Goal: Task Accomplishment & Management: Use online tool/utility

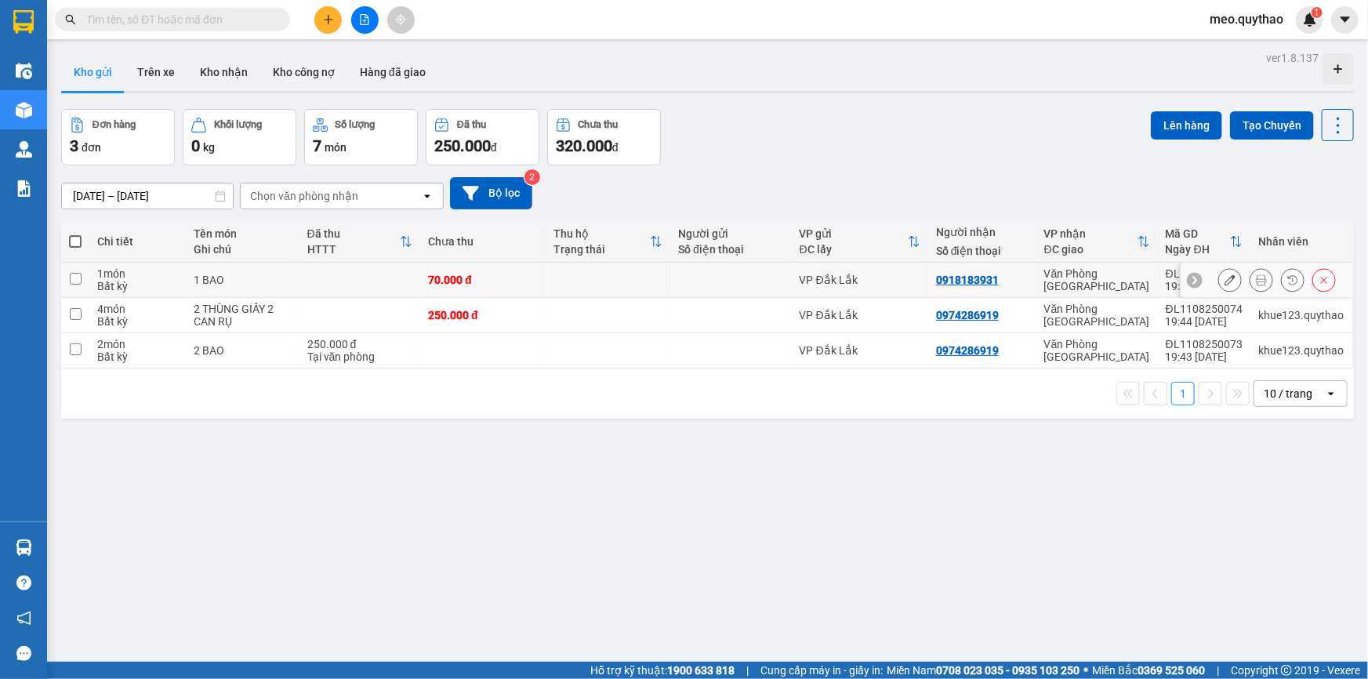
click at [1054, 278] on div "Văn Phòng [GEOGRAPHIC_DATA]" at bounding box center [1098, 279] width 106 height 25
checkbox input "true"
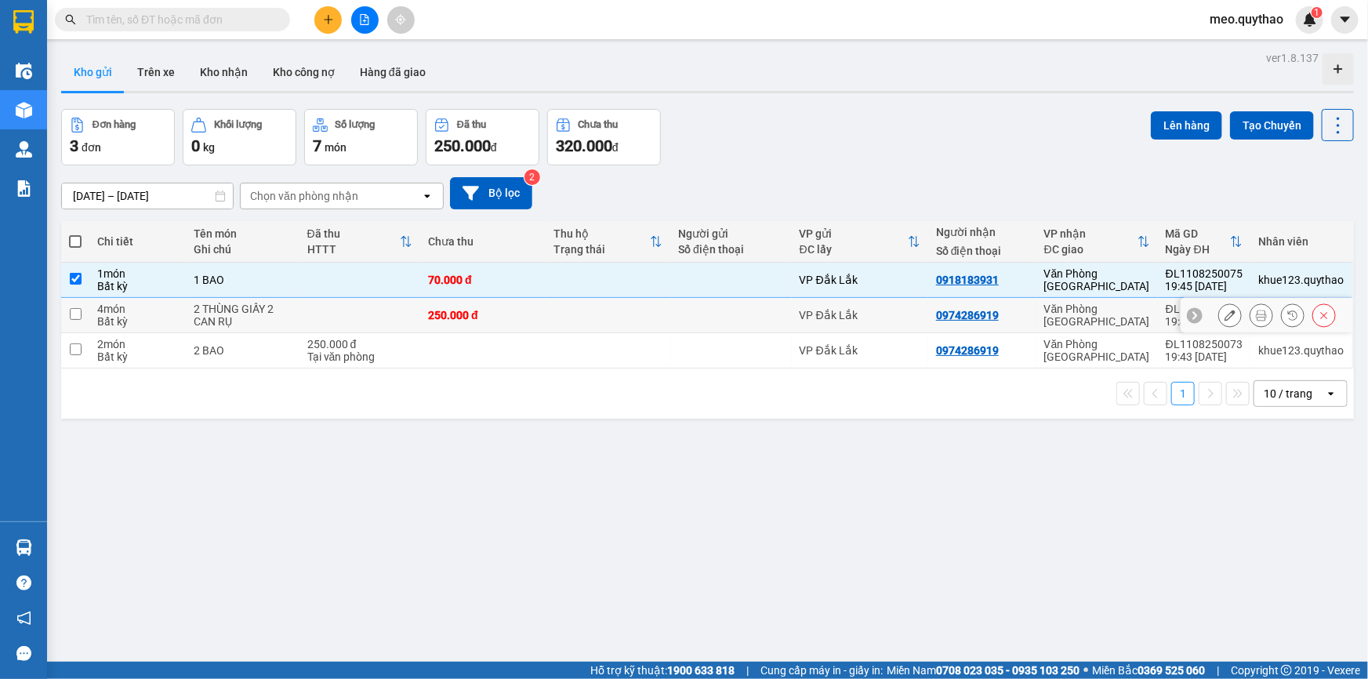
click at [1043, 305] on td "Văn Phòng [GEOGRAPHIC_DATA]" at bounding box center [1098, 315] width 122 height 35
checkbox input "true"
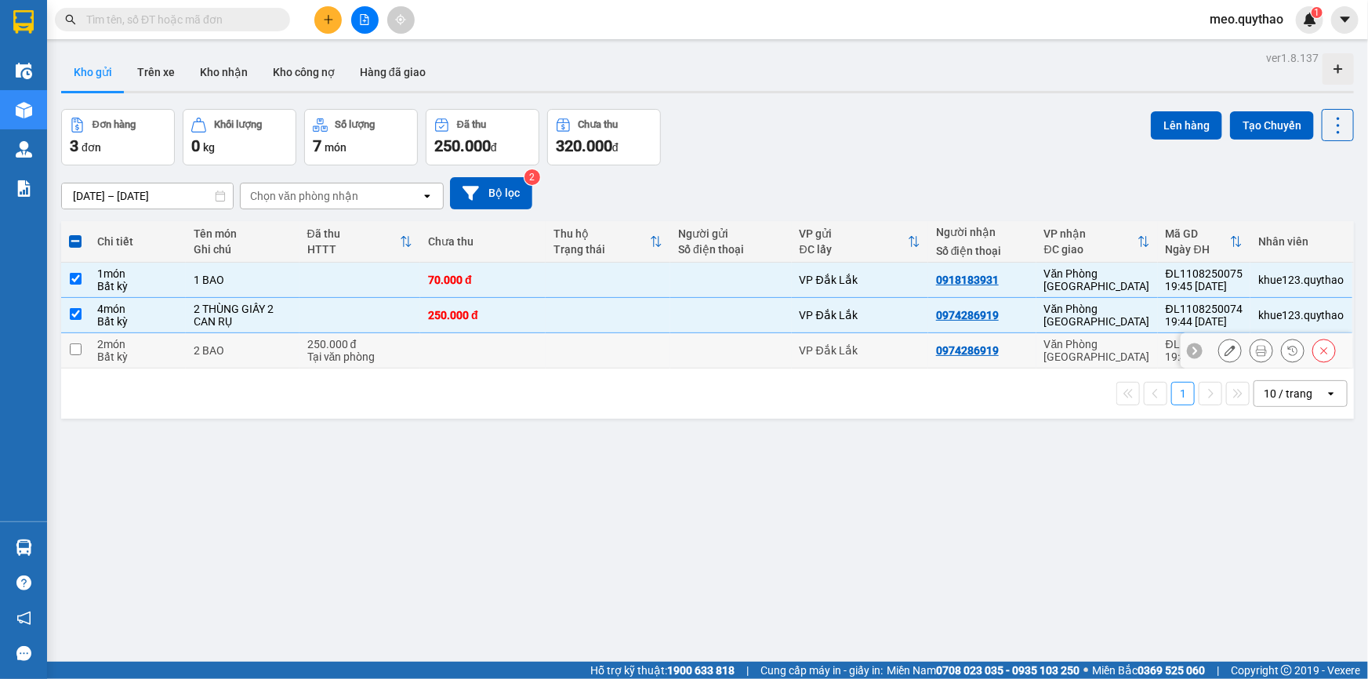
click at [1068, 340] on td "Văn Phòng [GEOGRAPHIC_DATA]" at bounding box center [1098, 350] width 122 height 35
checkbox input "true"
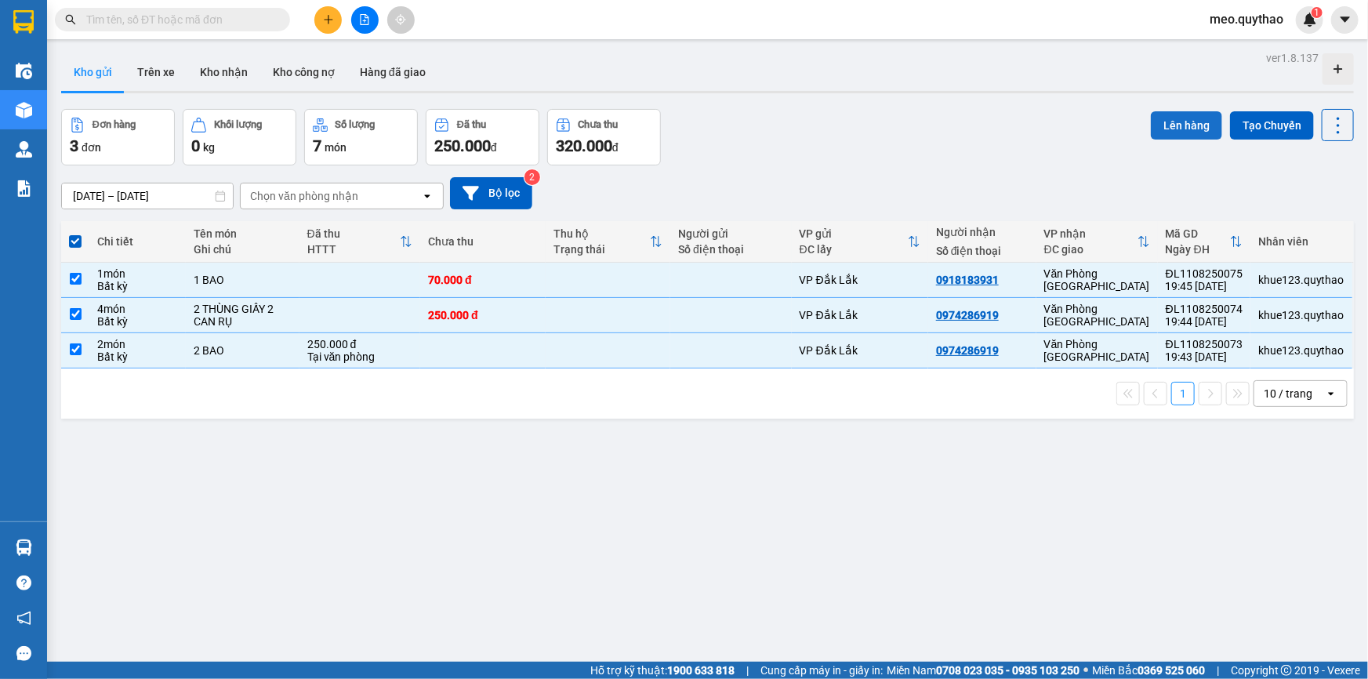
click at [1176, 123] on button "Lên hàng" at bounding box center [1186, 125] width 71 height 28
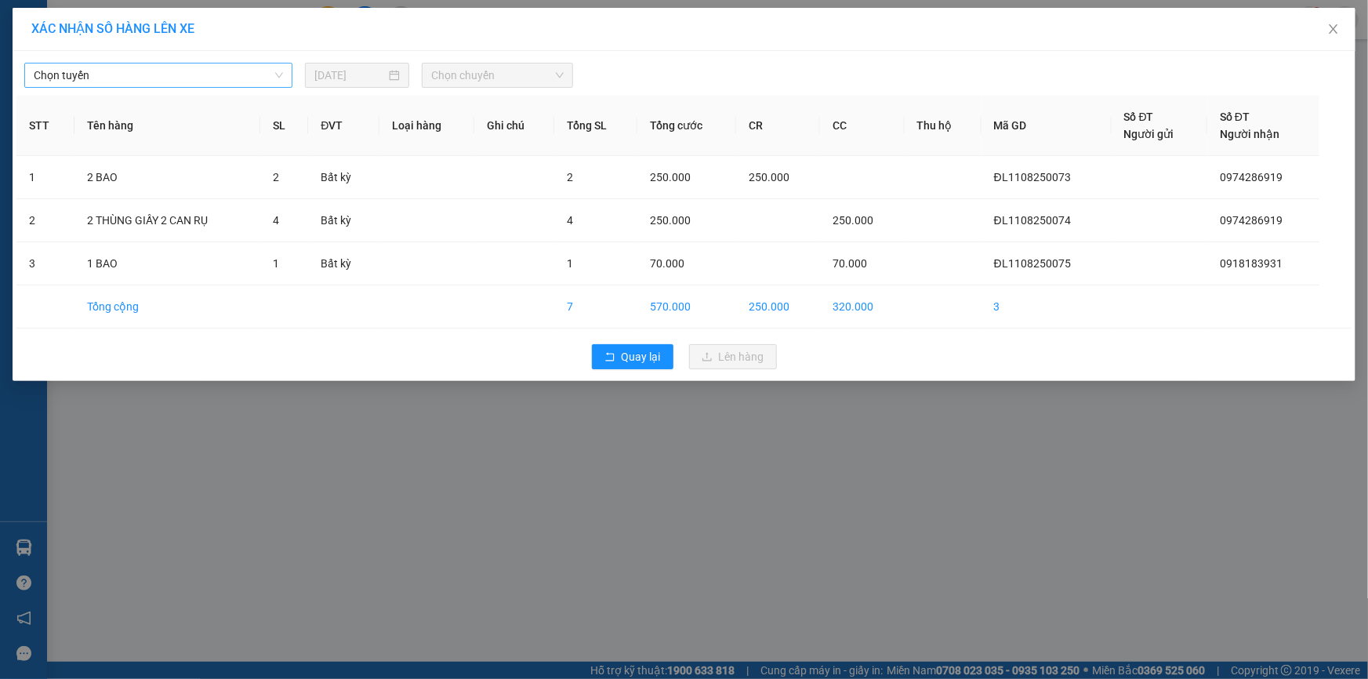
click at [263, 64] on span "Chọn tuyến" at bounding box center [158, 76] width 249 height 24
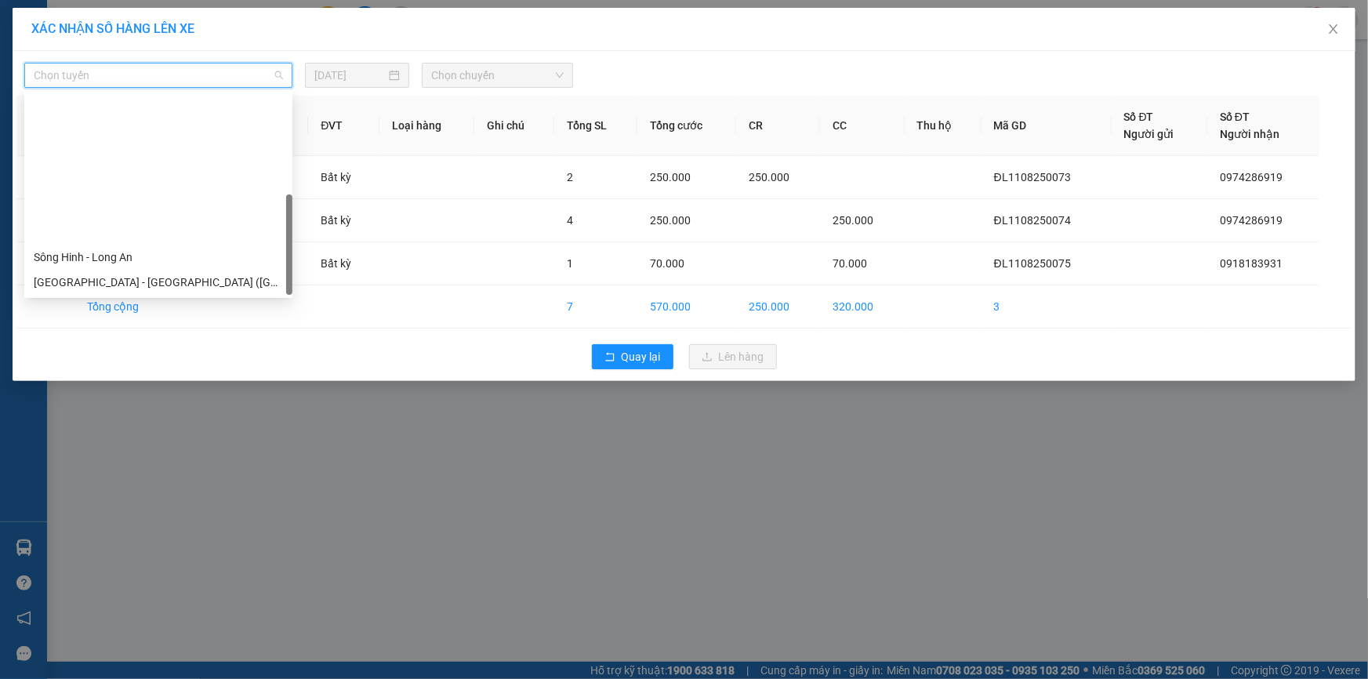
scroll to position [175, 0]
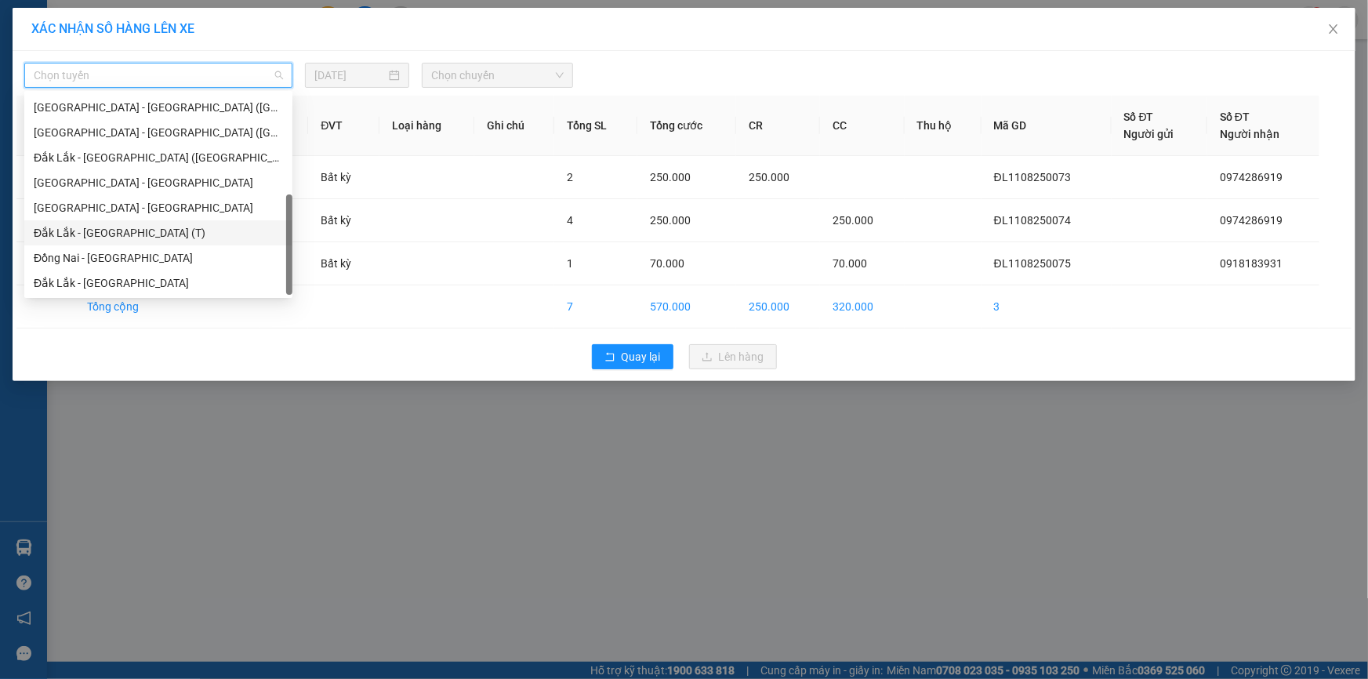
click at [147, 227] on div "Đắk Lắk - [GEOGRAPHIC_DATA] (T)" at bounding box center [158, 232] width 249 height 17
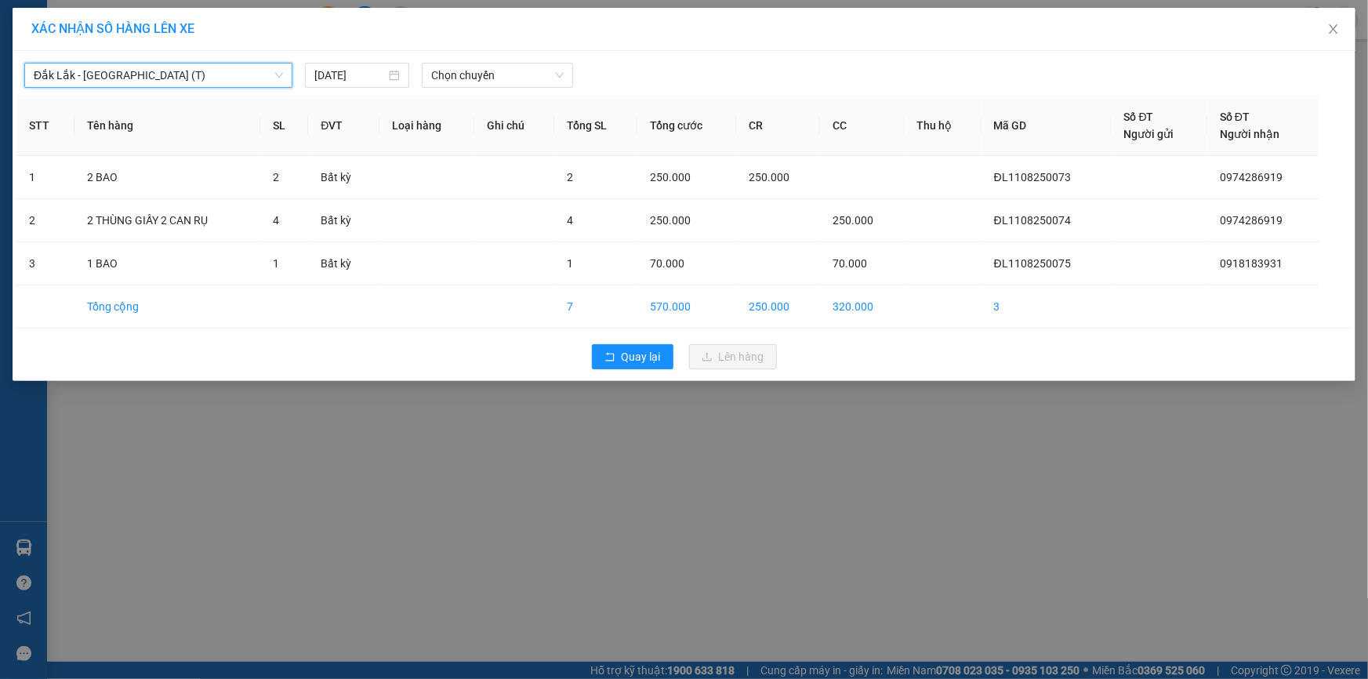
click at [204, 84] on span "Đắk Lắk - [GEOGRAPHIC_DATA] (T)" at bounding box center [158, 76] width 249 height 24
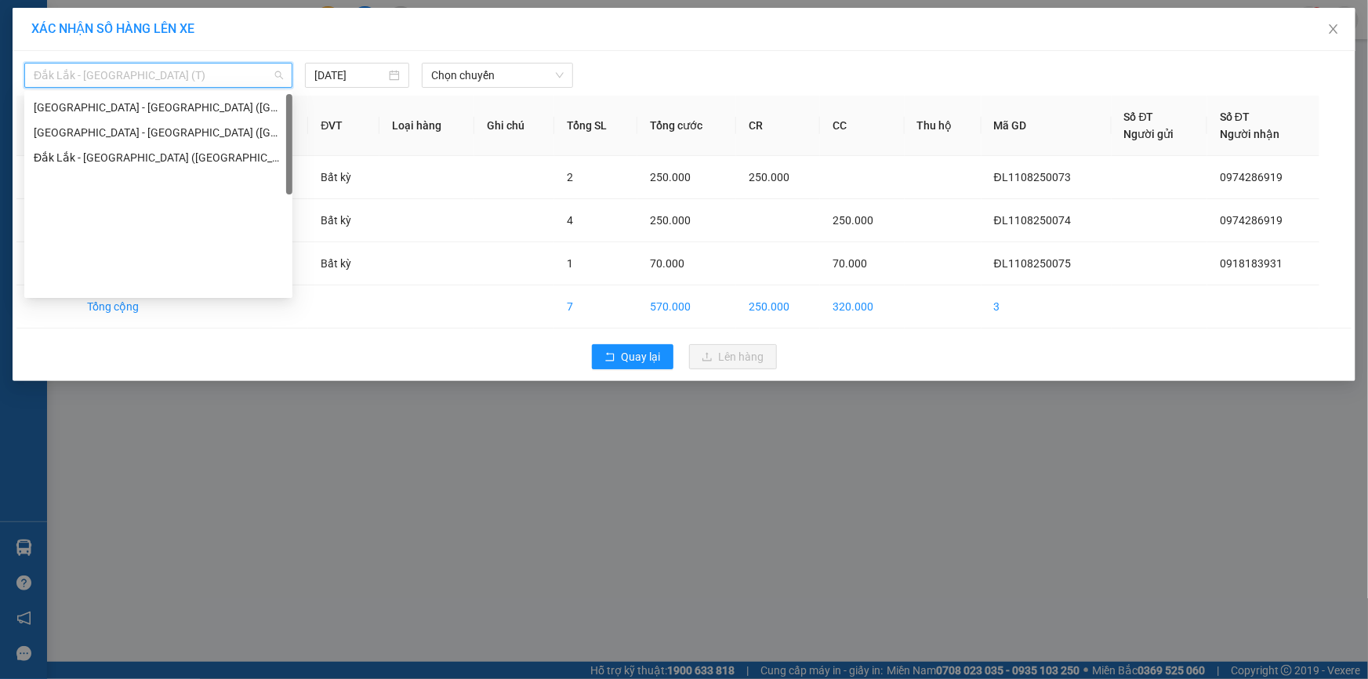
scroll to position [0, 0]
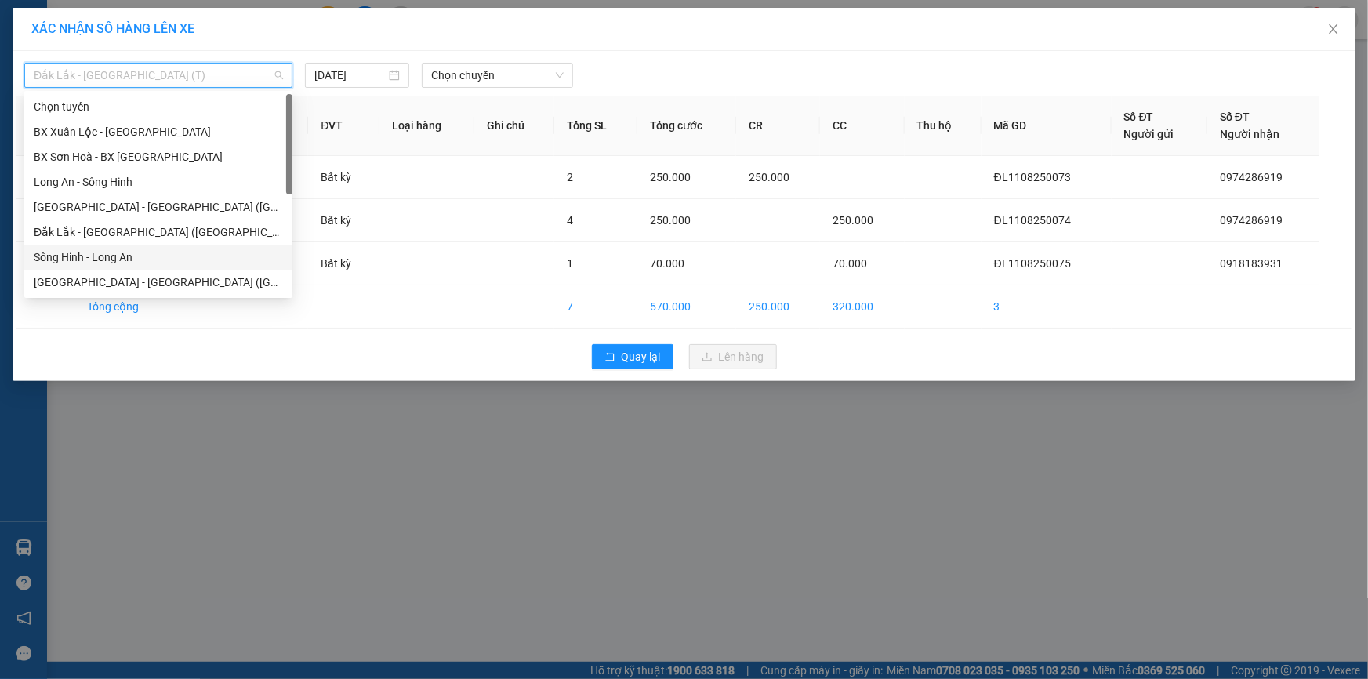
click at [158, 245] on div "Sông Hinh - Long An" at bounding box center [158, 257] width 268 height 25
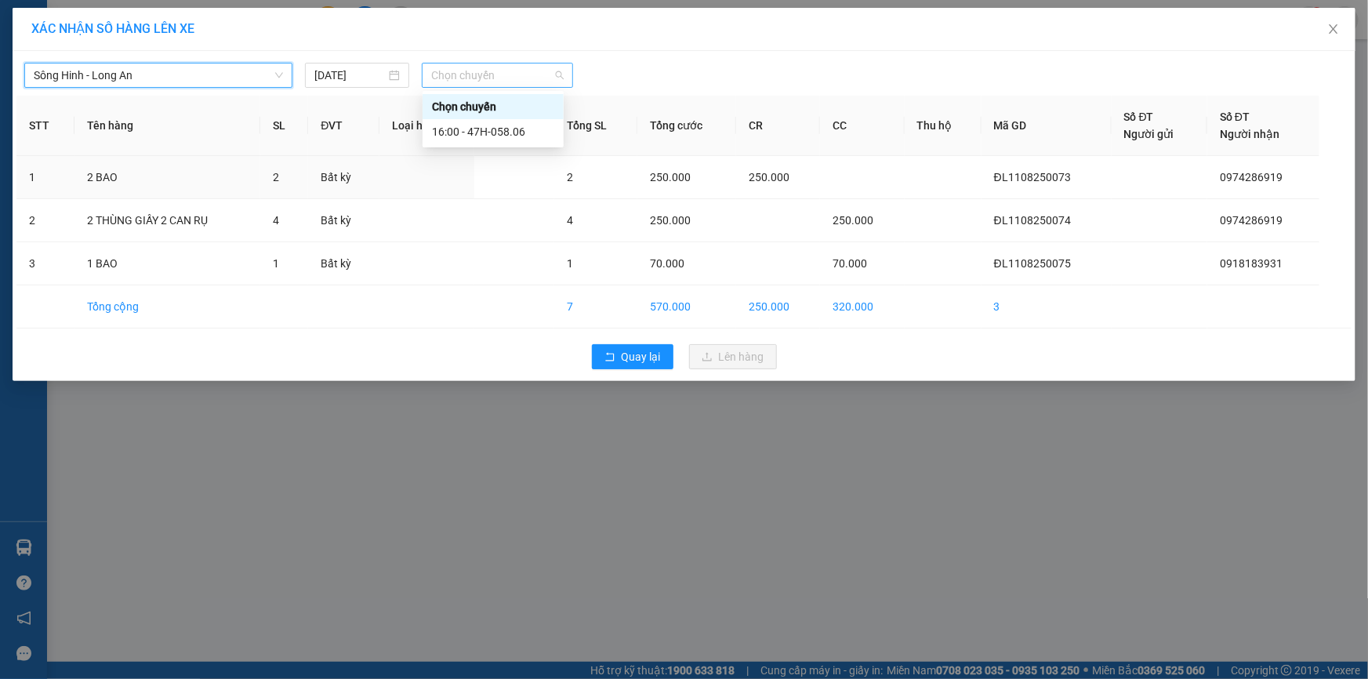
click at [486, 67] on span "Chọn chuyến" at bounding box center [497, 76] width 133 height 24
click at [503, 120] on div "16:00 - 47H-058.06" at bounding box center [493, 131] width 141 height 25
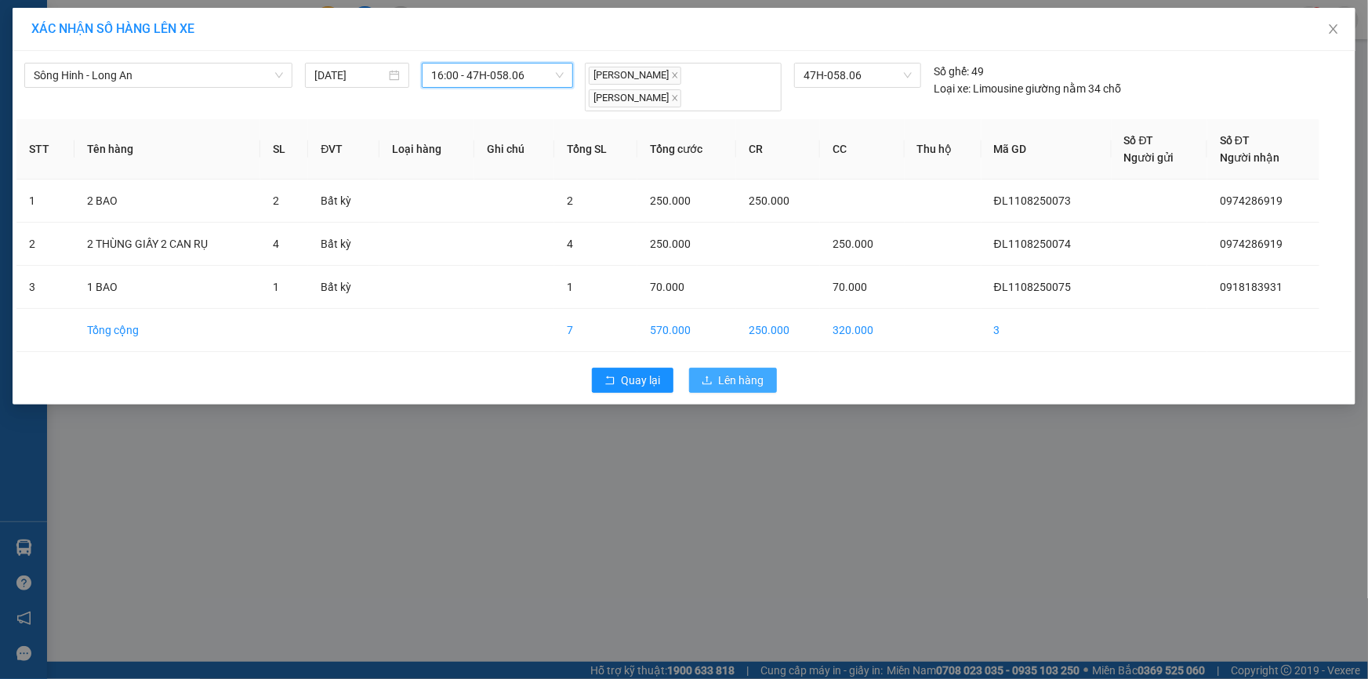
click at [721, 387] on span "Lên hàng" at bounding box center [741, 380] width 45 height 17
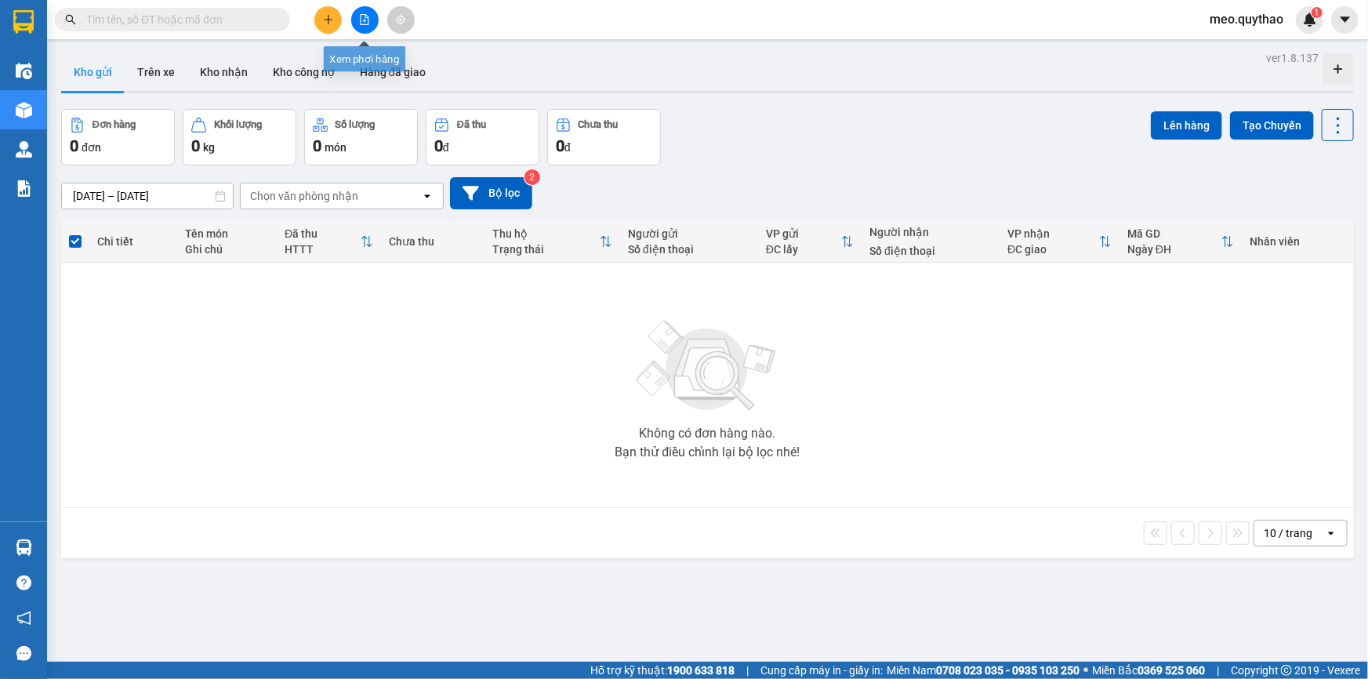
click at [361, 18] on icon "file-add" at bounding box center [364, 19] width 11 height 11
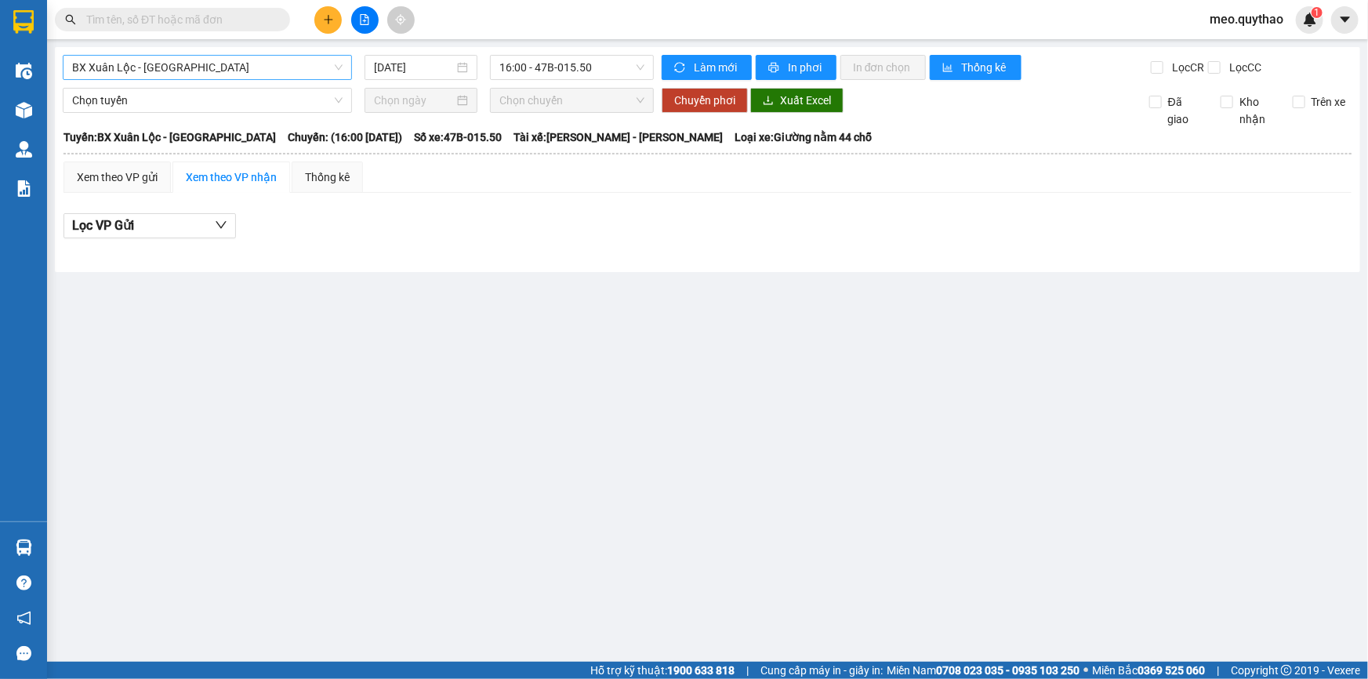
click at [162, 67] on span "BX Xuân Lộc - [GEOGRAPHIC_DATA]" at bounding box center [207, 68] width 271 height 24
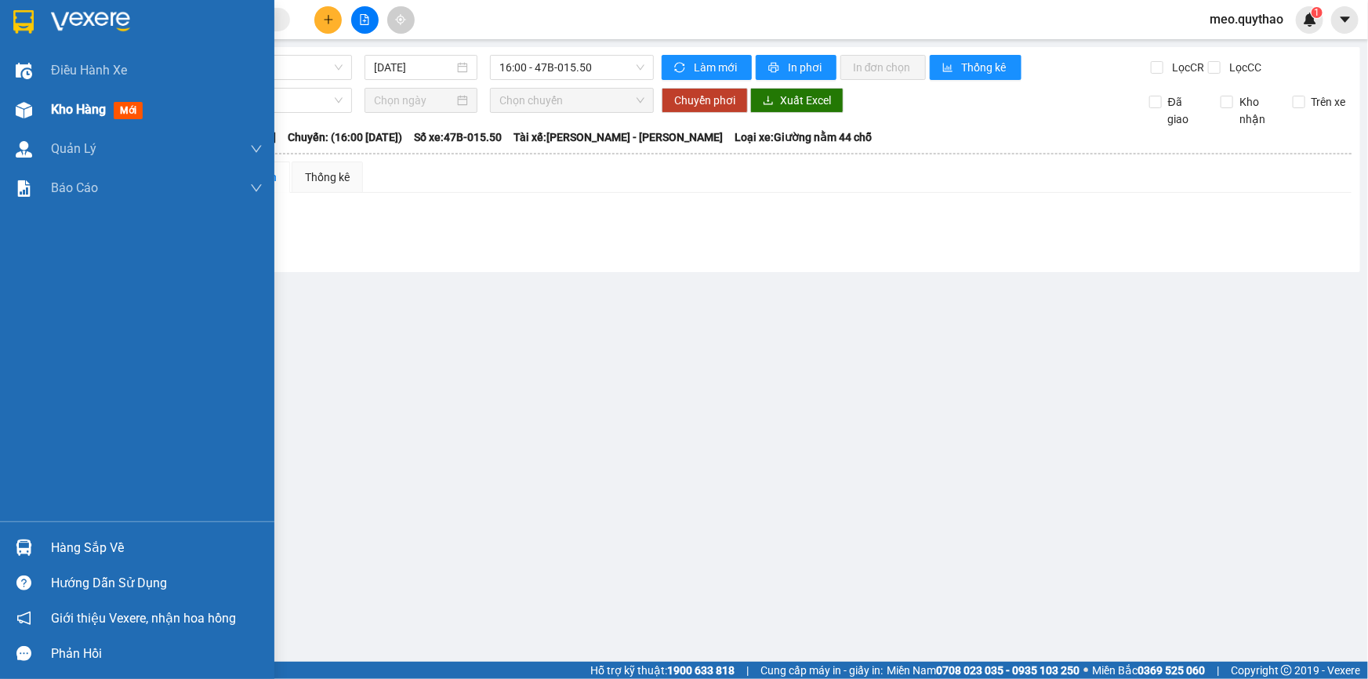
click at [41, 109] on div "Kho hàng mới" at bounding box center [137, 109] width 274 height 39
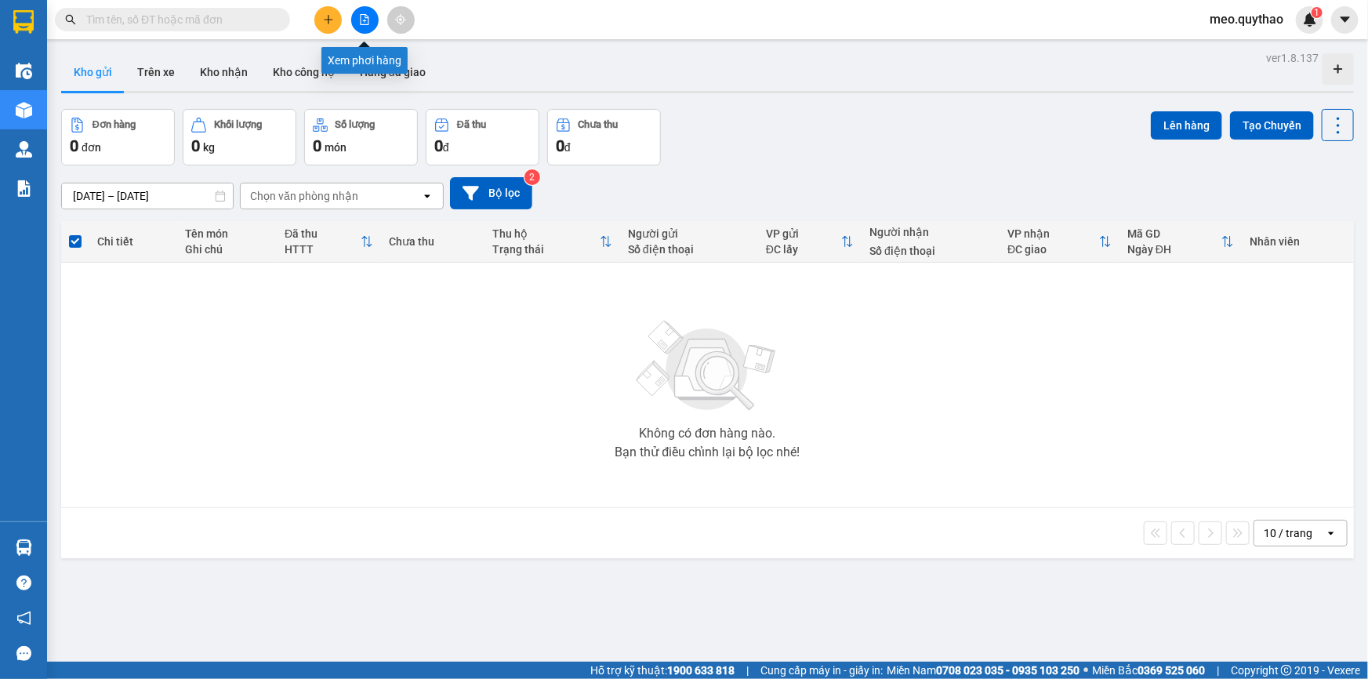
click at [370, 16] on button at bounding box center [364, 19] width 27 height 27
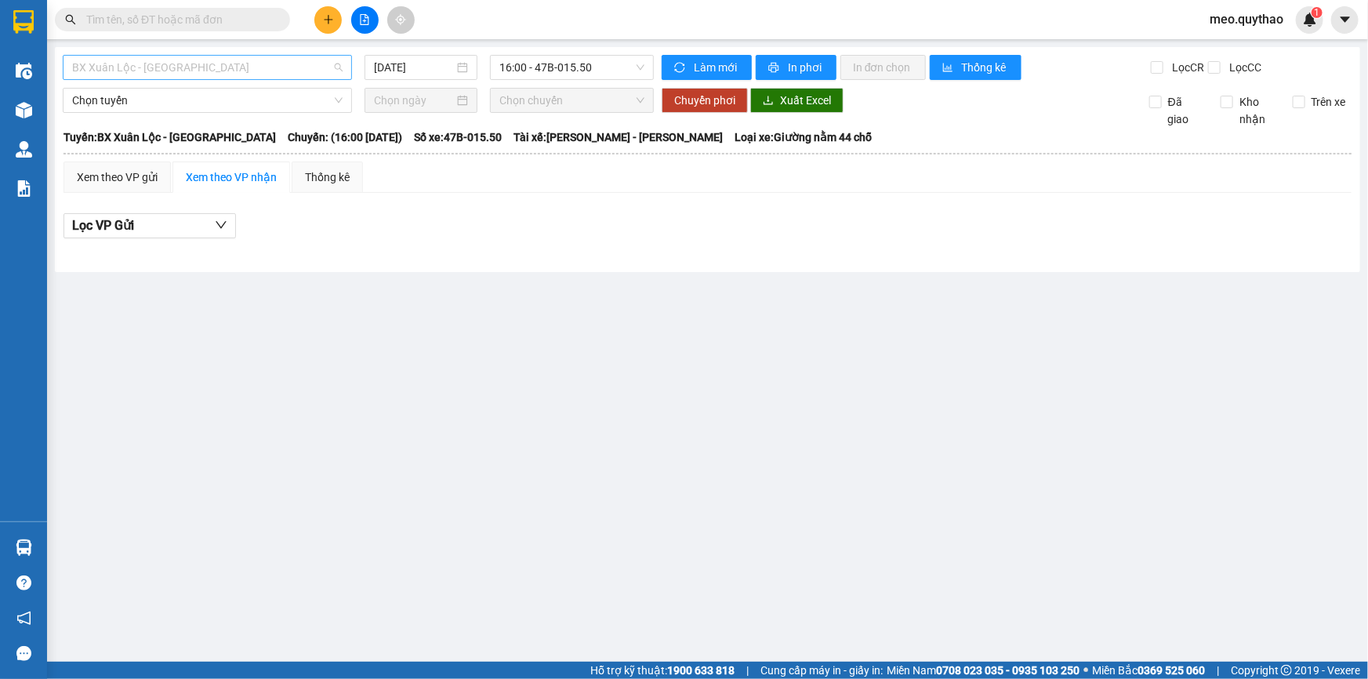
click at [227, 60] on span "BX Xuân Lộc - [GEOGRAPHIC_DATA]" at bounding box center [207, 68] width 271 height 24
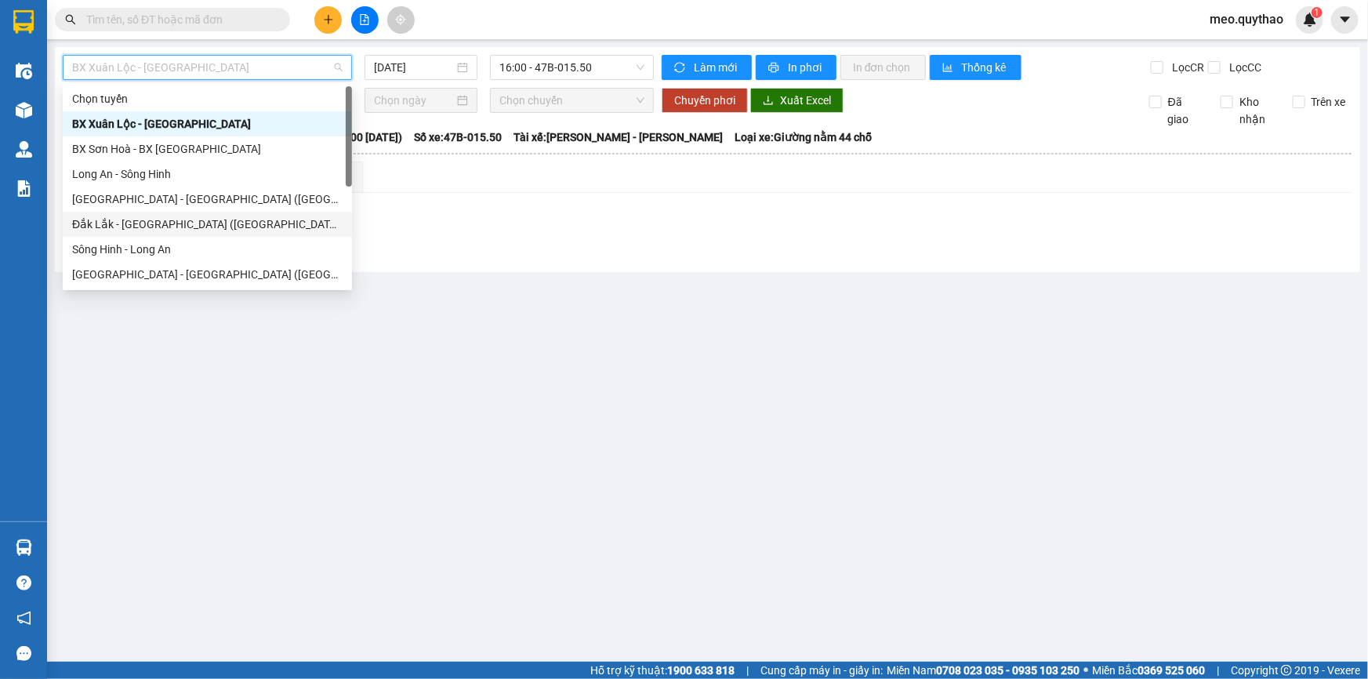
click at [227, 225] on div "Đắk Lắk - [GEOGRAPHIC_DATA] ([GEOGRAPHIC_DATA] mới)" at bounding box center [207, 224] width 271 height 17
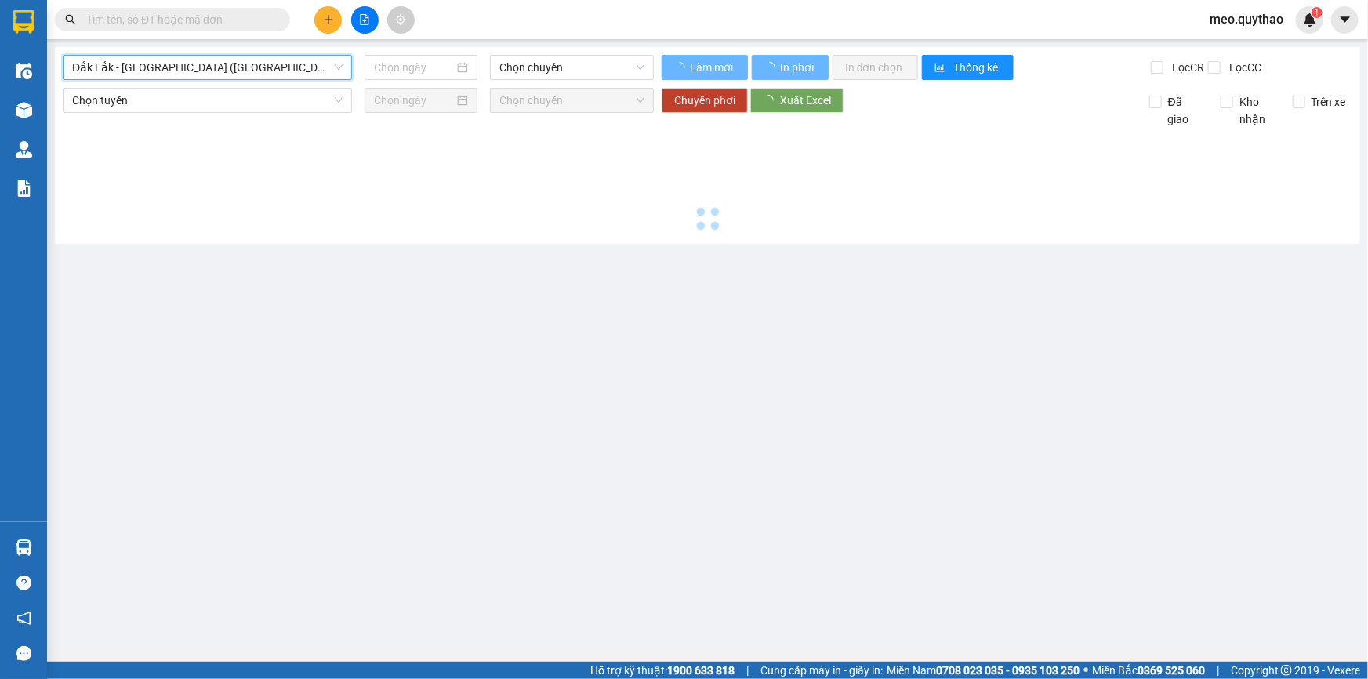
type input "[DATE]"
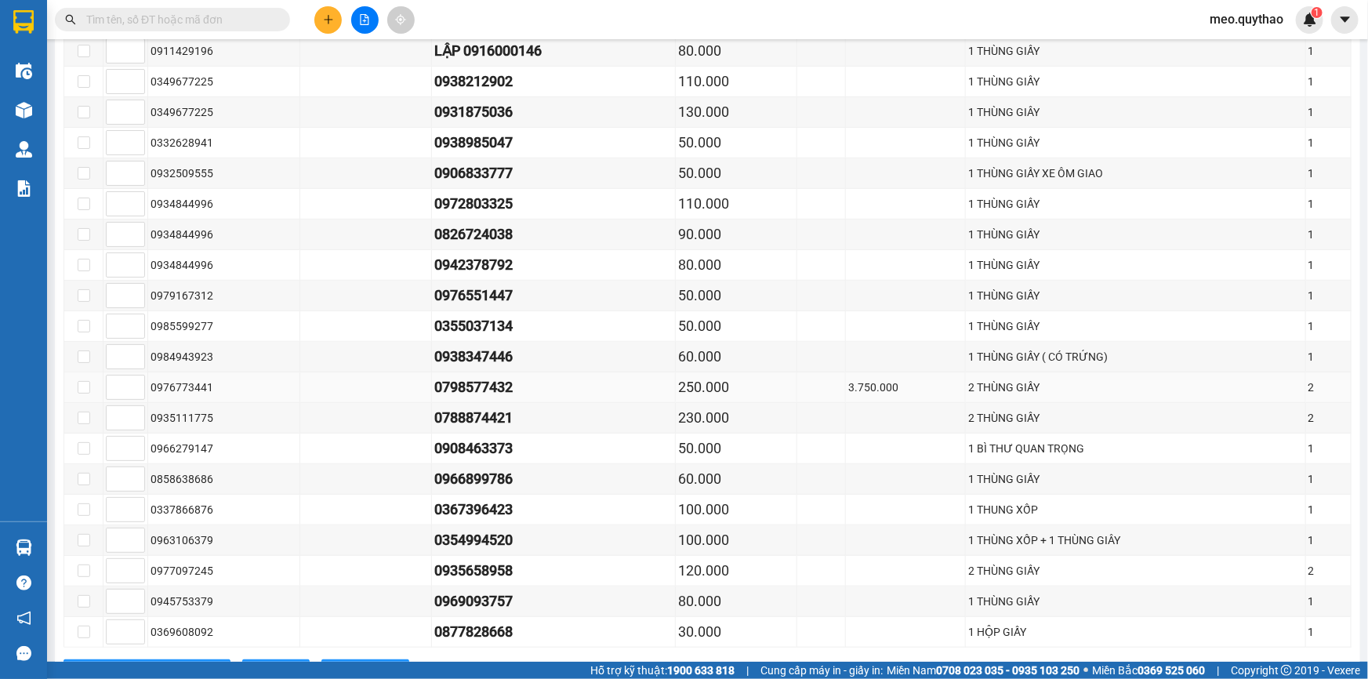
scroll to position [667, 0]
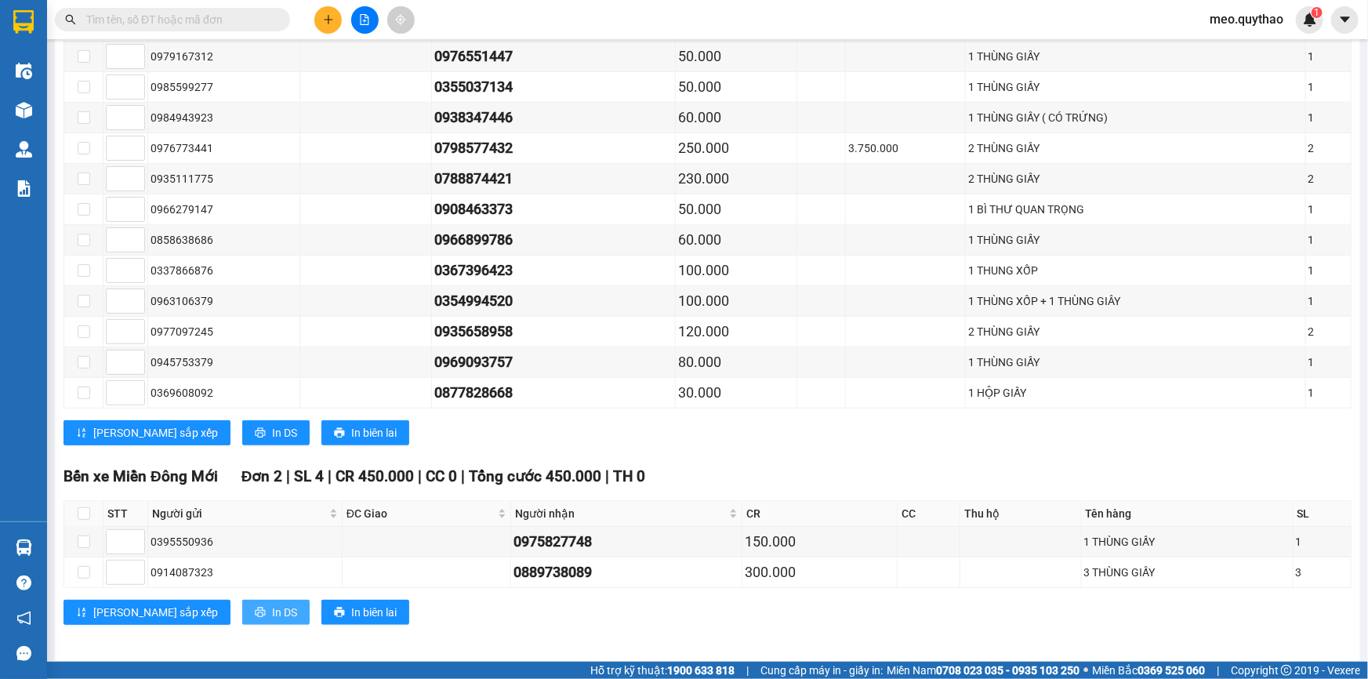
click at [242, 604] on button "In DS" at bounding box center [275, 612] width 67 height 25
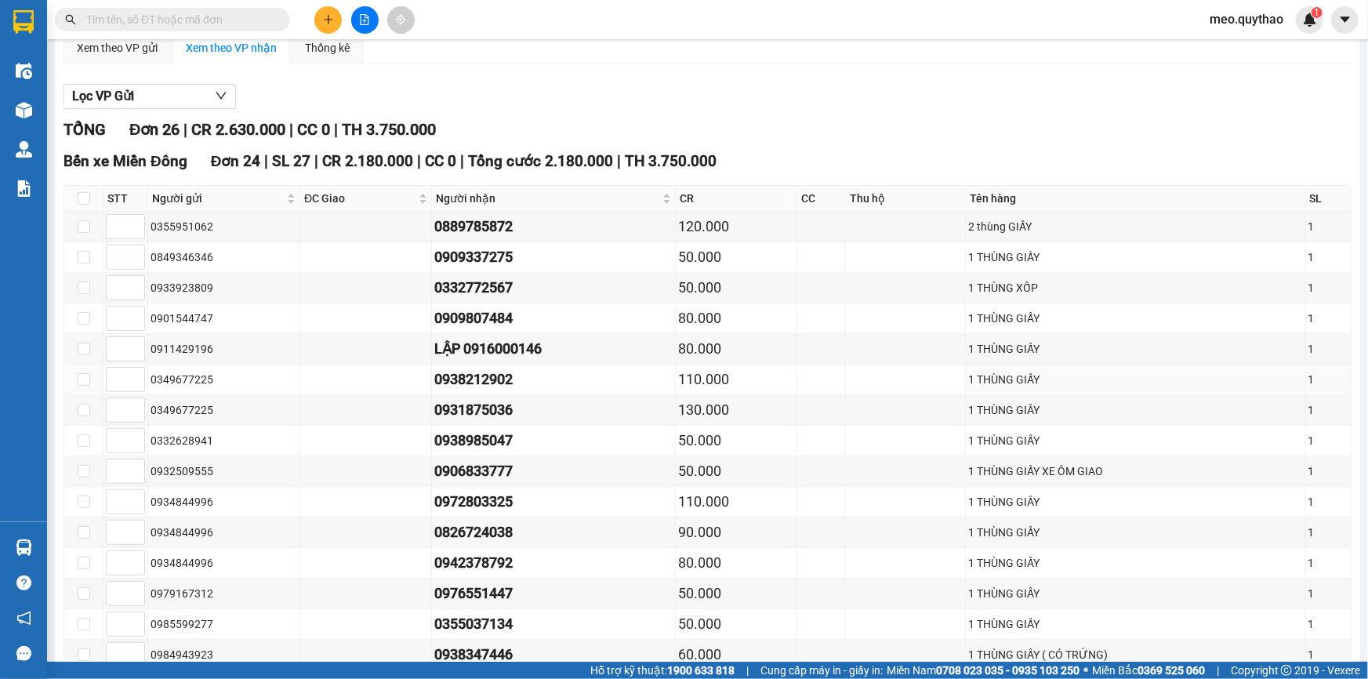
scroll to position [0, 0]
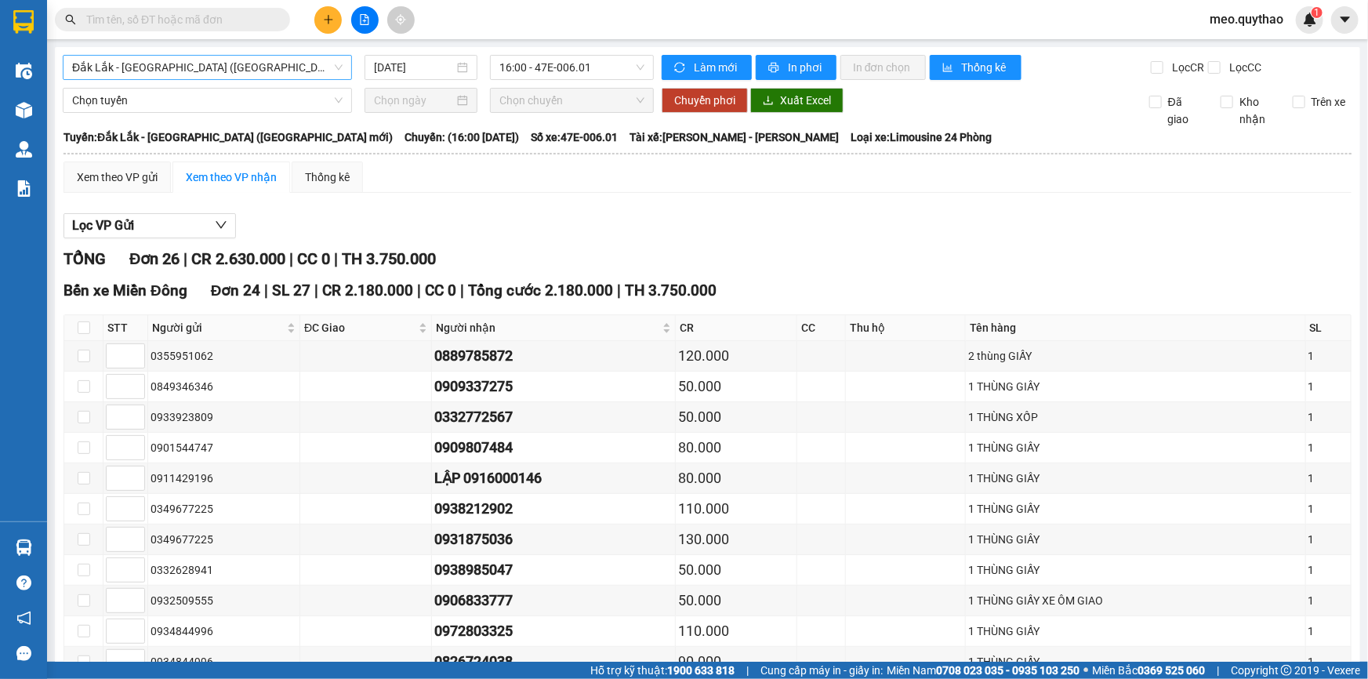
click at [181, 56] on span "Đắk Lắk - [GEOGRAPHIC_DATA] ([GEOGRAPHIC_DATA] mới)" at bounding box center [207, 68] width 271 height 24
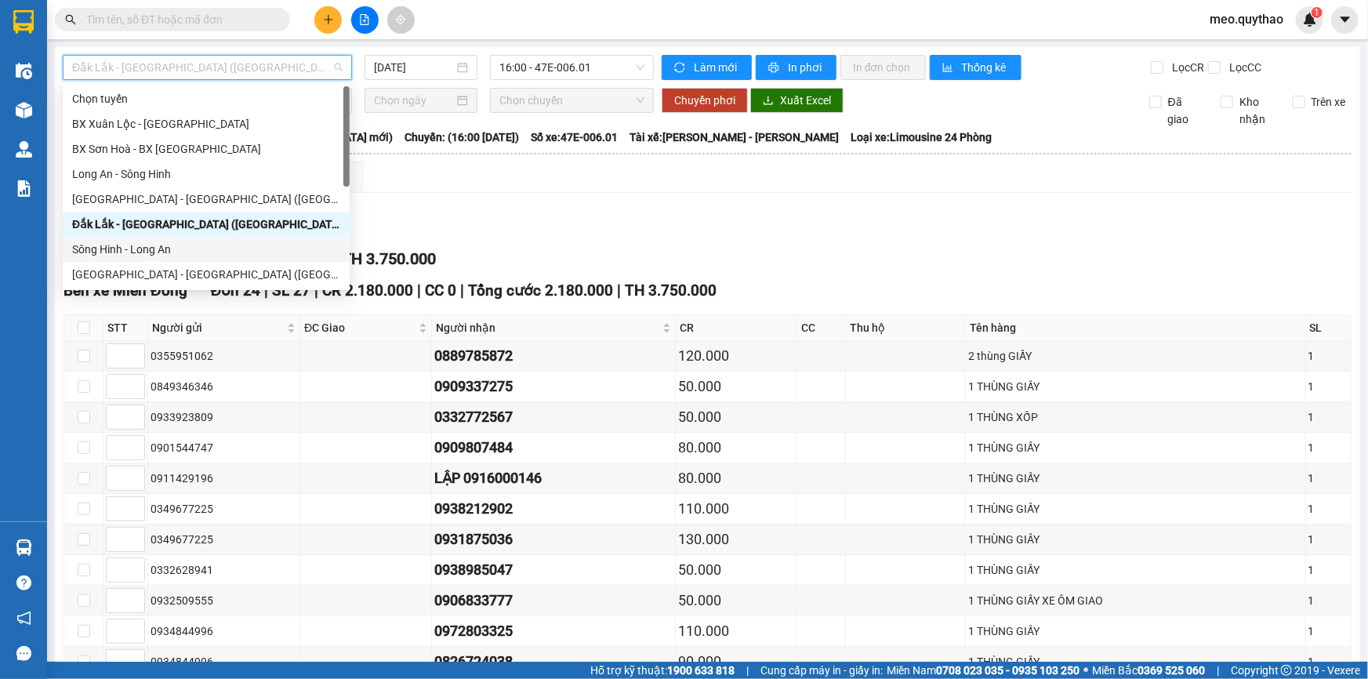
click at [182, 256] on div "Sông Hinh - Long An" at bounding box center [206, 249] width 268 height 17
type input "[DATE]"
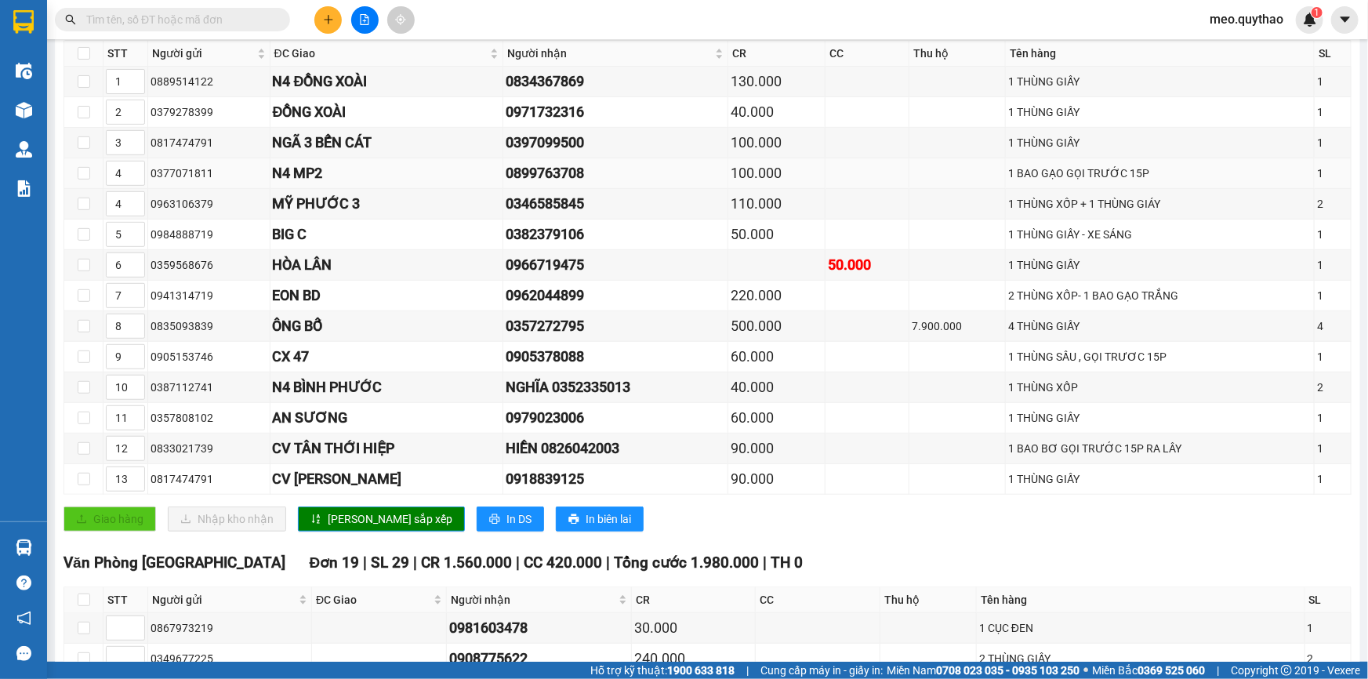
scroll to position [427, 0]
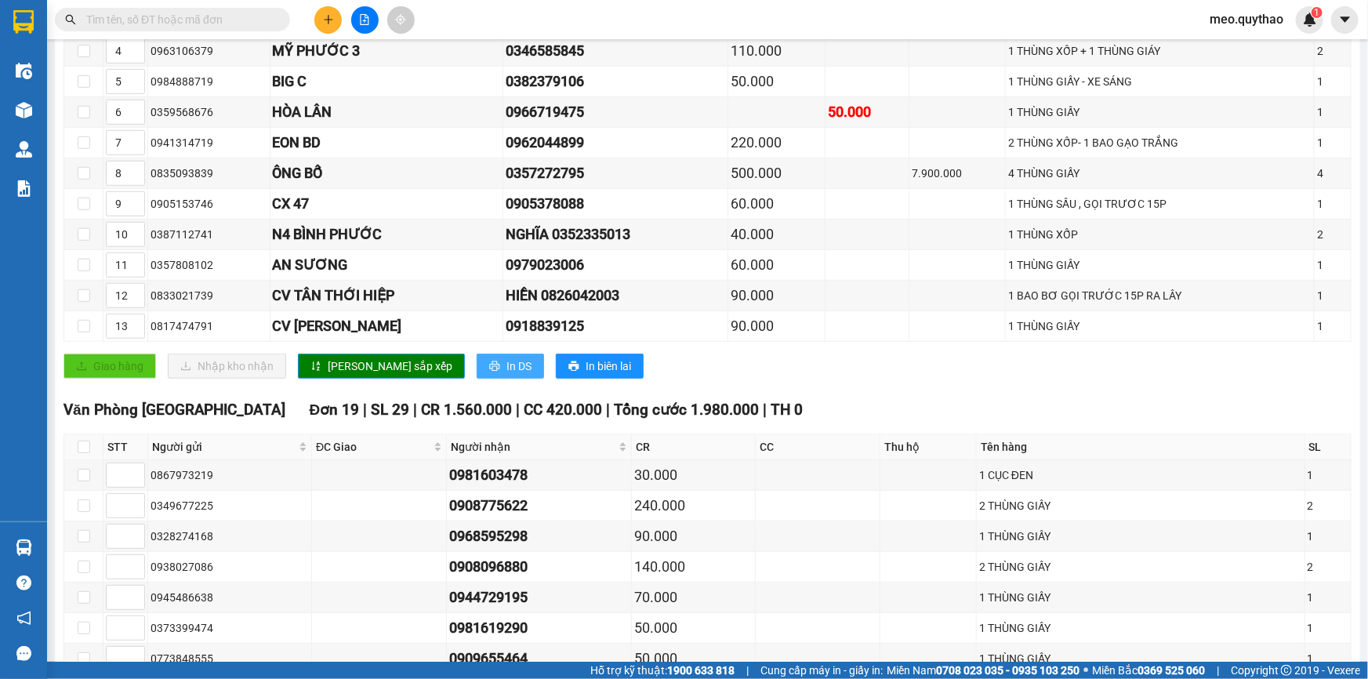
click at [507, 358] on span "In DS" at bounding box center [519, 366] width 25 height 17
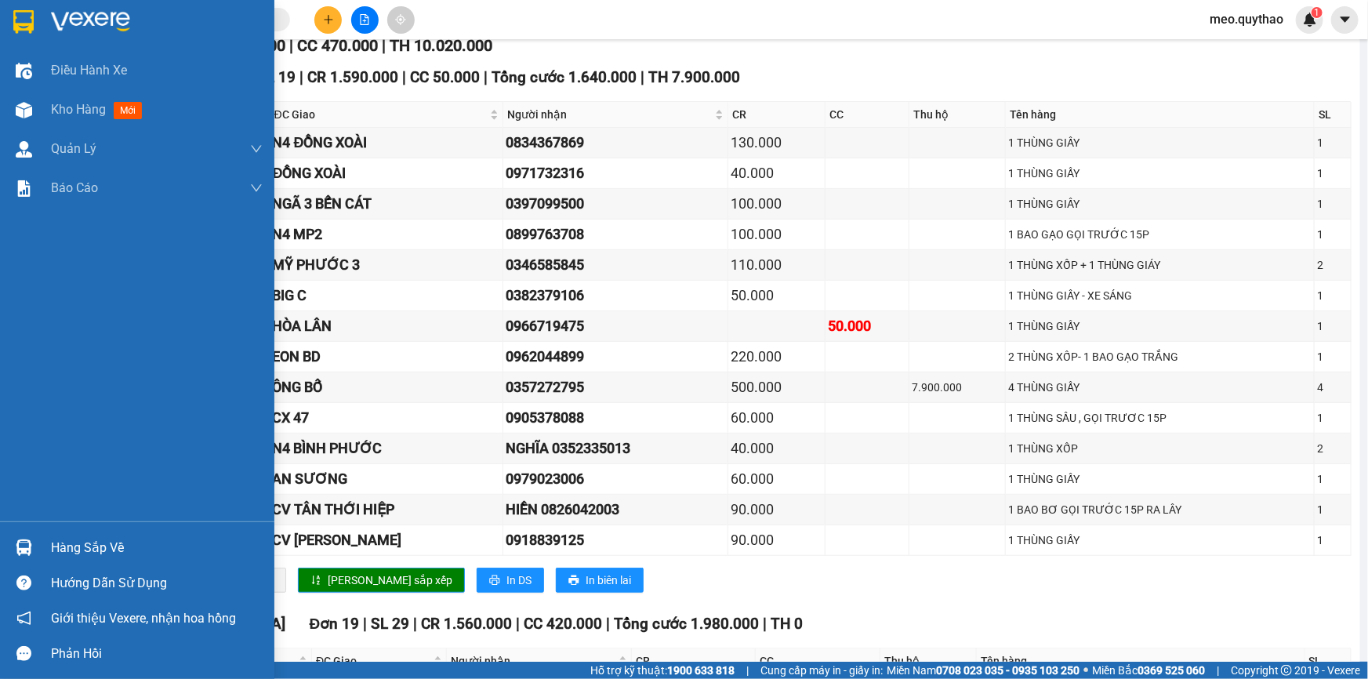
scroll to position [0, 0]
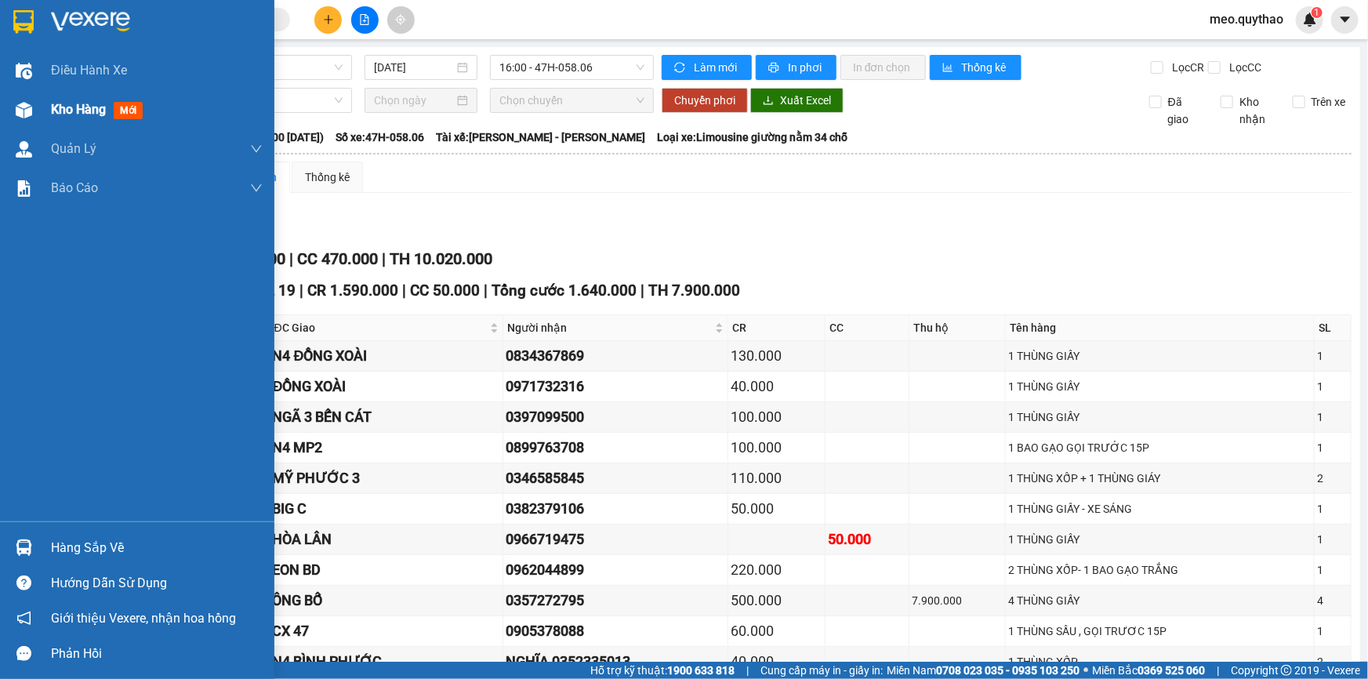
click at [78, 96] on div "Kho hàng mới" at bounding box center [157, 109] width 212 height 39
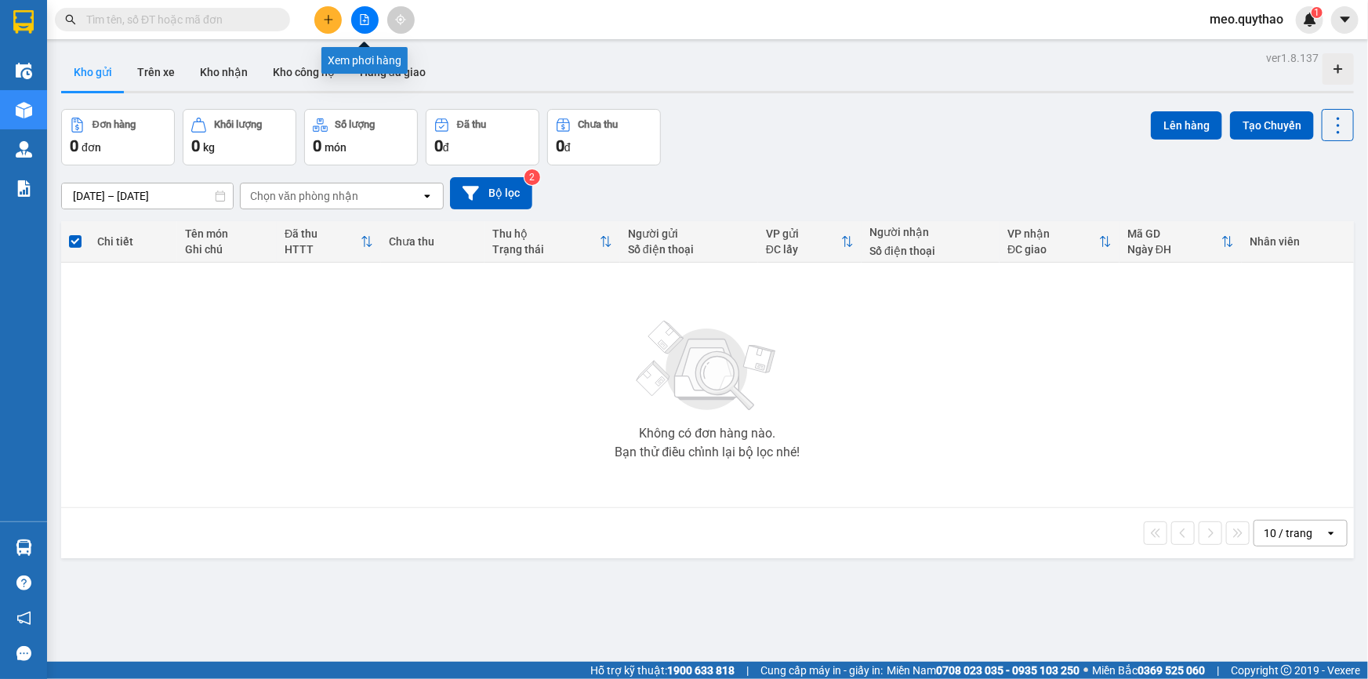
click at [372, 12] on button at bounding box center [364, 19] width 27 height 27
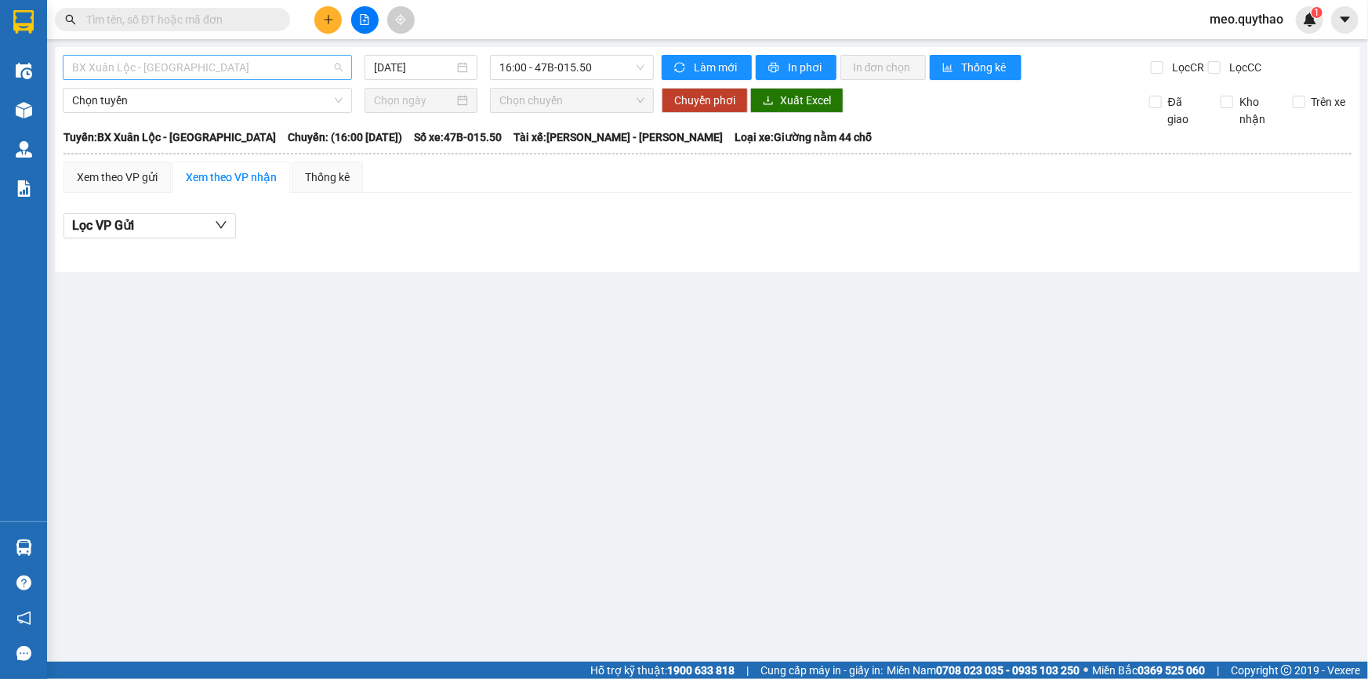
click at [235, 70] on span "BX Xuân Lộc - [GEOGRAPHIC_DATA]" at bounding box center [207, 68] width 271 height 24
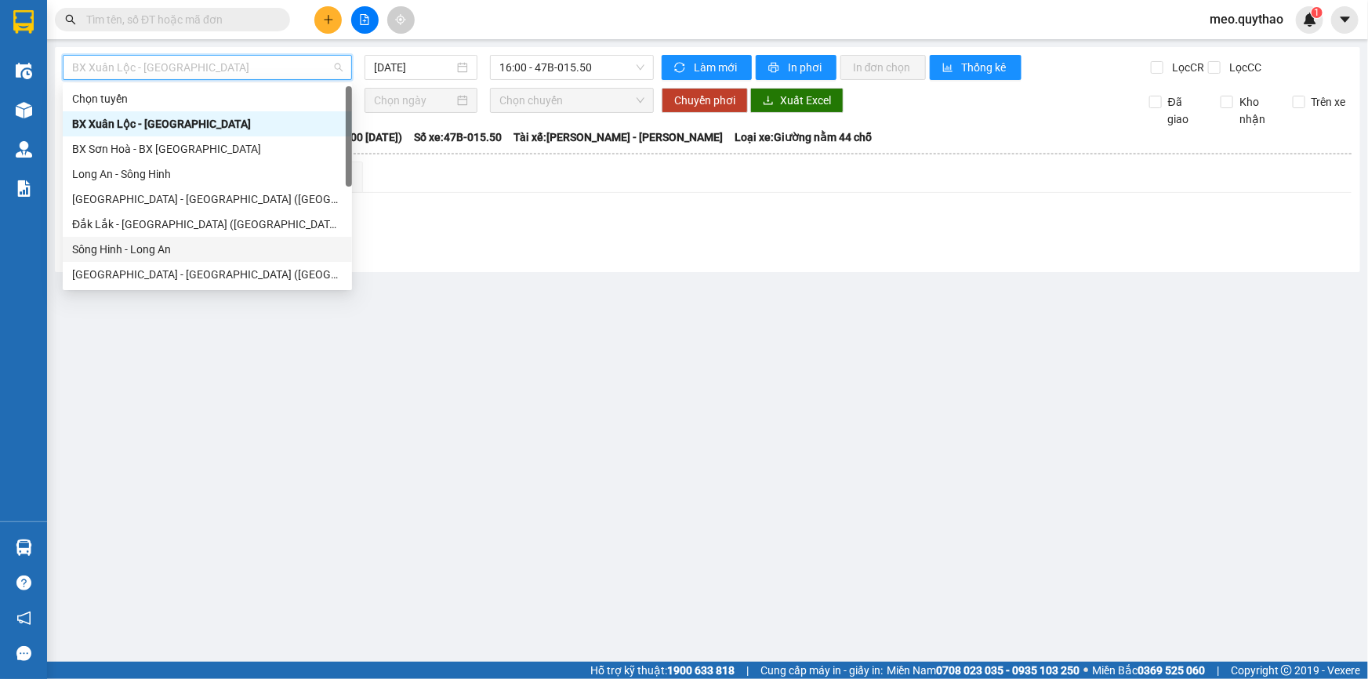
click at [227, 242] on div "Sông Hinh - Long An" at bounding box center [207, 249] width 271 height 17
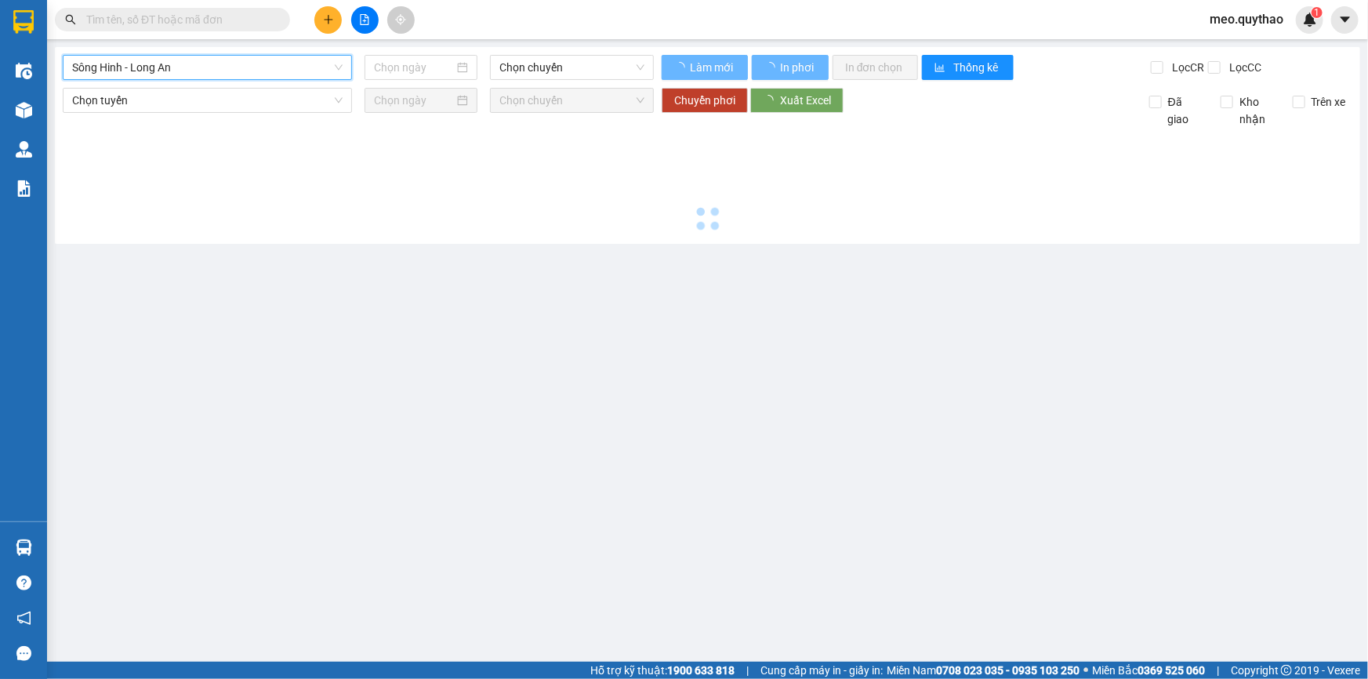
type input "[DATE]"
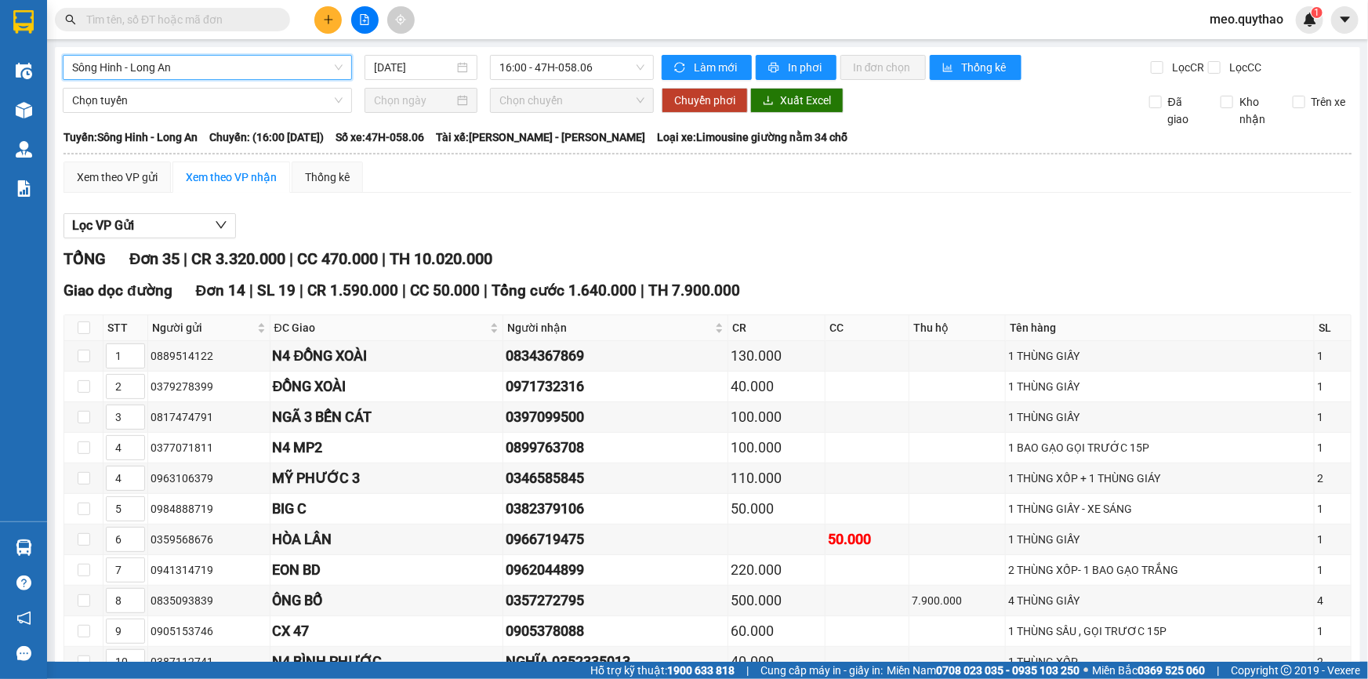
click at [215, 67] on span "Sông Hinh - Long An" at bounding box center [207, 68] width 271 height 24
click at [527, 183] on div "Xem theo VP gửi Xem theo VP nhận Thống kê" at bounding box center [708, 177] width 1288 height 31
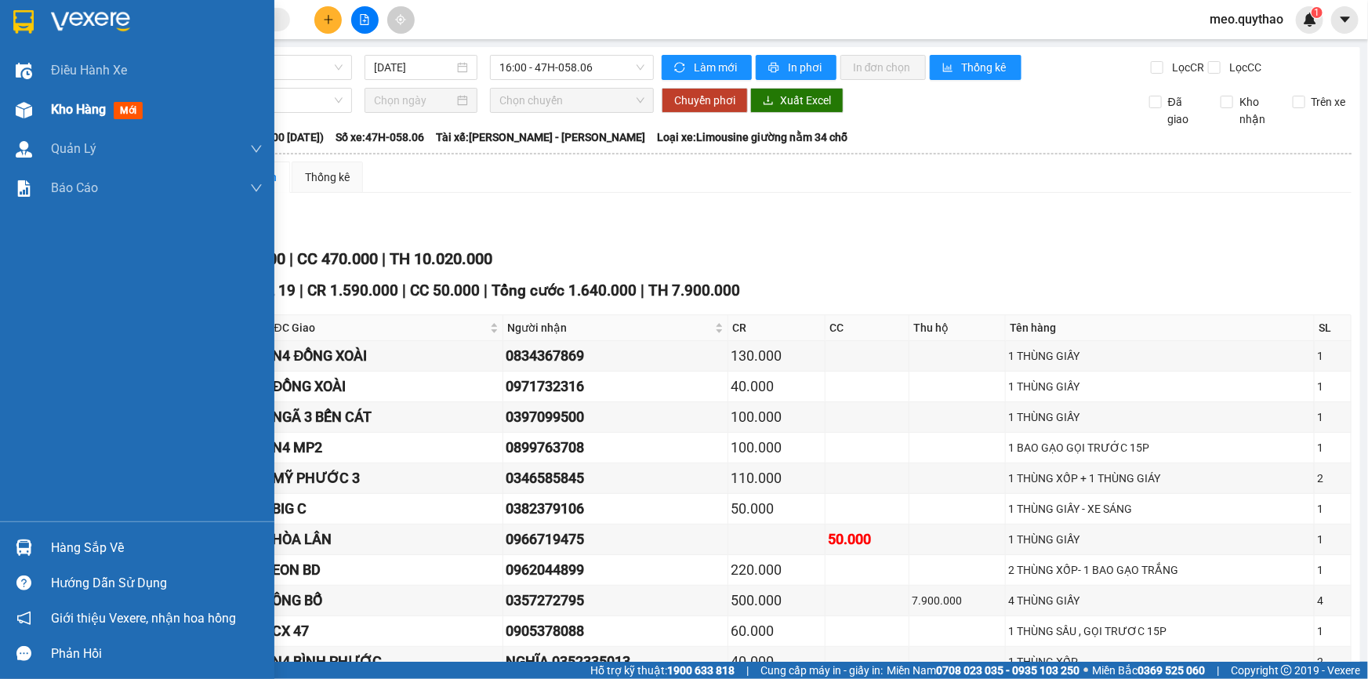
click at [100, 118] on div "Kho hàng mới" at bounding box center [100, 110] width 98 height 20
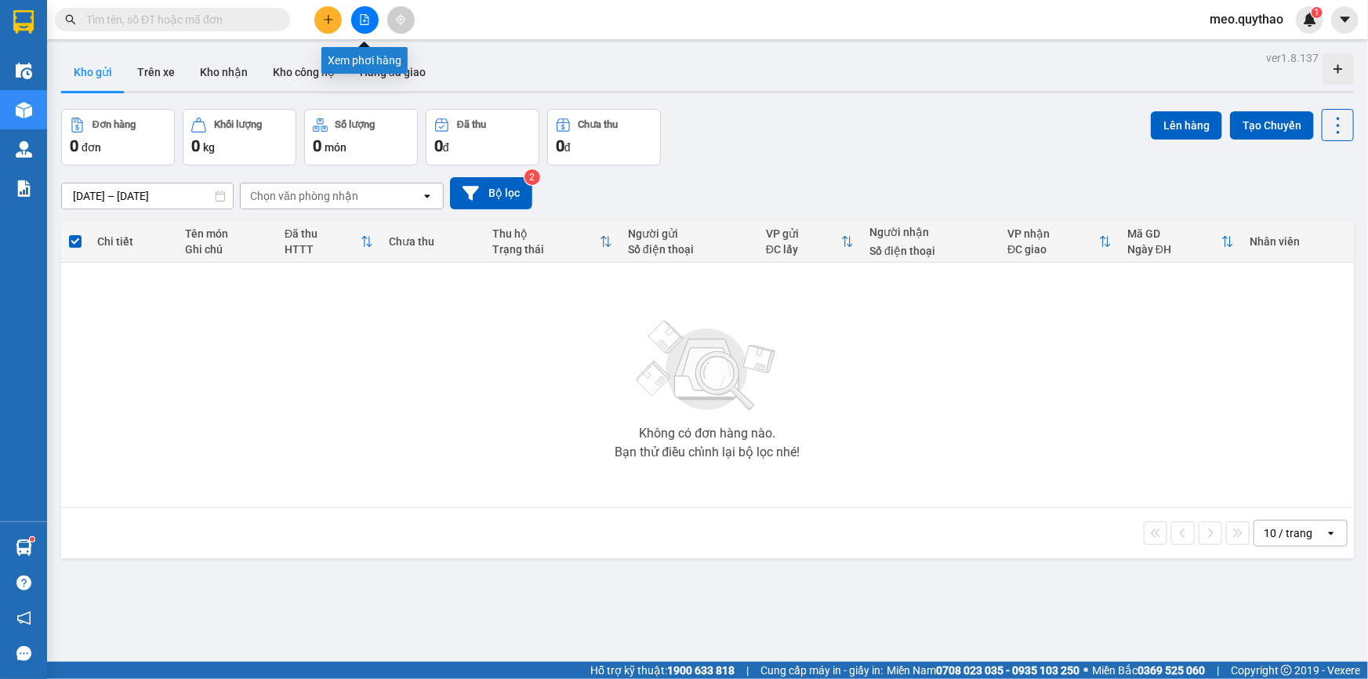
click at [363, 27] on button at bounding box center [364, 19] width 27 height 27
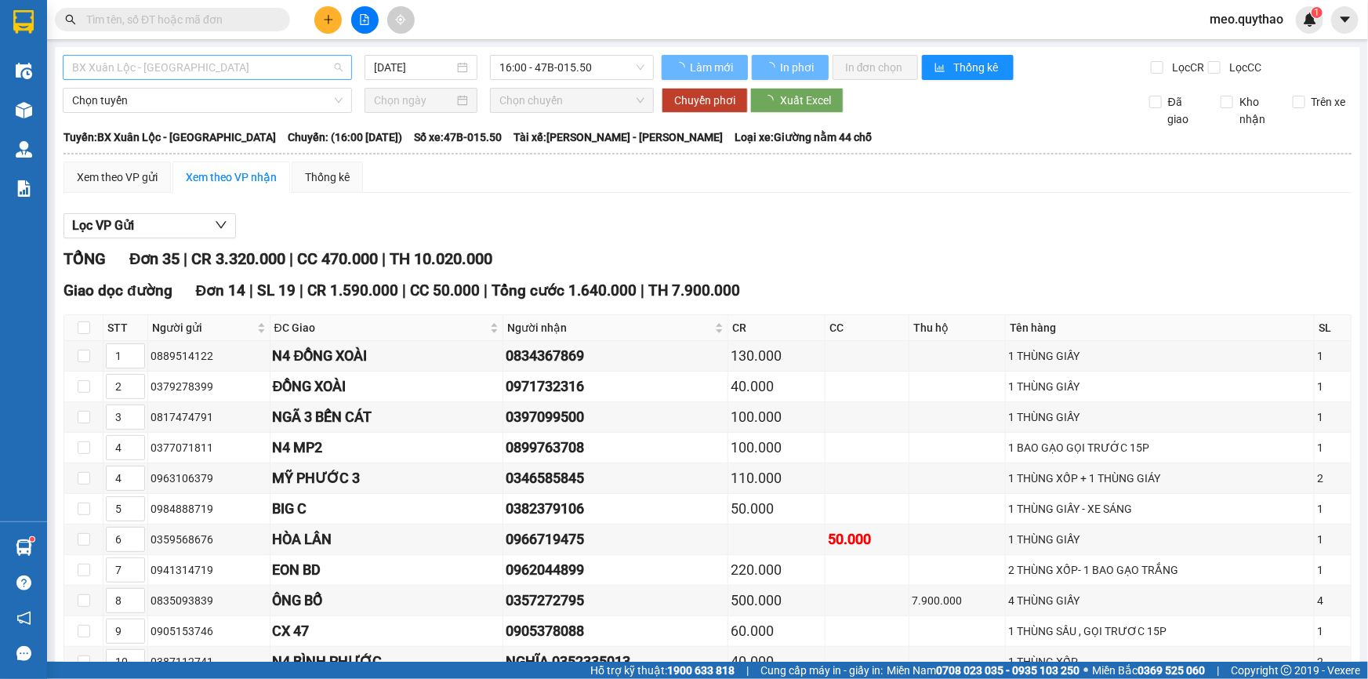
click at [236, 68] on span "BX Xuân Lộc - [GEOGRAPHIC_DATA]" at bounding box center [207, 68] width 271 height 24
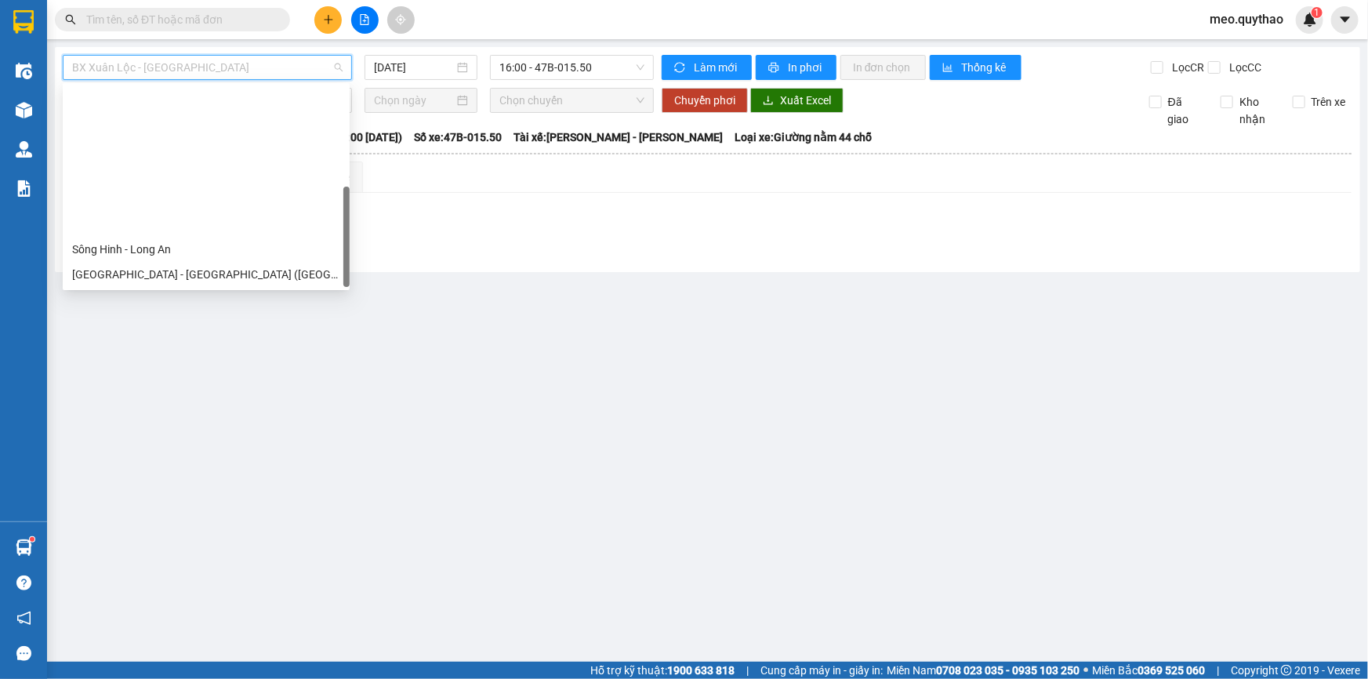
scroll to position [175, 0]
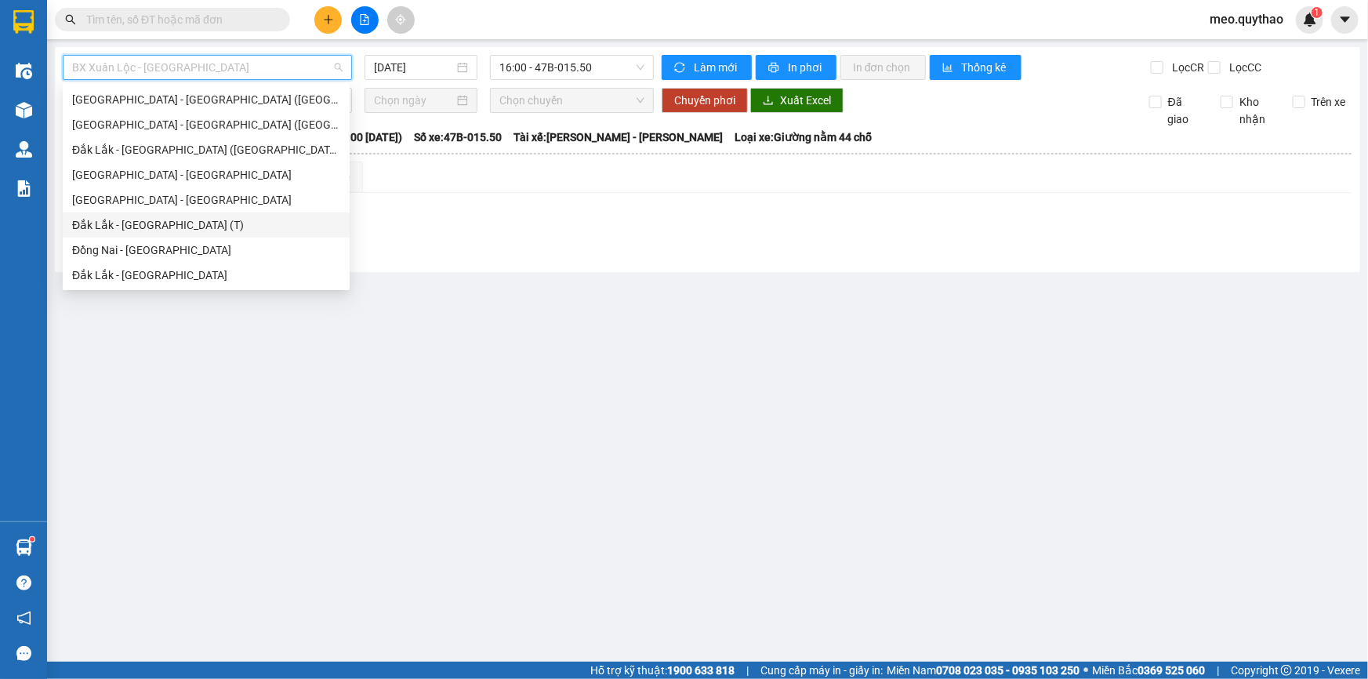
click at [178, 232] on div "Đắk Lắk - [GEOGRAPHIC_DATA] (T)" at bounding box center [206, 224] width 268 height 17
type input "[DATE]"
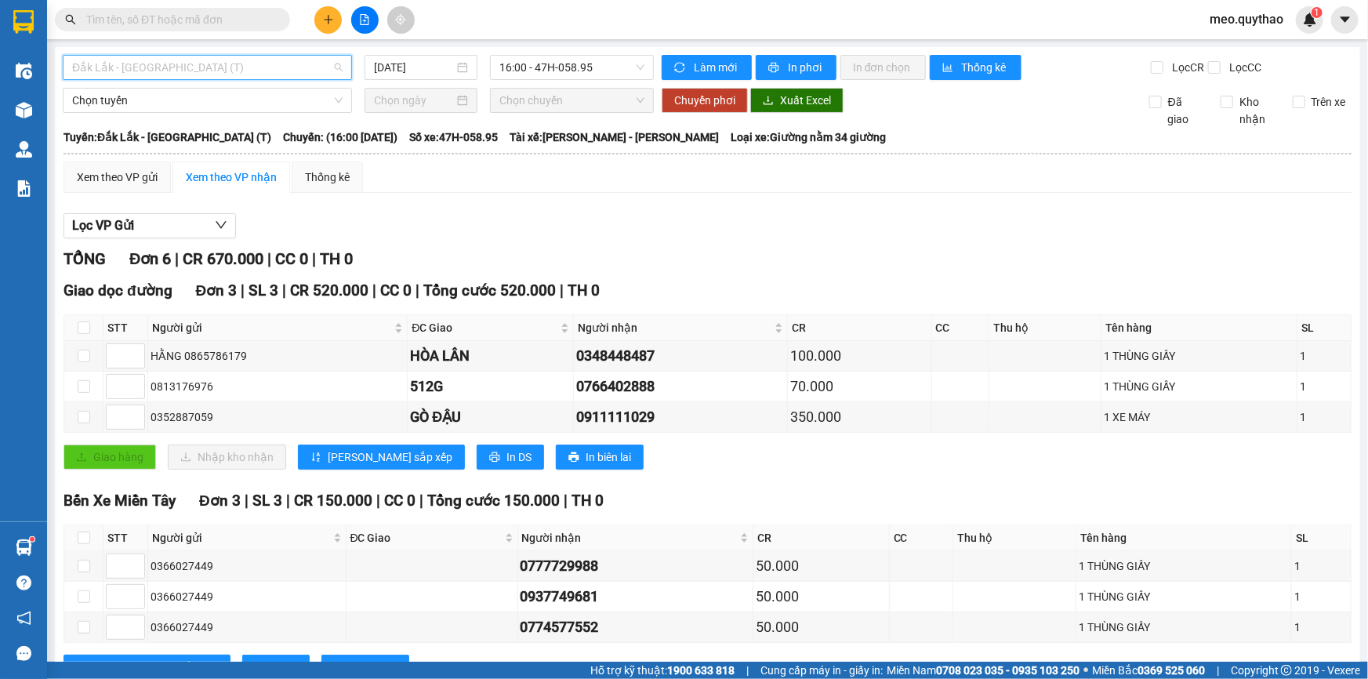
click at [253, 72] on span "Đắk Lắk - [GEOGRAPHIC_DATA] (T)" at bounding box center [207, 68] width 271 height 24
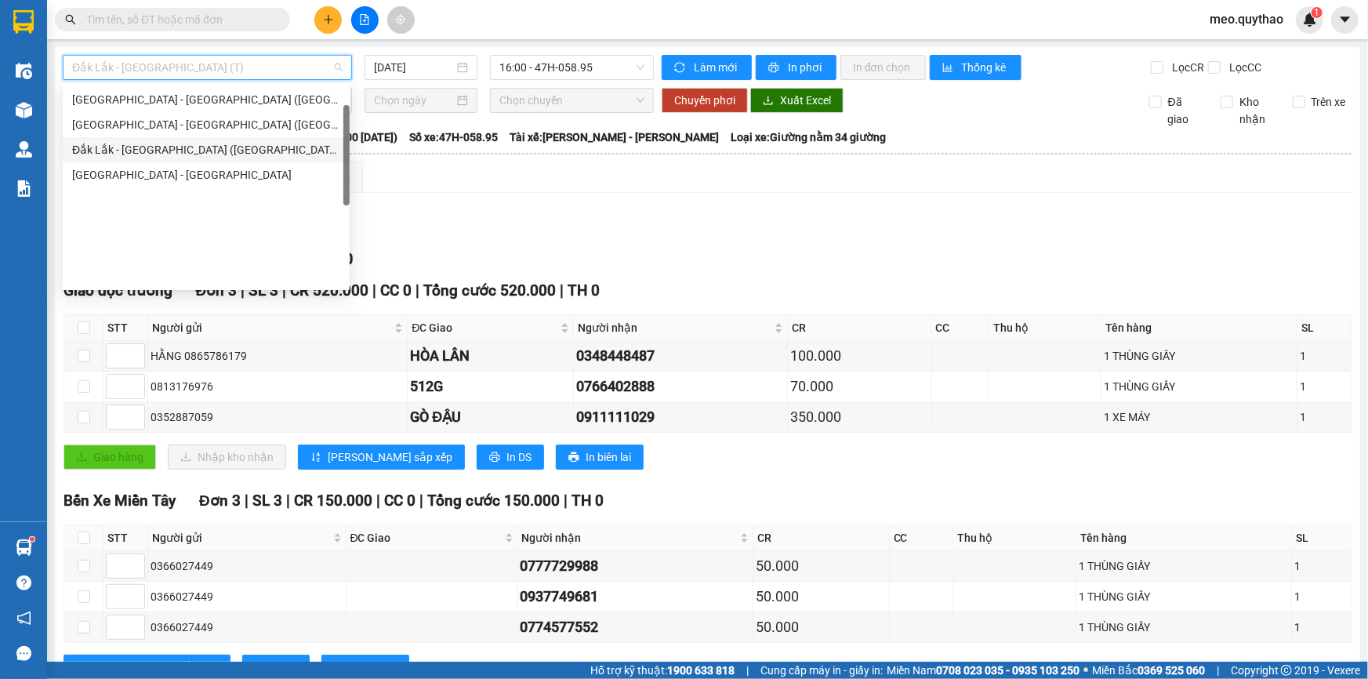
scroll to position [32, 0]
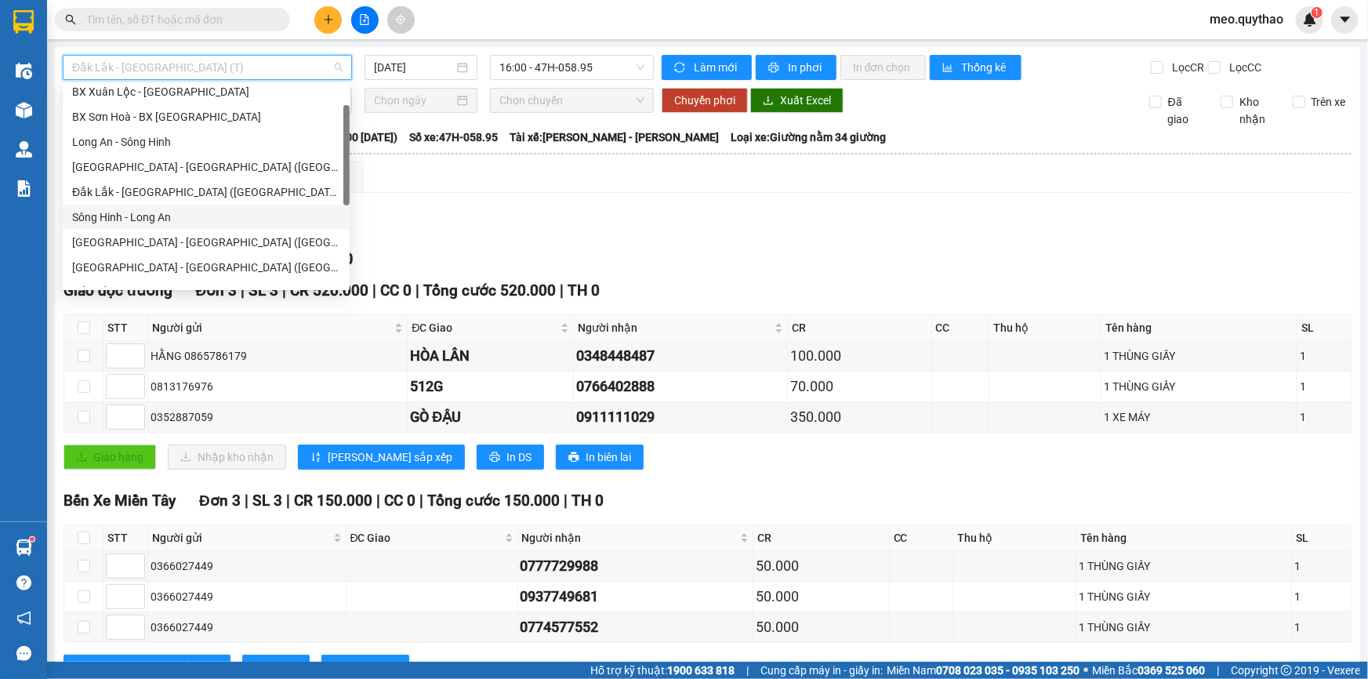
click at [180, 214] on div "Sông Hinh - Long An" at bounding box center [206, 217] width 268 height 17
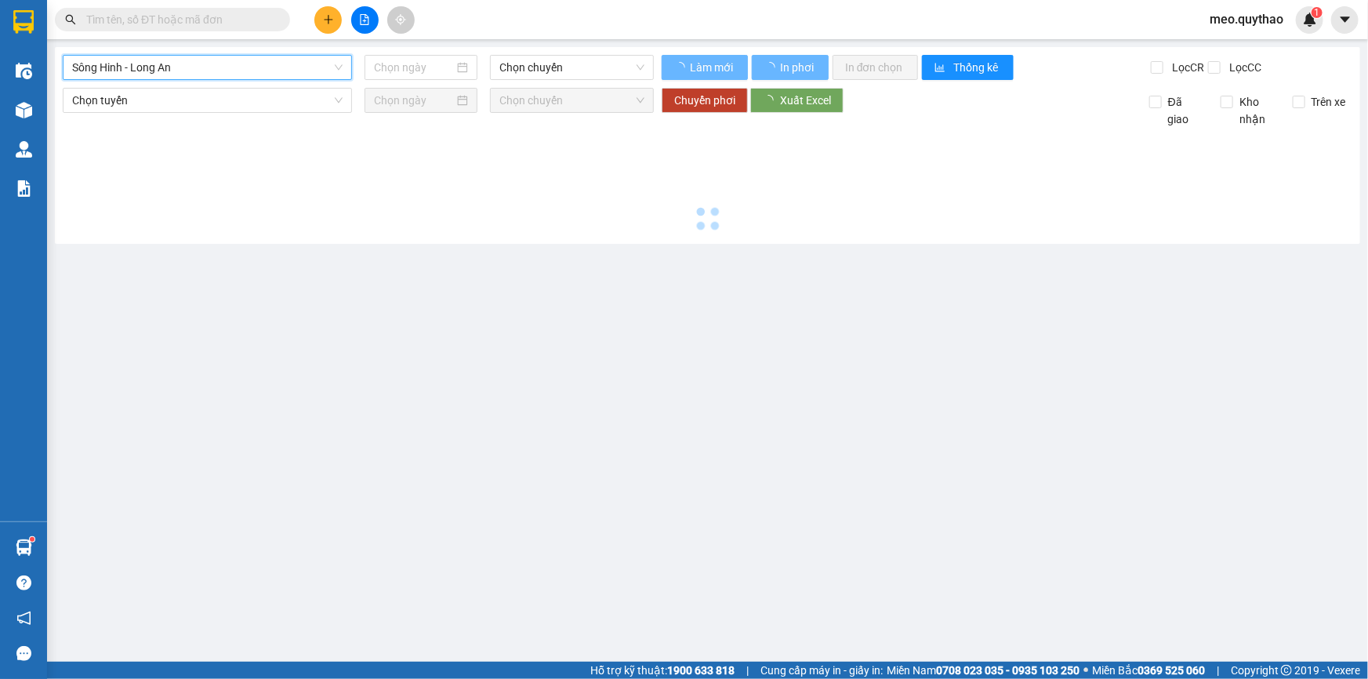
type input "[DATE]"
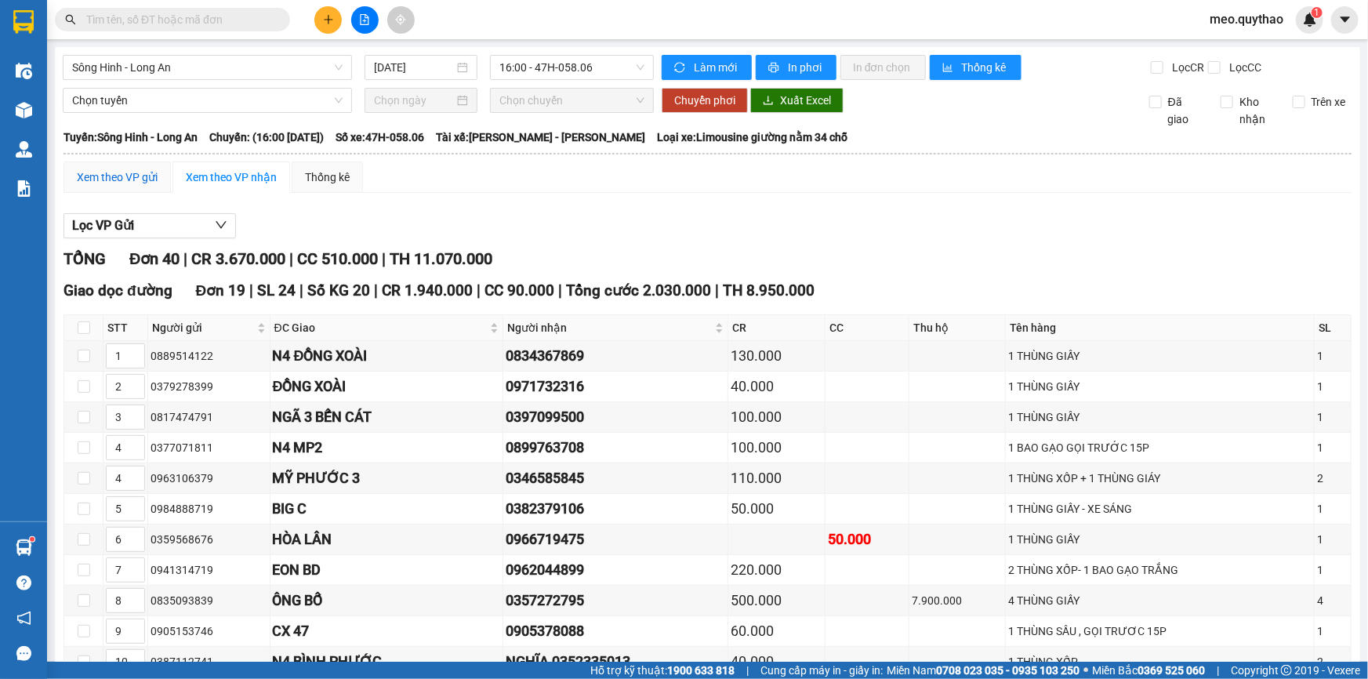
click at [149, 180] on div "Xem theo VP gửi" at bounding box center [117, 177] width 81 height 17
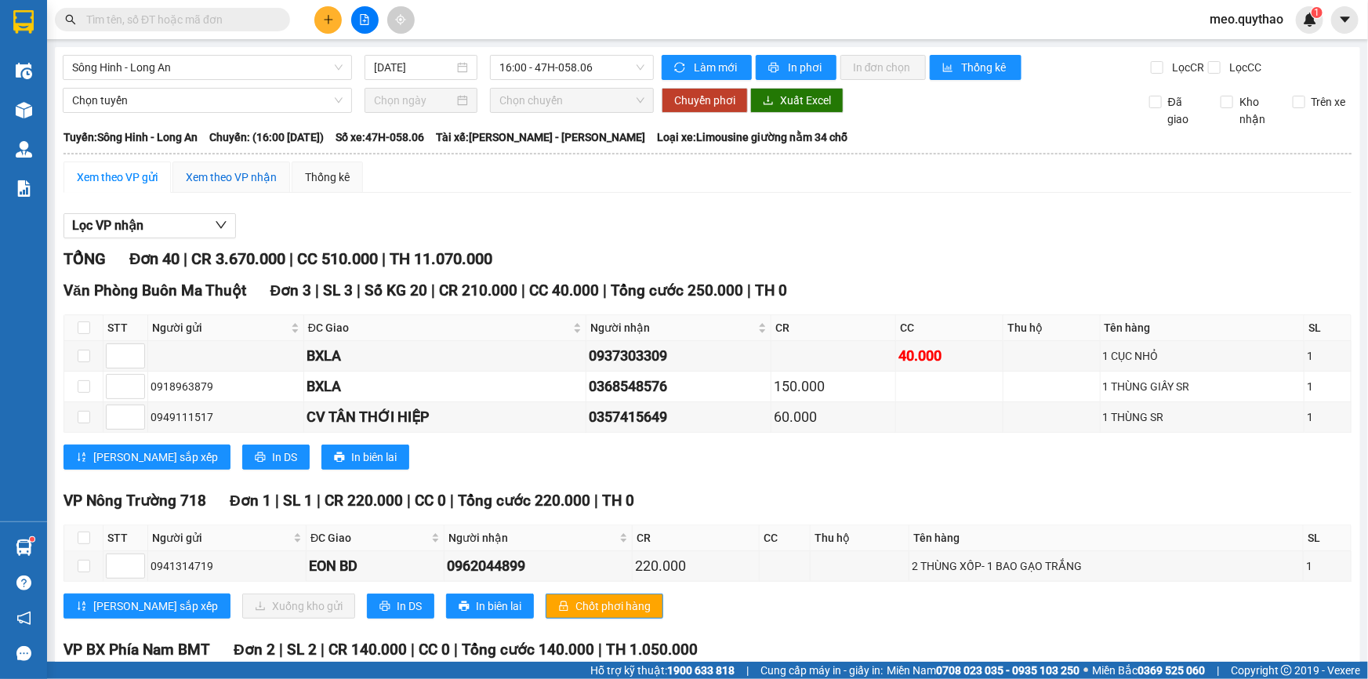
click at [193, 174] on div "Xem theo VP nhận" at bounding box center [231, 177] width 91 height 17
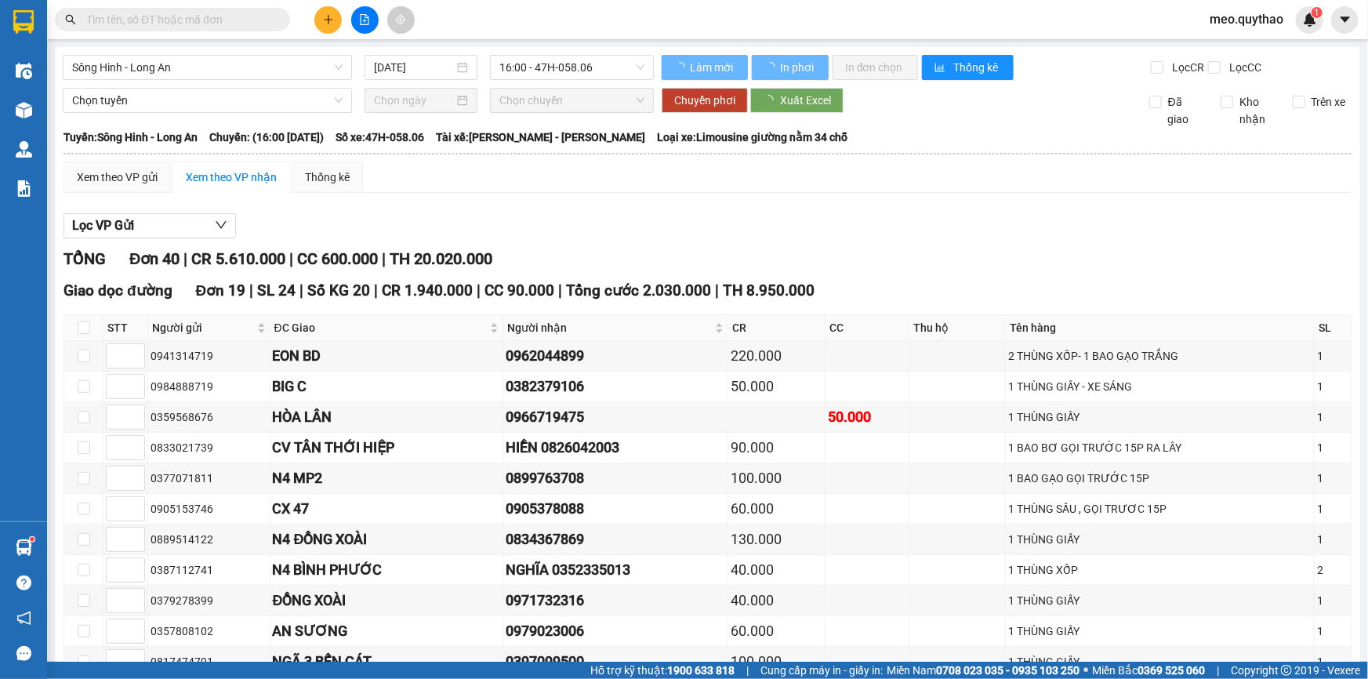
type input "7"
type input "5"
type input "6"
type input "12"
type input "4"
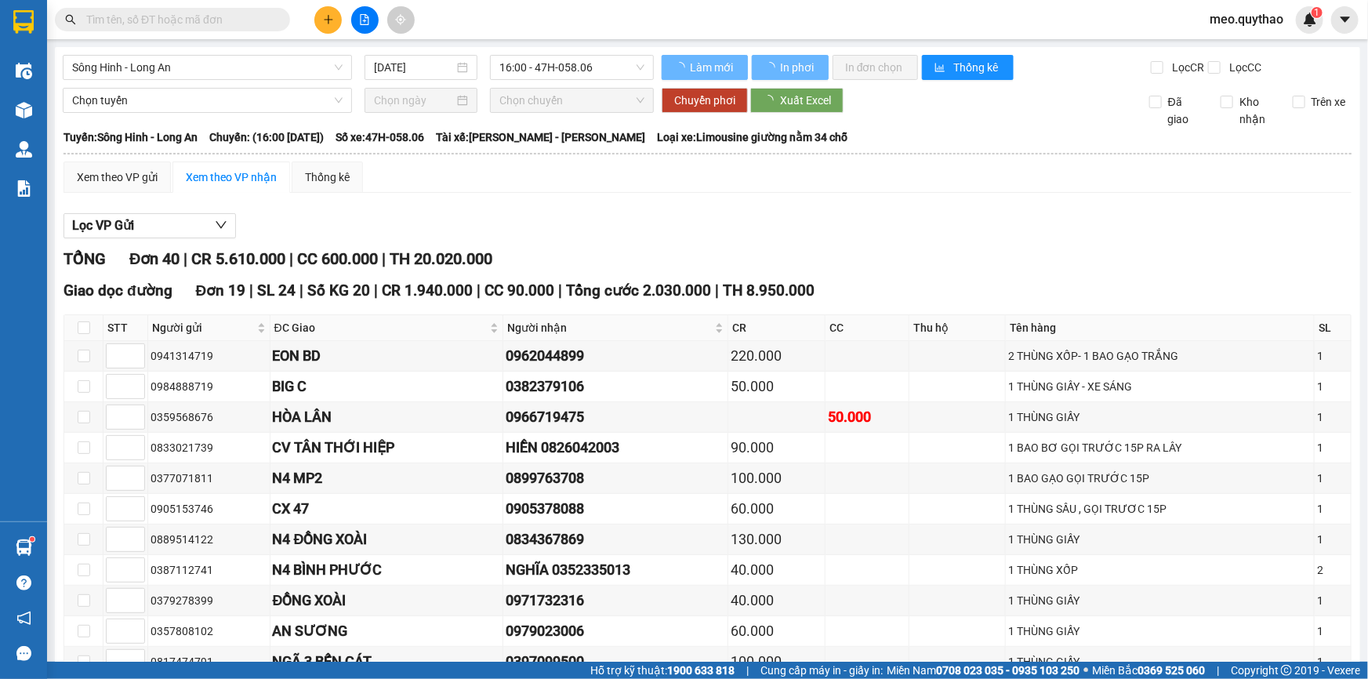
type input "9"
type input "1"
type input "10"
type input "2"
type input "11"
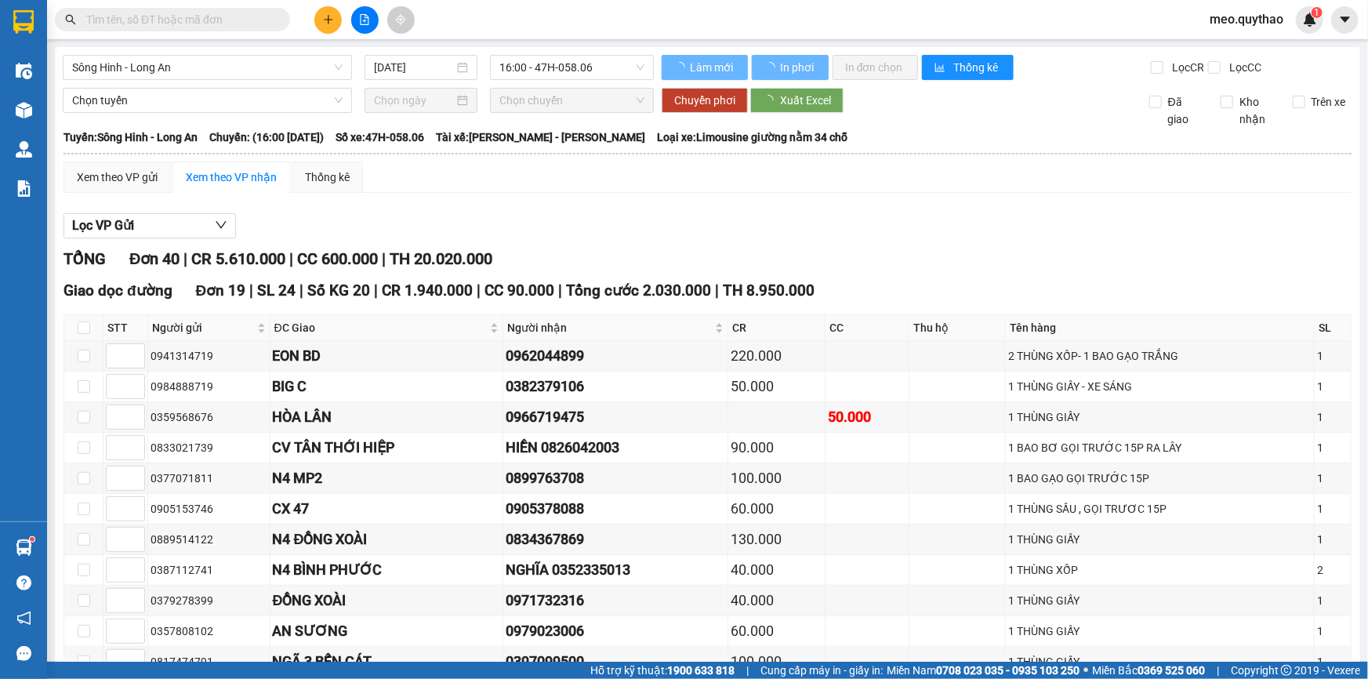
type input "3"
type input "13"
type input "8"
type input "4"
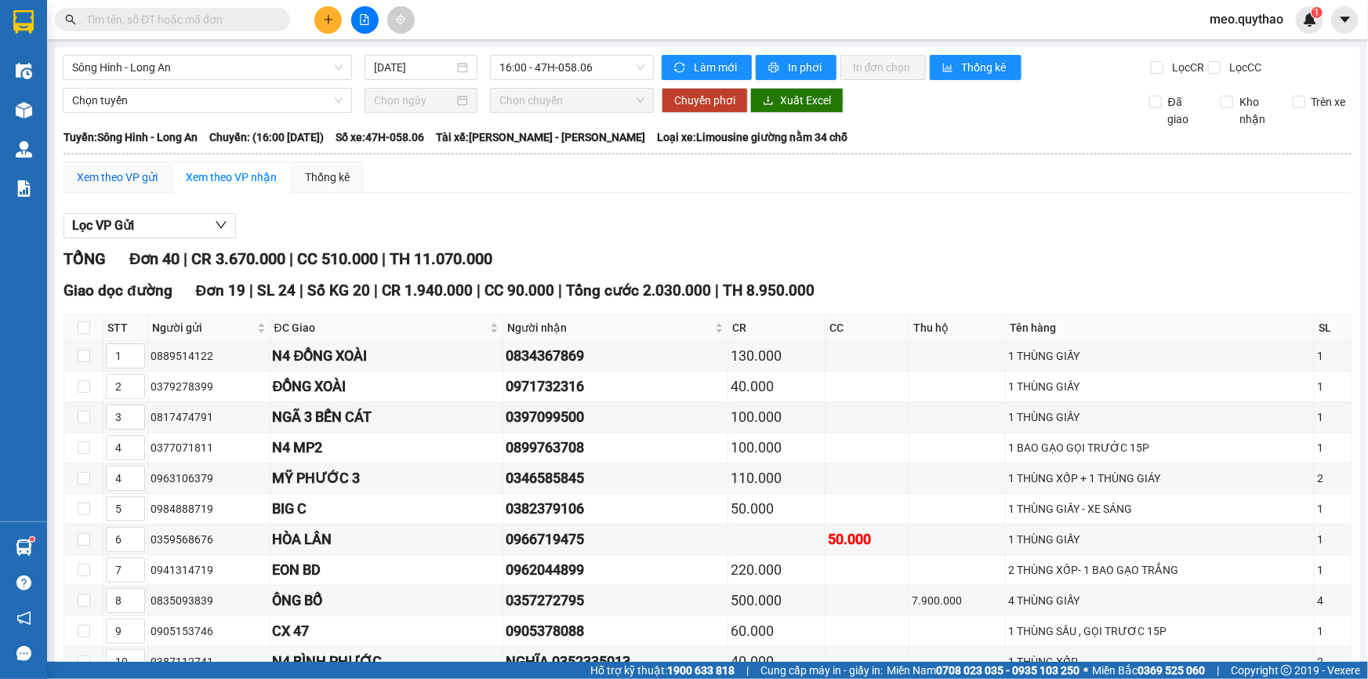
click at [113, 172] on div "Xem theo VP gửi" at bounding box center [117, 177] width 81 height 17
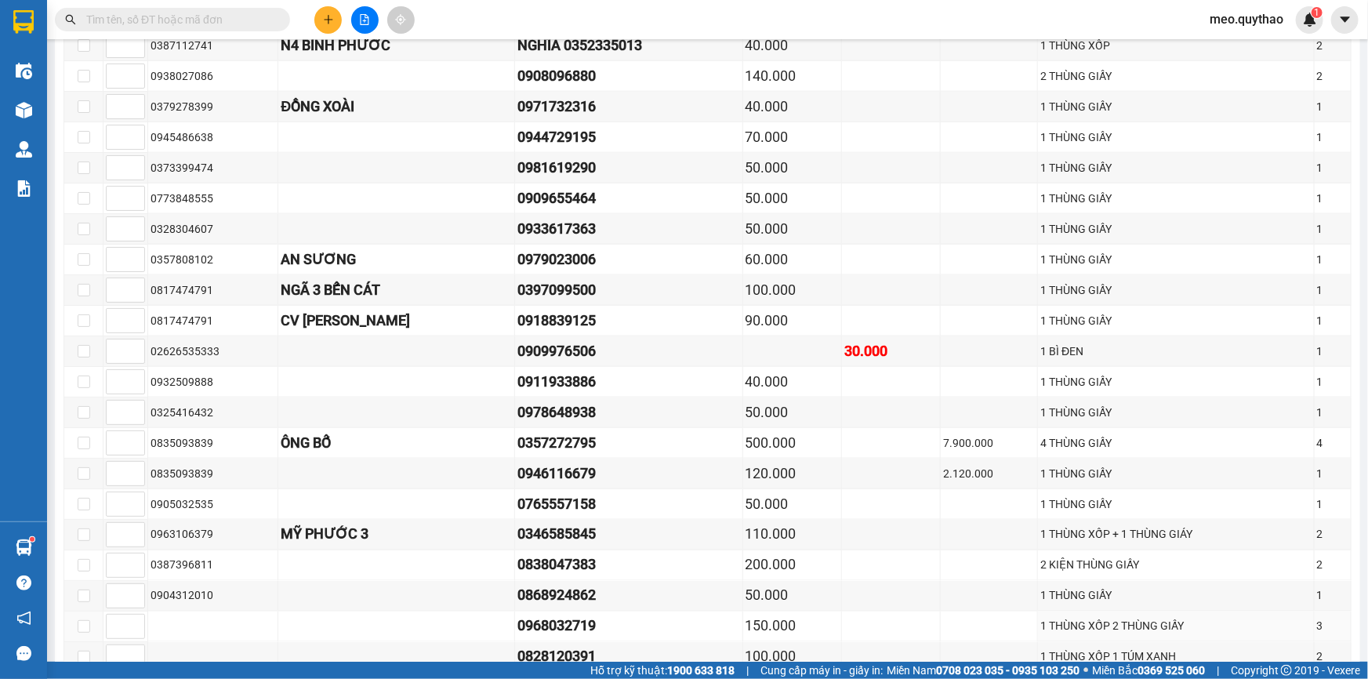
scroll to position [1283, 0]
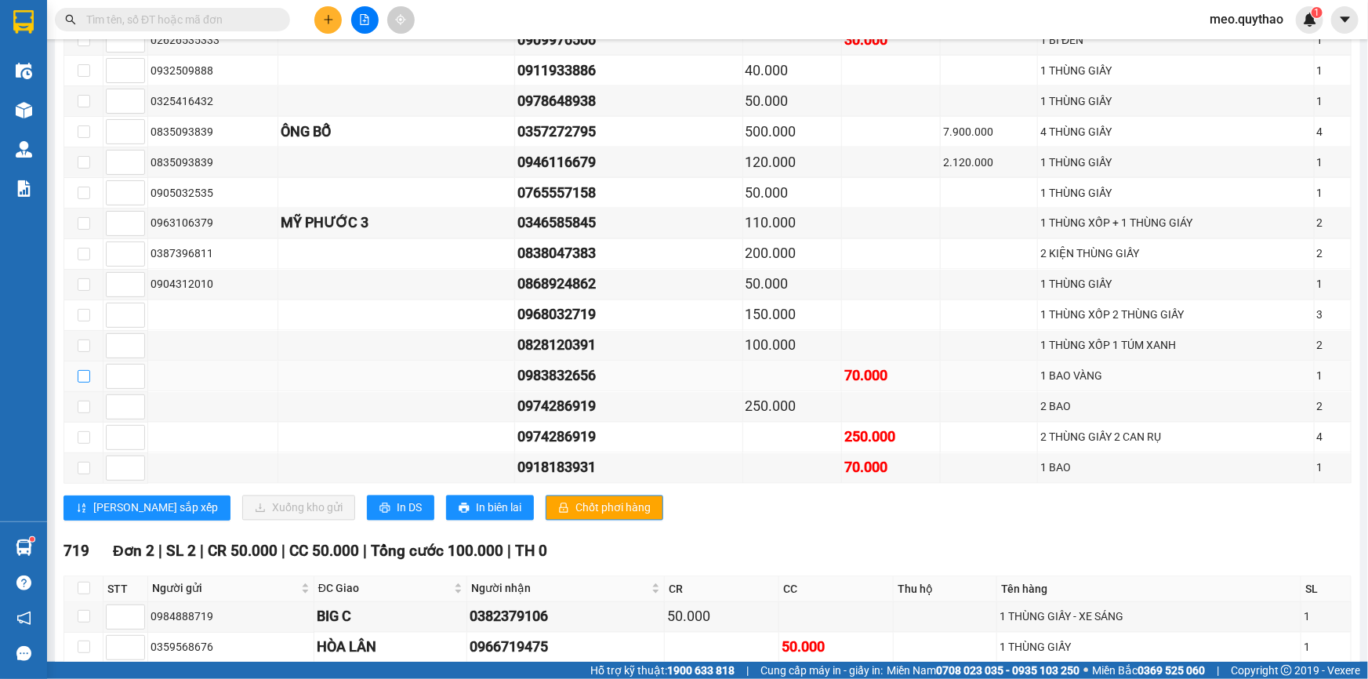
click at [80, 370] on input "checkbox" at bounding box center [84, 376] width 13 height 13
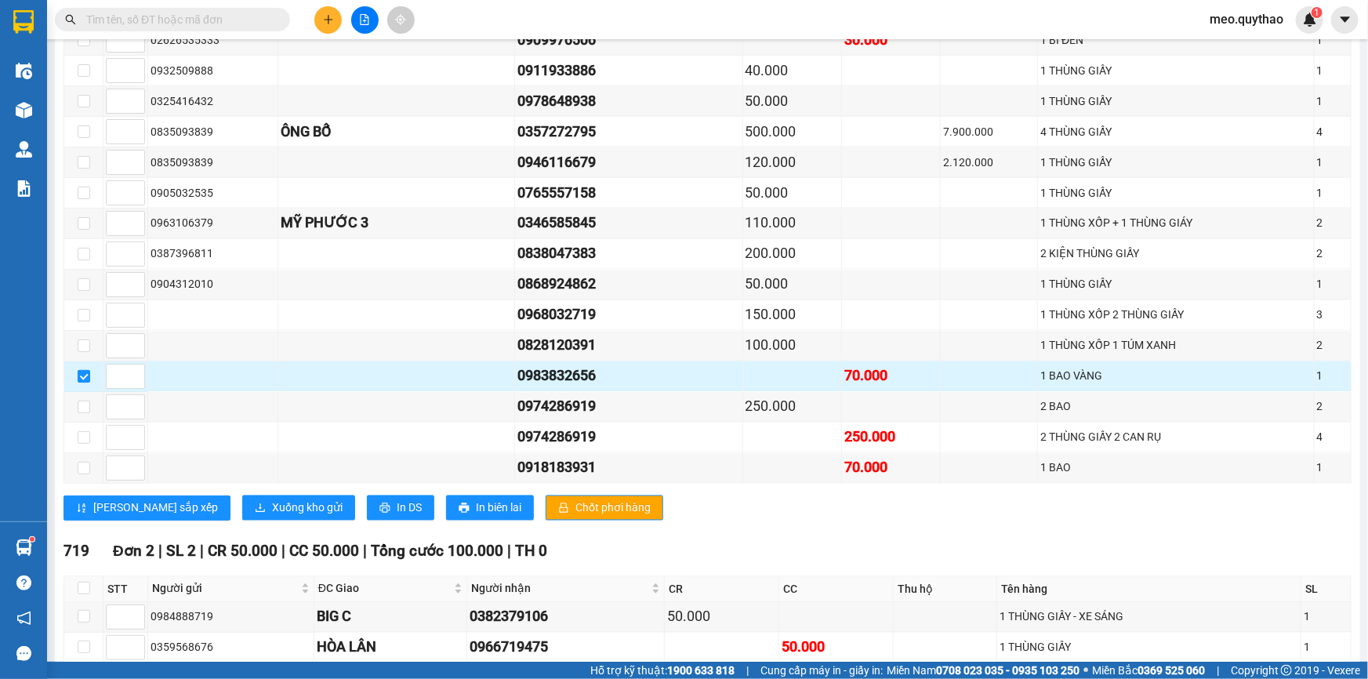
click at [83, 370] on input "checkbox" at bounding box center [84, 376] width 13 height 13
checkbox input "false"
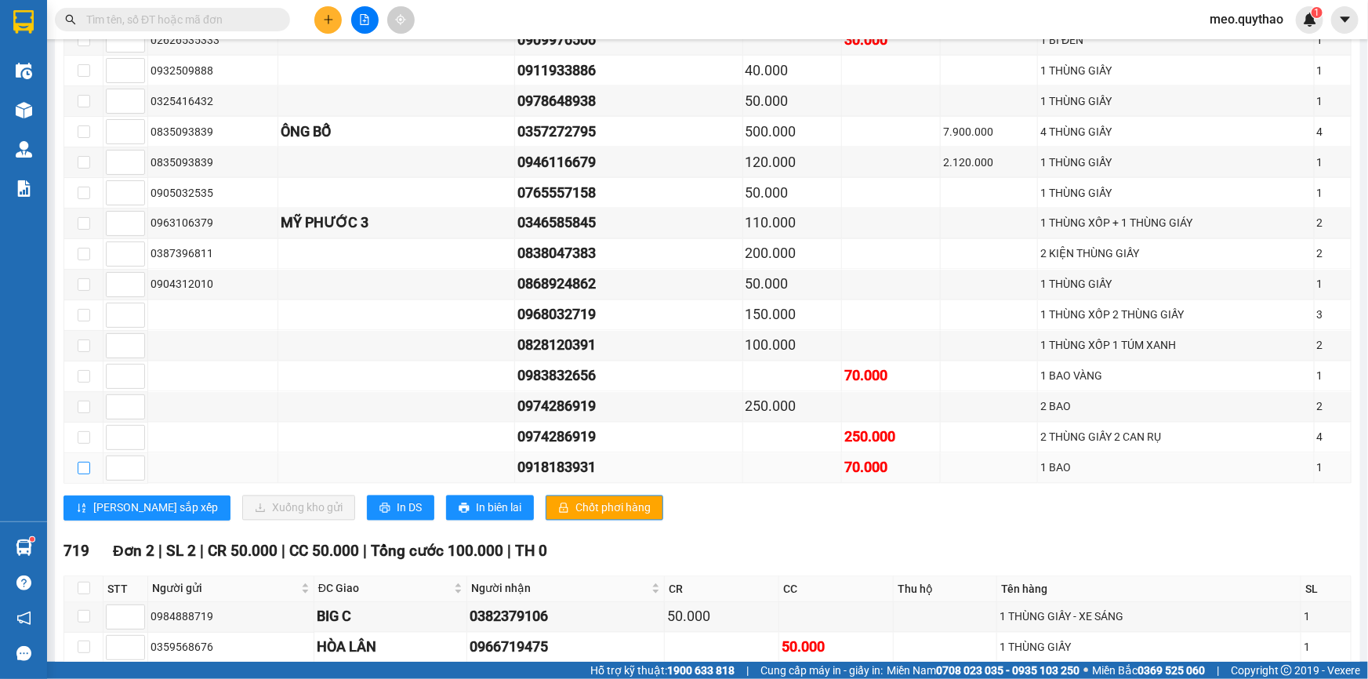
click at [79, 462] on input "checkbox" at bounding box center [84, 468] width 13 height 13
checkbox input "true"
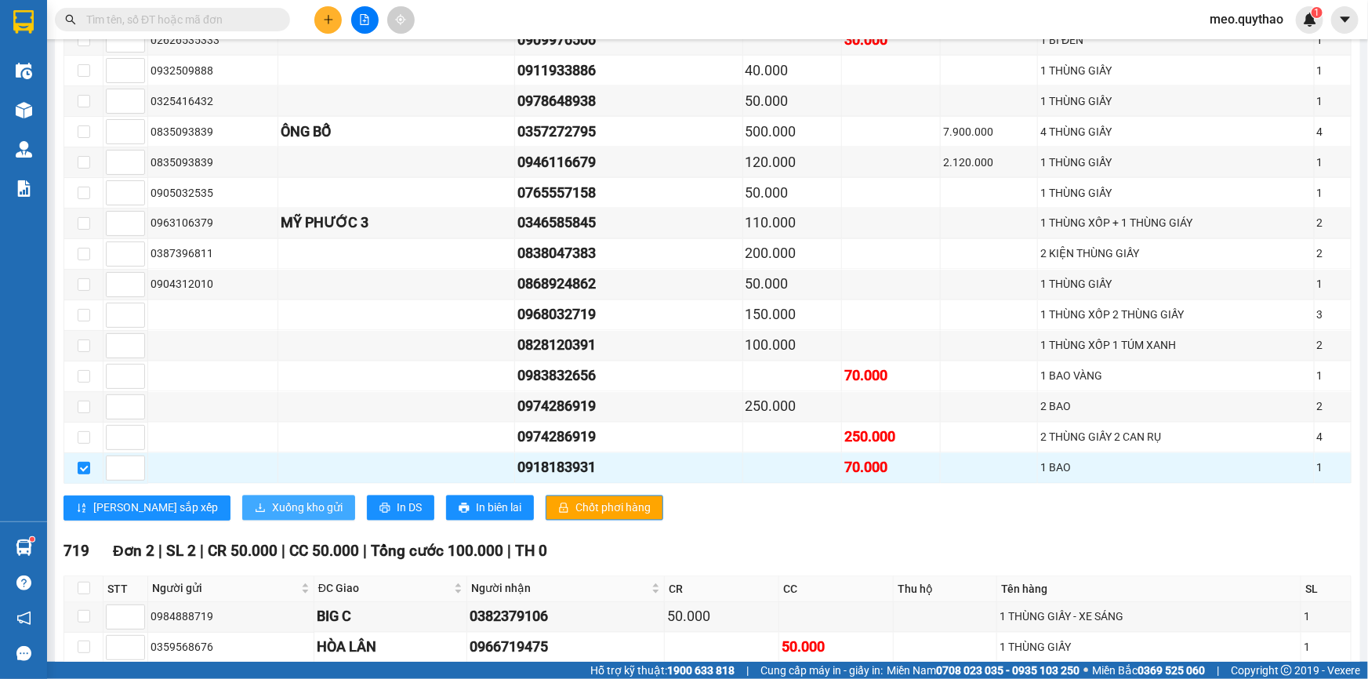
click at [272, 500] on span "Xuống kho gửi" at bounding box center [307, 508] width 71 height 17
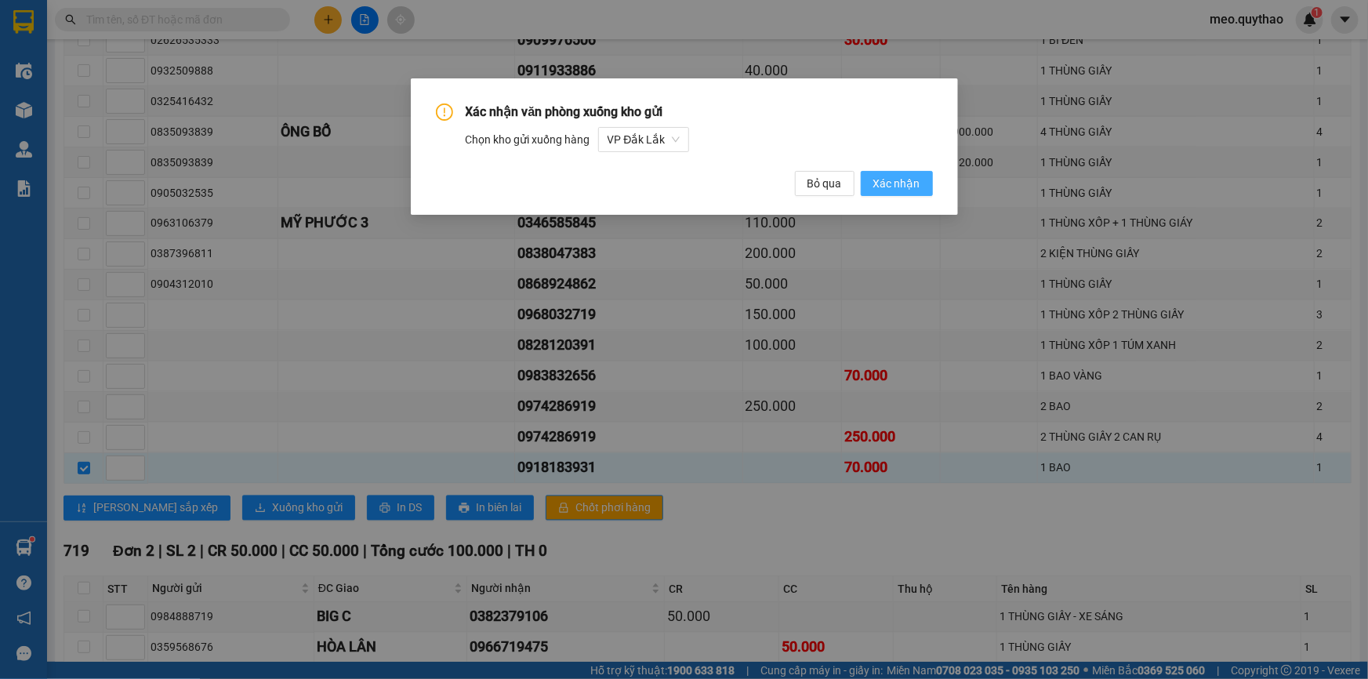
click at [908, 182] on span "Xác nhận" at bounding box center [897, 183] width 47 height 17
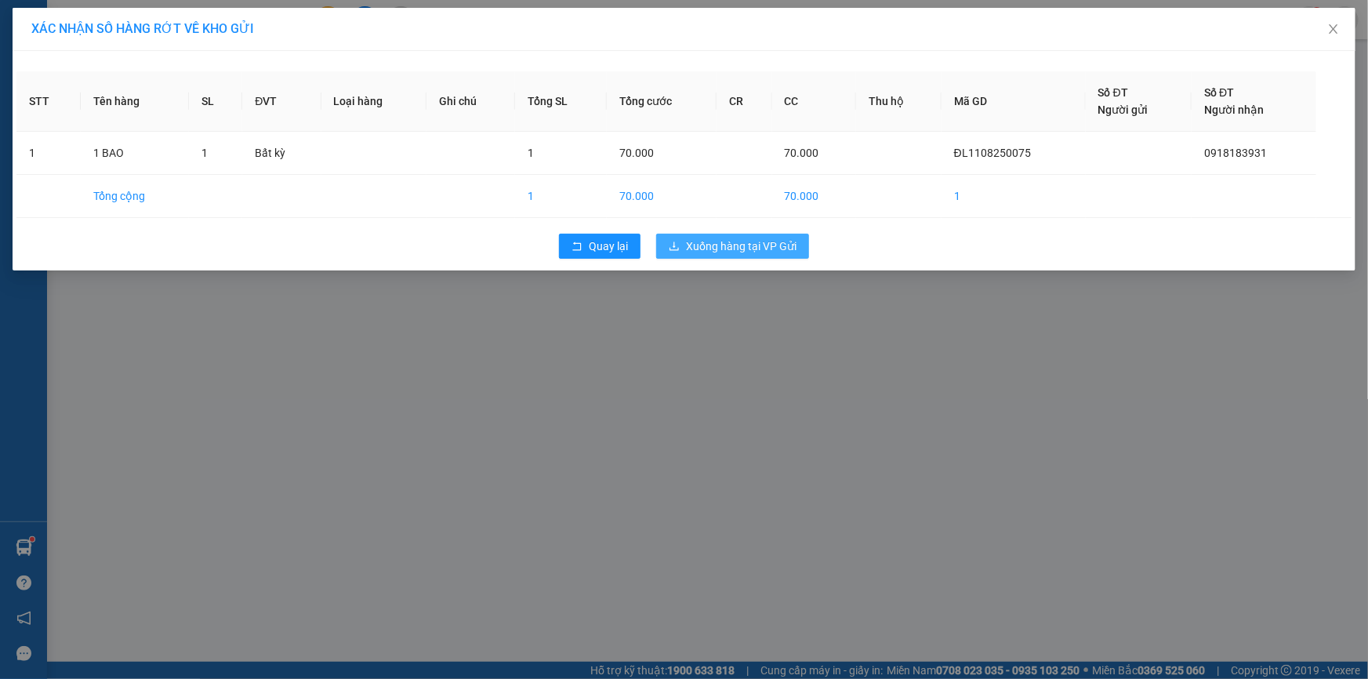
click at [743, 250] on span "Xuống hàng tại VP Gửi" at bounding box center [741, 246] width 111 height 17
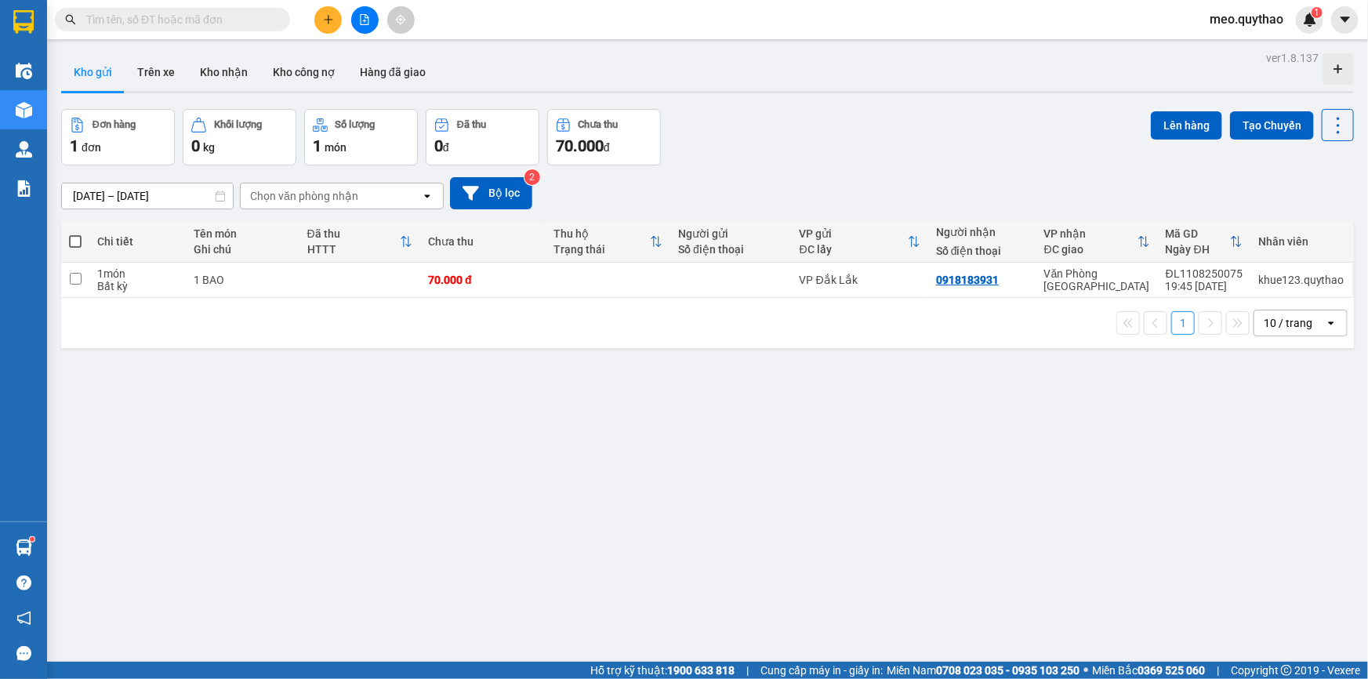
click at [329, 17] on icon "plus" at bounding box center [328, 19] width 11 height 11
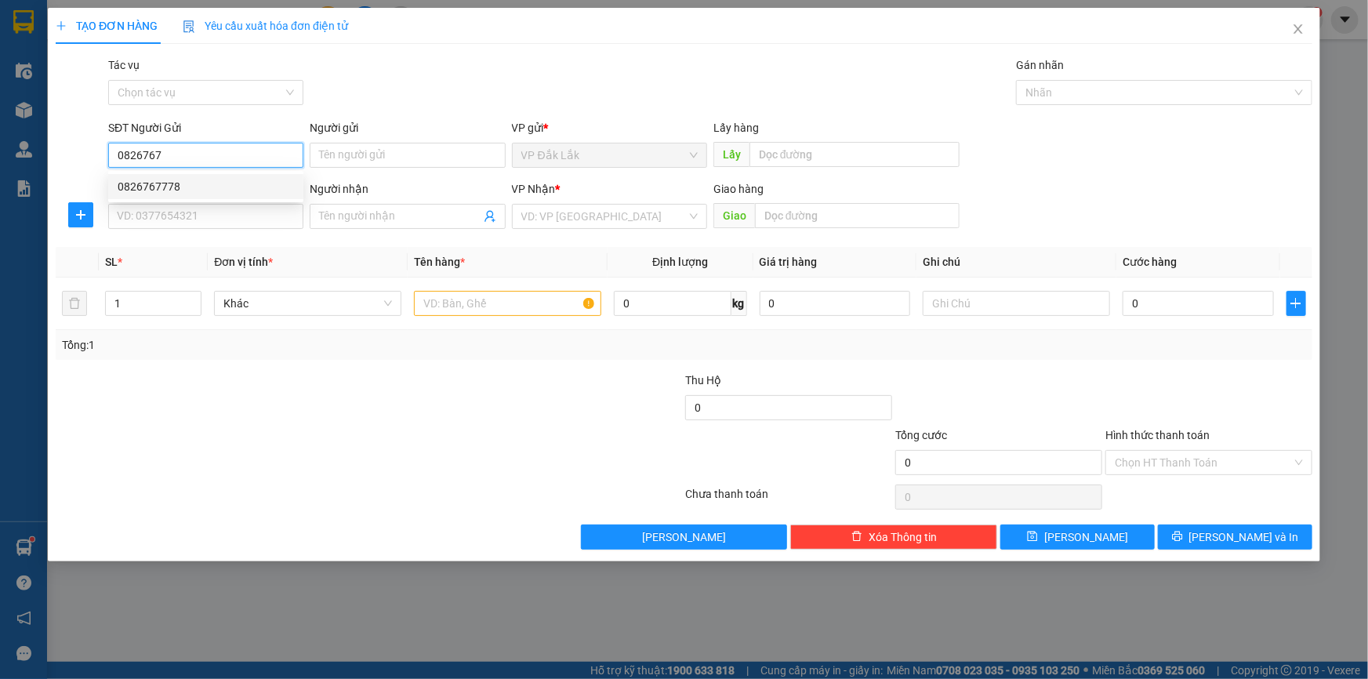
click at [190, 180] on div "0826767778" at bounding box center [206, 186] width 176 height 17
type input "0826767778"
type input "0843686413"
type input "N4 ĐỒNG XOÀI"
type input "0826767778"
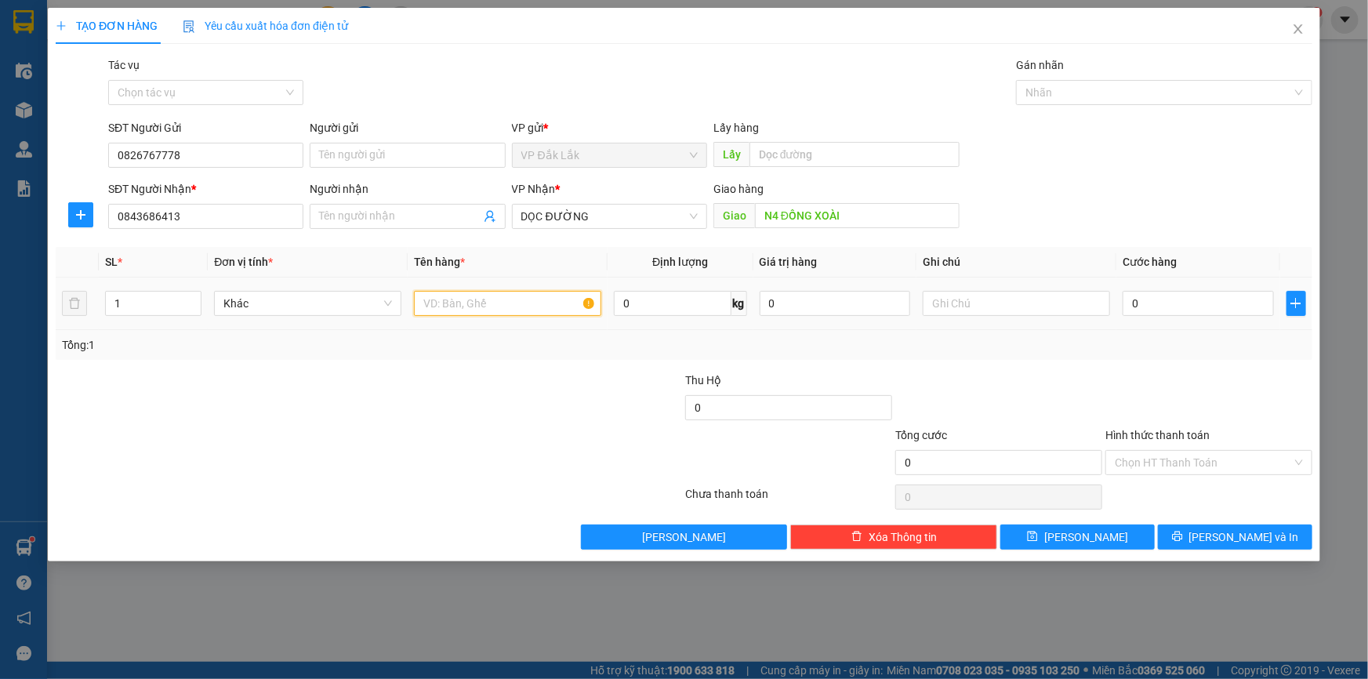
click at [492, 297] on input "text" at bounding box center [507, 303] width 187 height 25
click at [1143, 303] on input "0" at bounding box center [1198, 303] width 151 height 25
click at [514, 302] on input "1 THÙNG GIẤY" at bounding box center [507, 303] width 187 height 25
type input "1 THÙNG GIẤY XE SÁNG"
click at [1160, 307] on input "0" at bounding box center [1198, 303] width 151 height 25
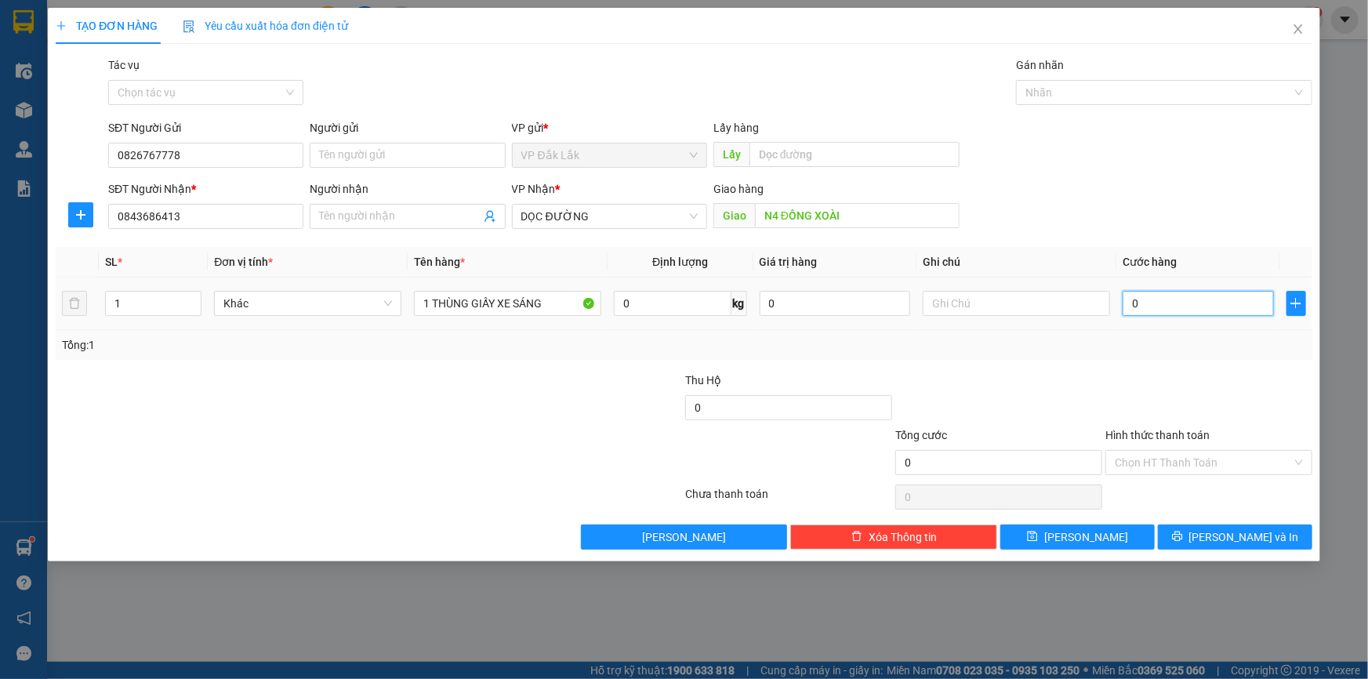
type input "1"
type input "12"
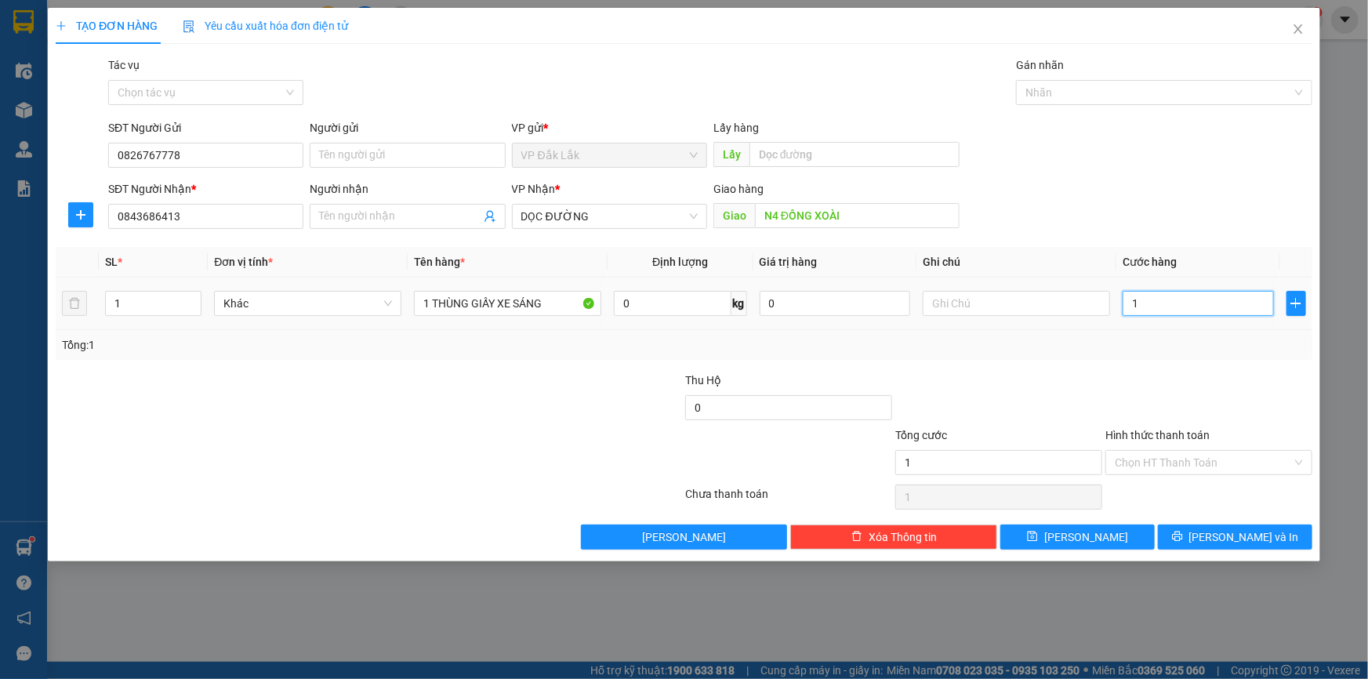
type input "12"
type input "120"
type input "1.200"
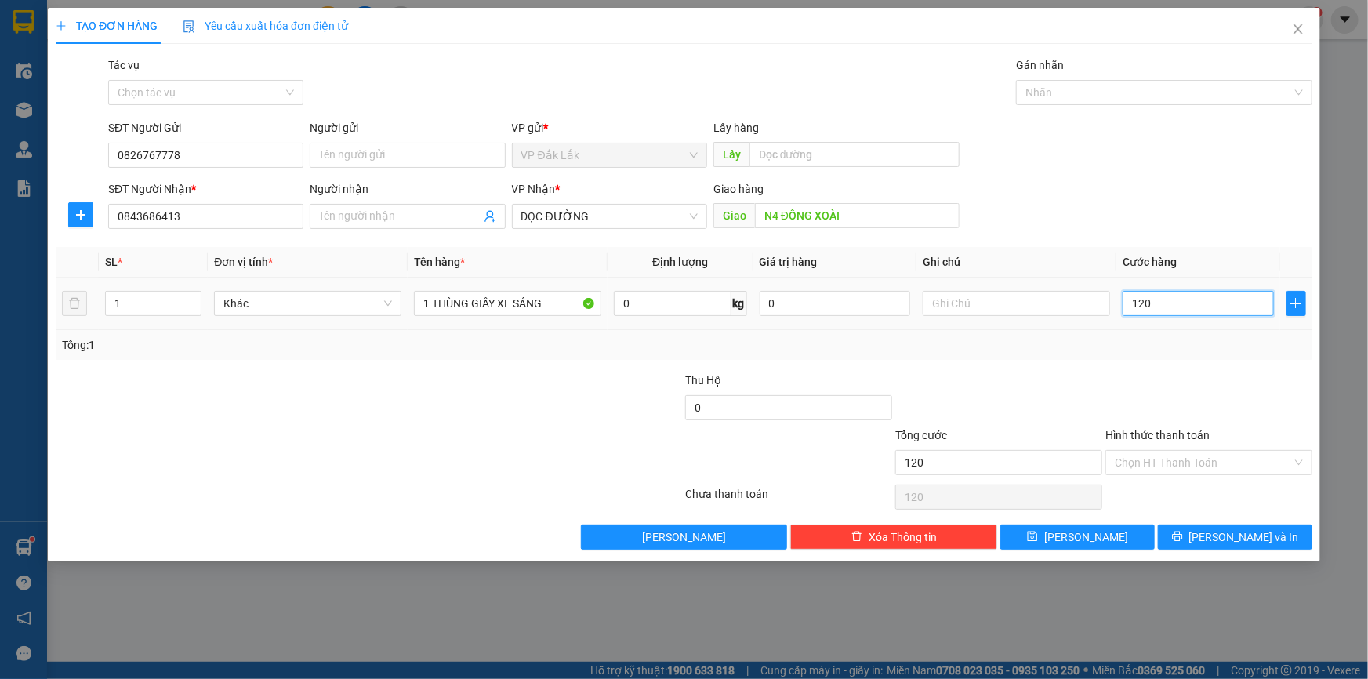
type input "1.200"
type input "12.000"
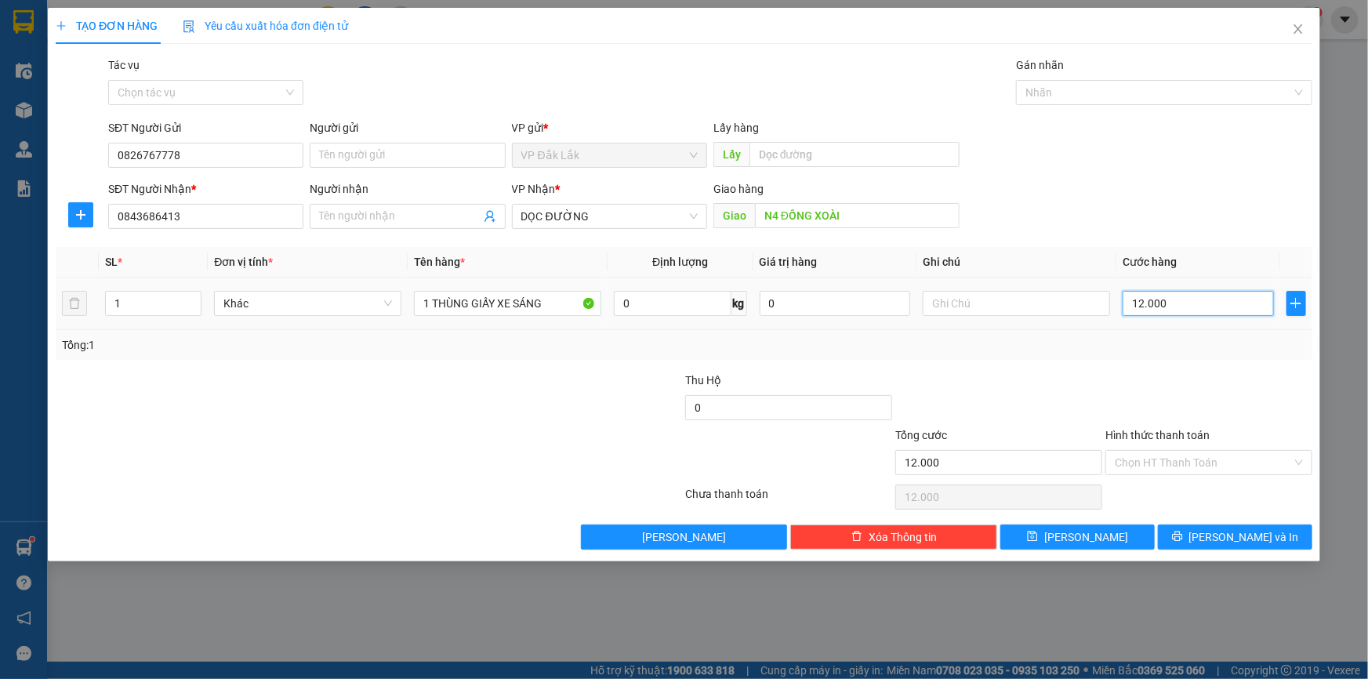
type input "120.000"
click at [1168, 463] on input "Hình thức thanh toán" at bounding box center [1203, 463] width 177 height 24
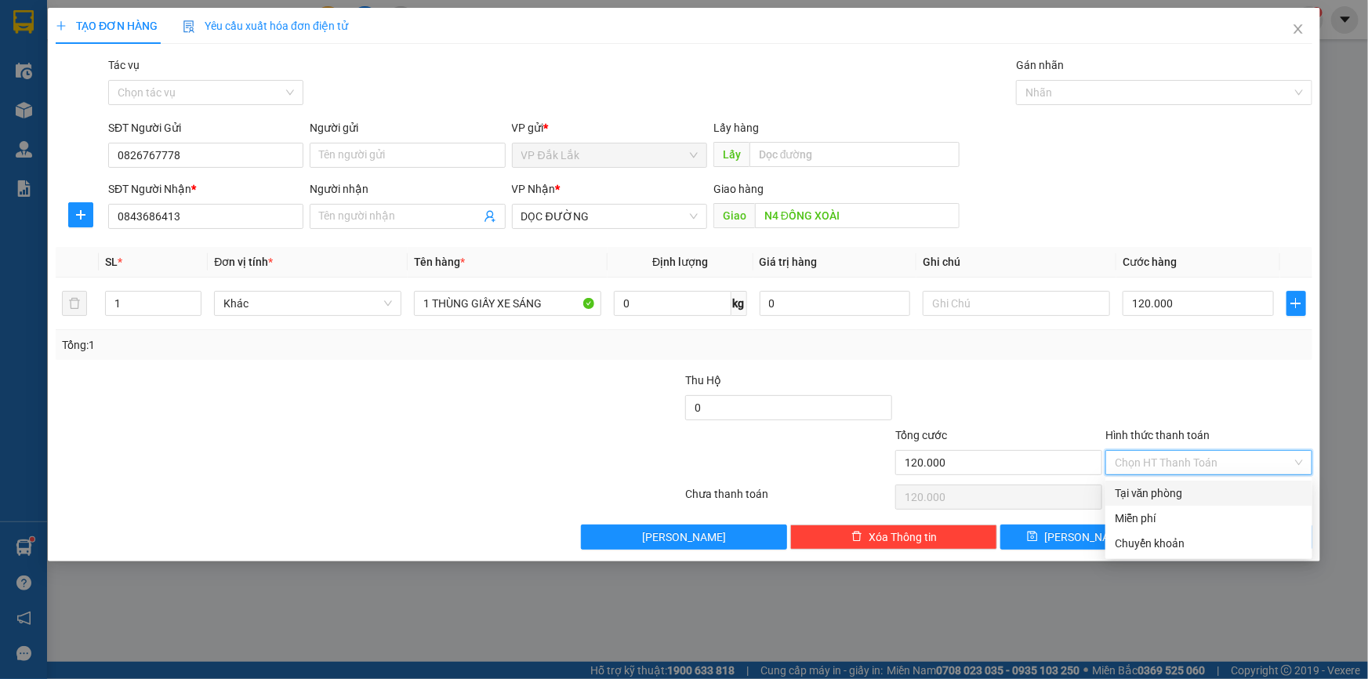
click at [1175, 499] on div "Tại văn phòng" at bounding box center [1209, 493] width 188 height 17
type input "0"
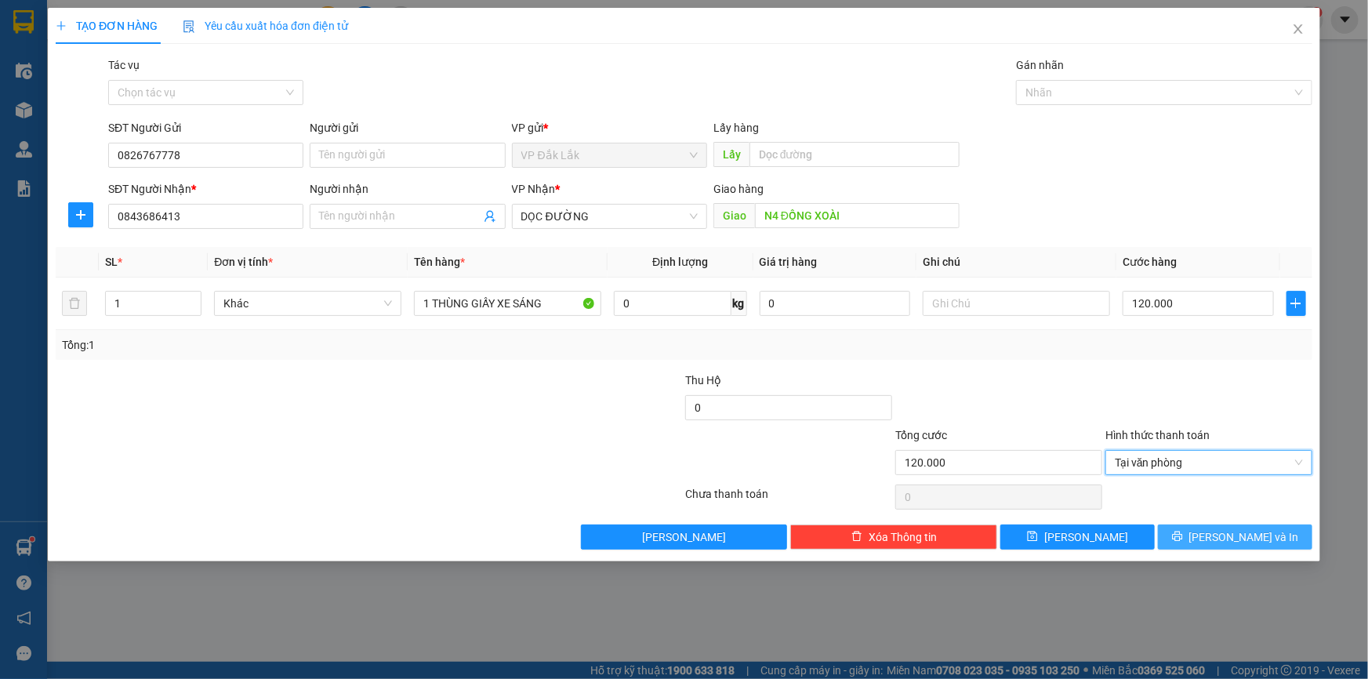
click at [1222, 542] on span "[PERSON_NAME] và In" at bounding box center [1245, 537] width 110 height 17
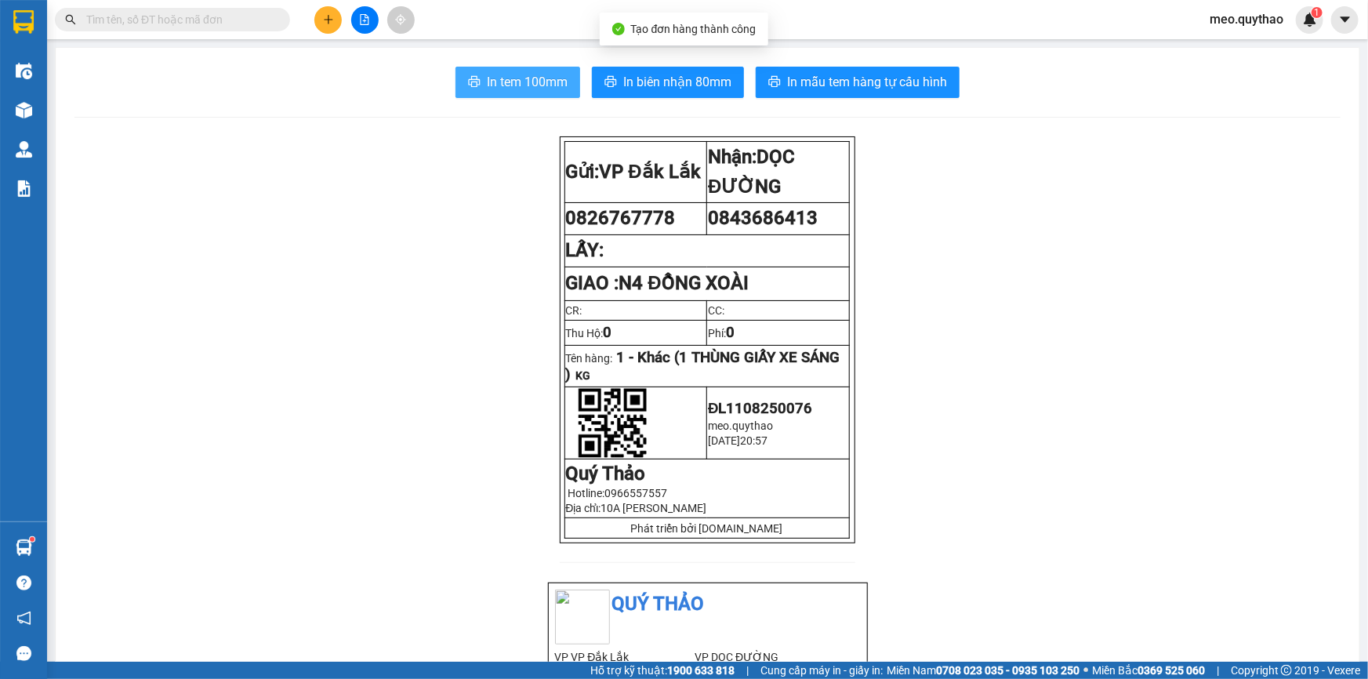
click at [522, 87] on span "In tem 100mm" at bounding box center [527, 82] width 81 height 20
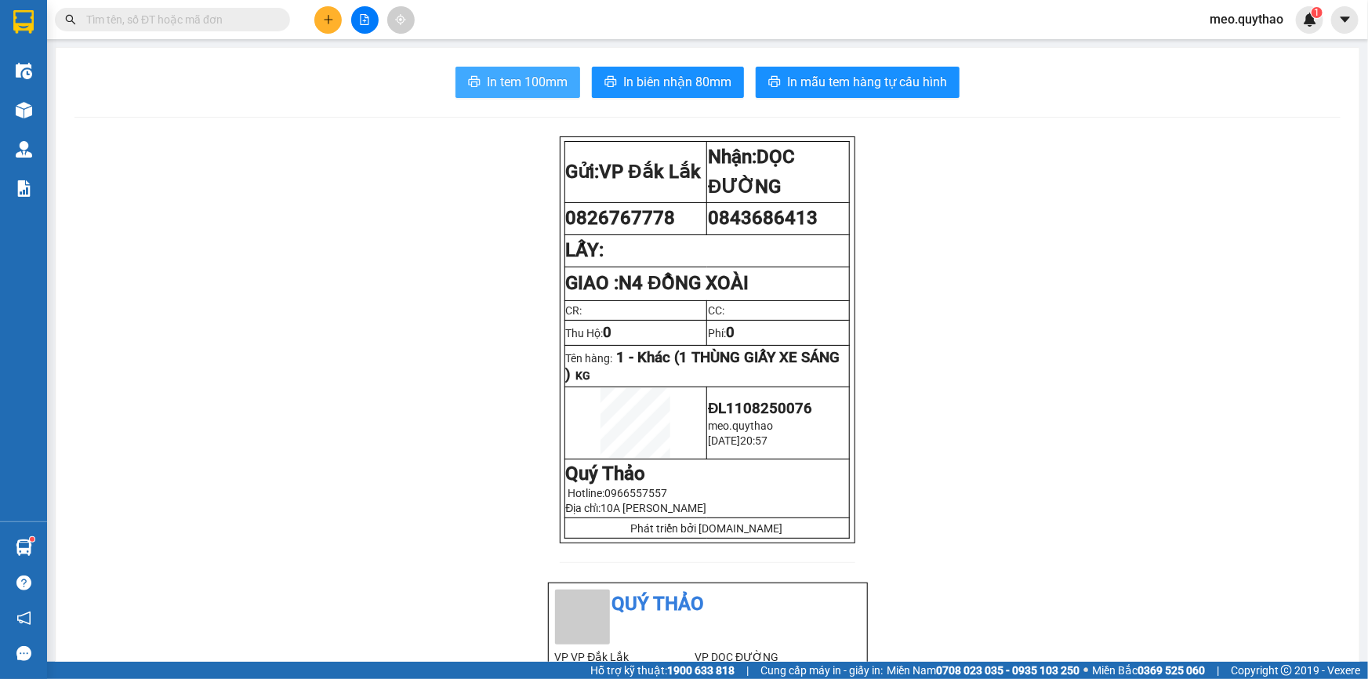
click at [509, 88] on span "In tem 100mm" at bounding box center [527, 82] width 81 height 20
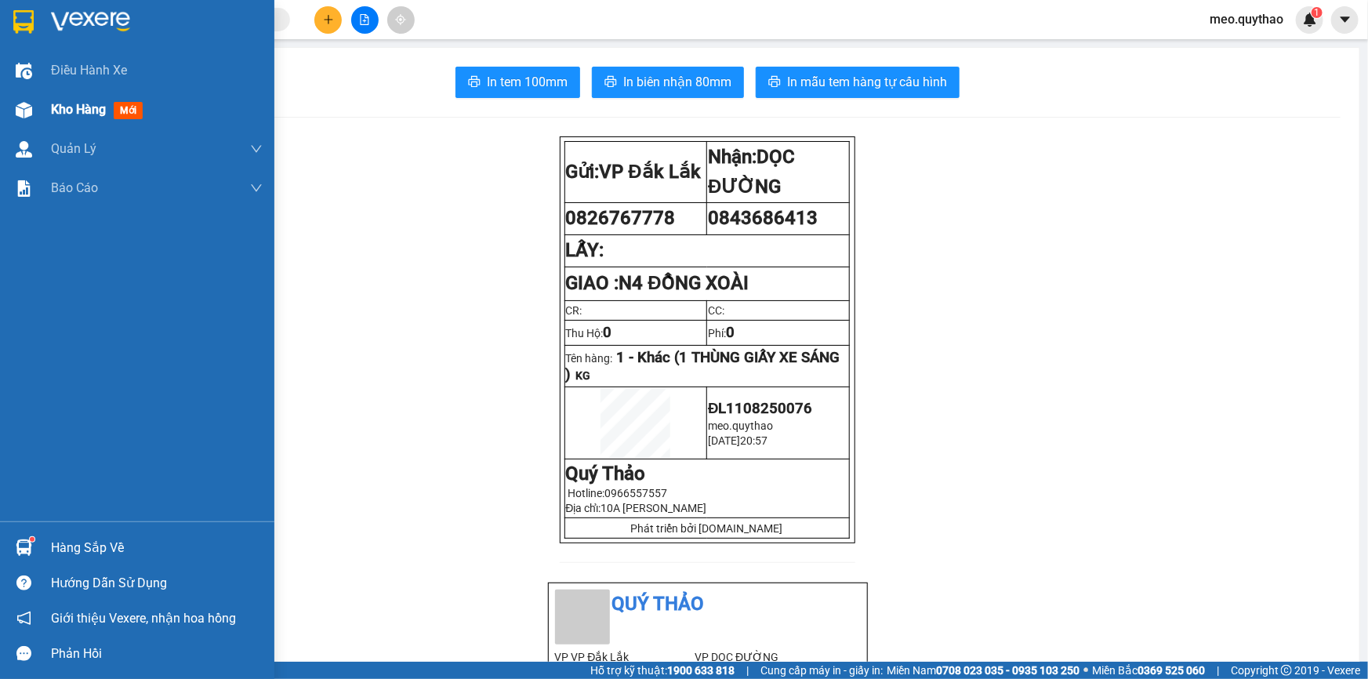
click at [82, 116] on span "Kho hàng" at bounding box center [78, 109] width 55 height 15
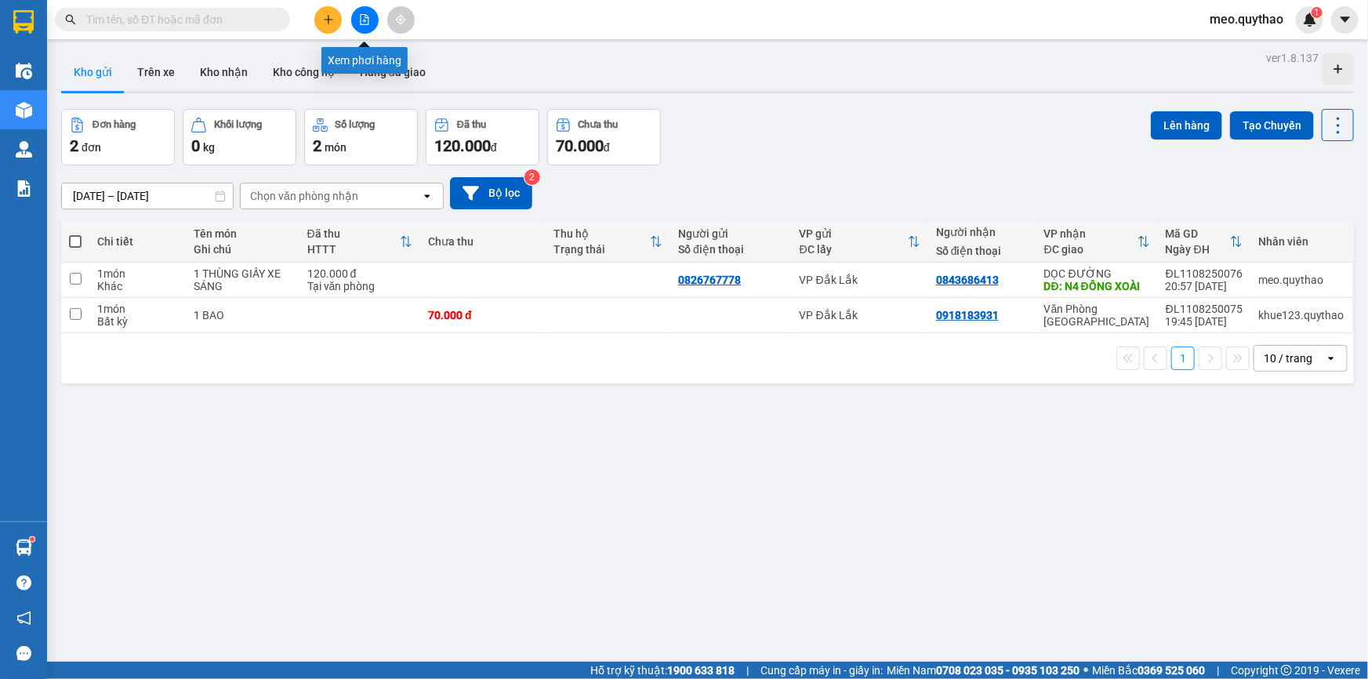
click at [354, 24] on button at bounding box center [364, 19] width 27 height 27
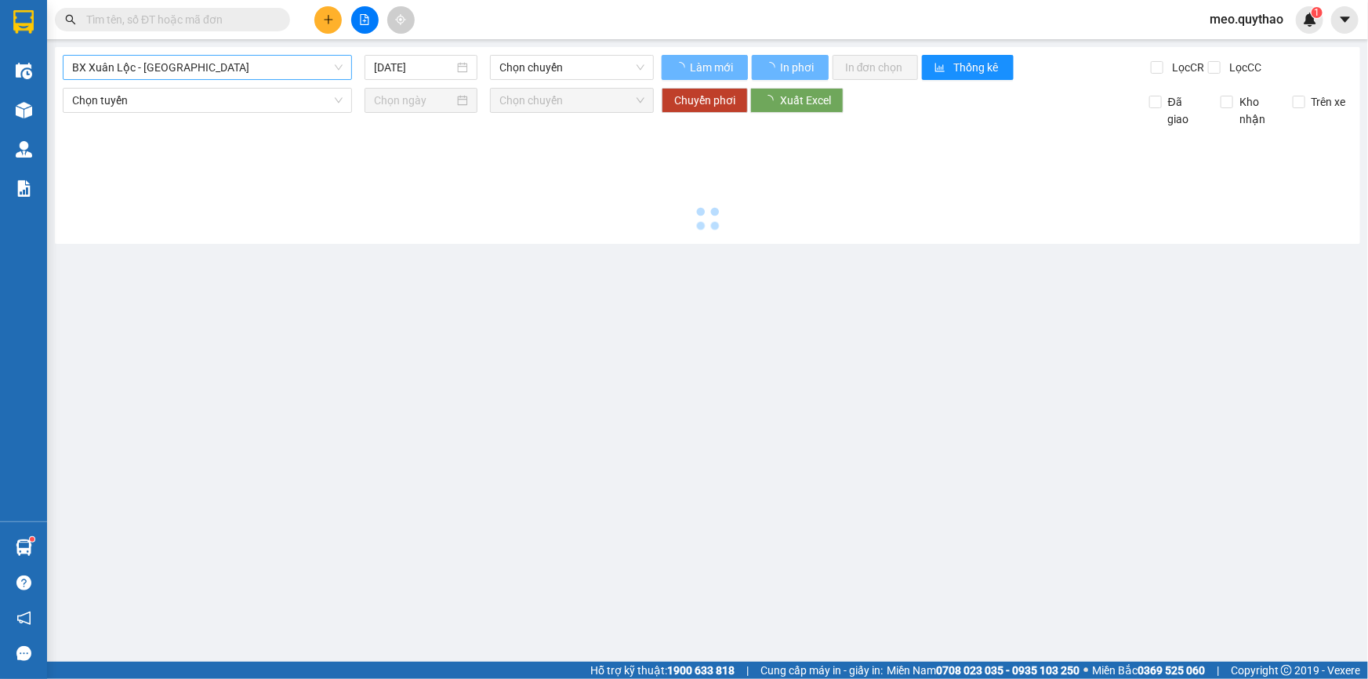
click at [214, 61] on span "BX Xuân Lộc - [GEOGRAPHIC_DATA]" at bounding box center [207, 68] width 271 height 24
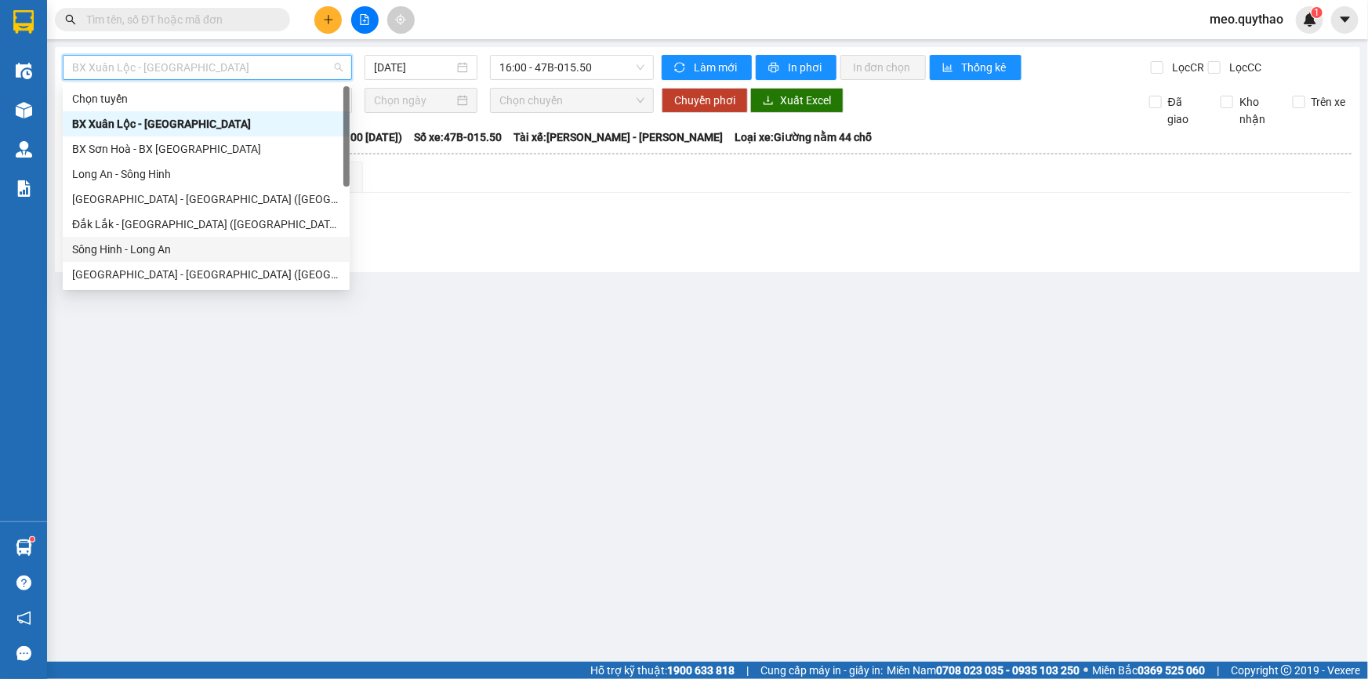
click at [194, 251] on div "Sông Hinh - Long An" at bounding box center [206, 249] width 268 height 17
type input "[DATE]"
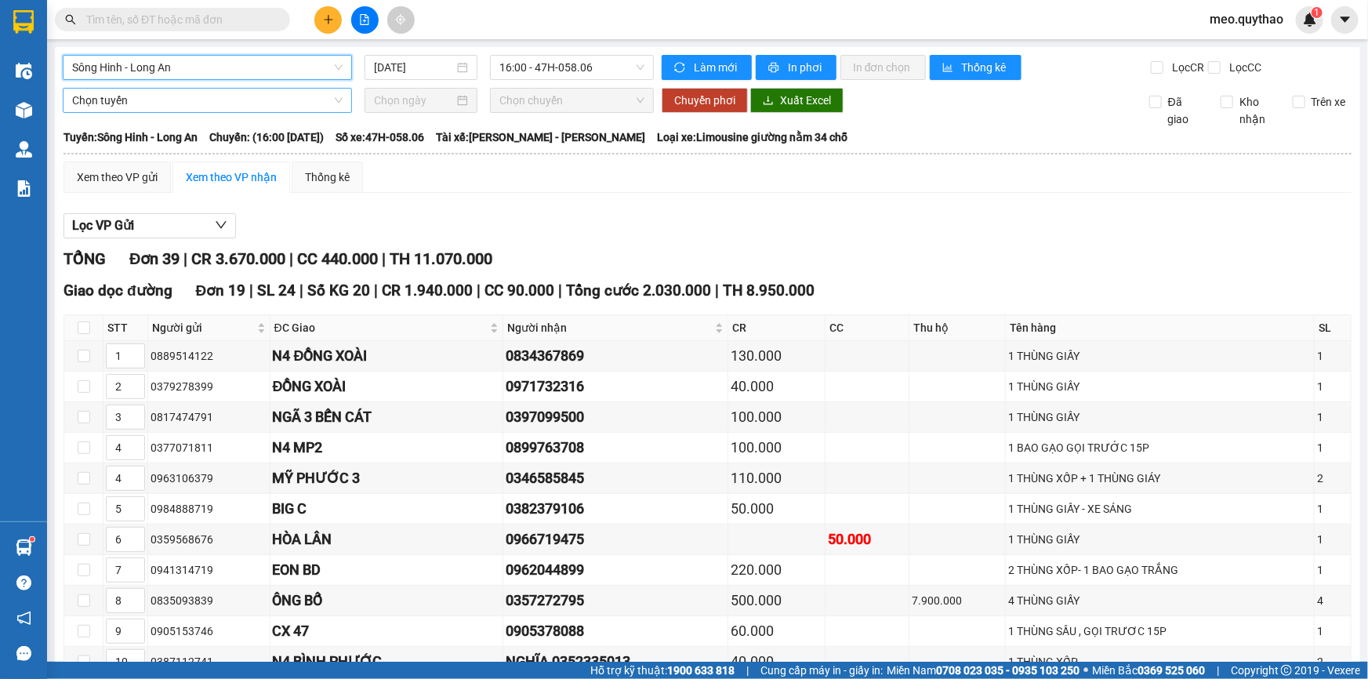
click at [209, 89] on span "Chọn tuyến" at bounding box center [207, 101] width 271 height 24
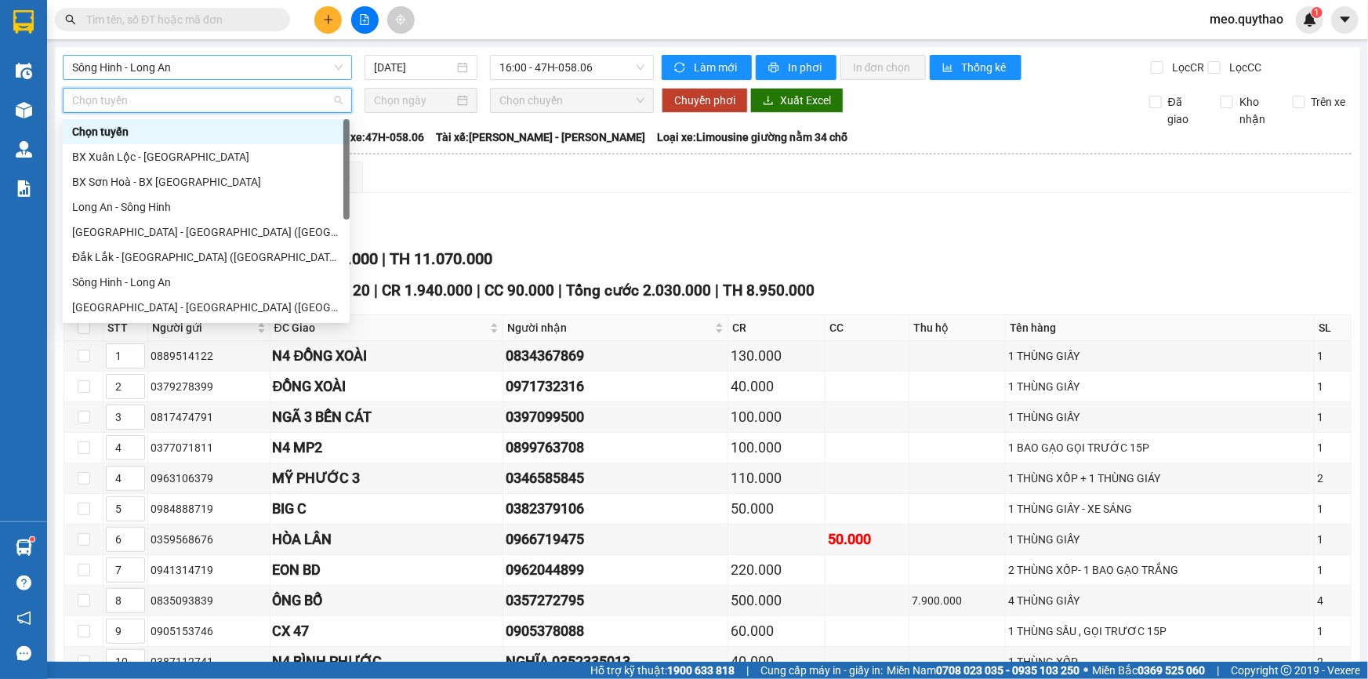
click at [210, 68] on span "Sông Hinh - Long An" at bounding box center [207, 68] width 271 height 24
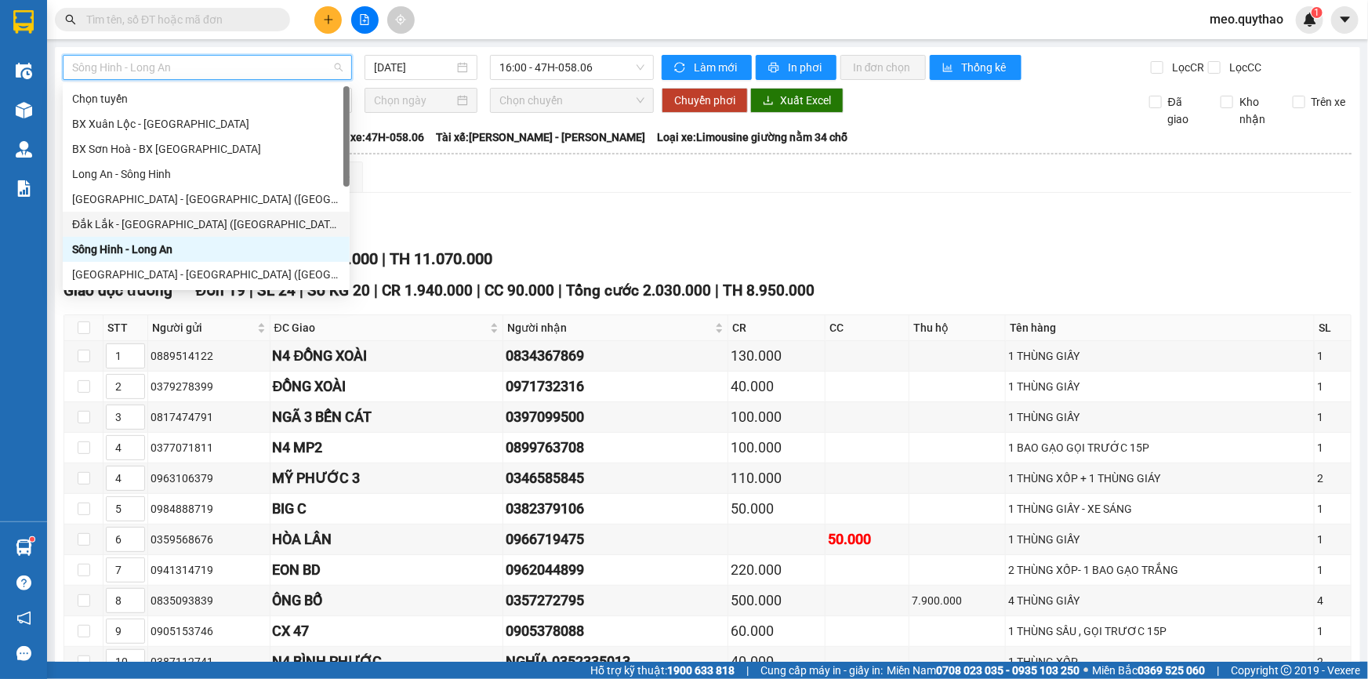
click at [225, 214] on div "Đắk Lắk - [GEOGRAPHIC_DATA] ([GEOGRAPHIC_DATA] mới)" at bounding box center [206, 224] width 287 height 25
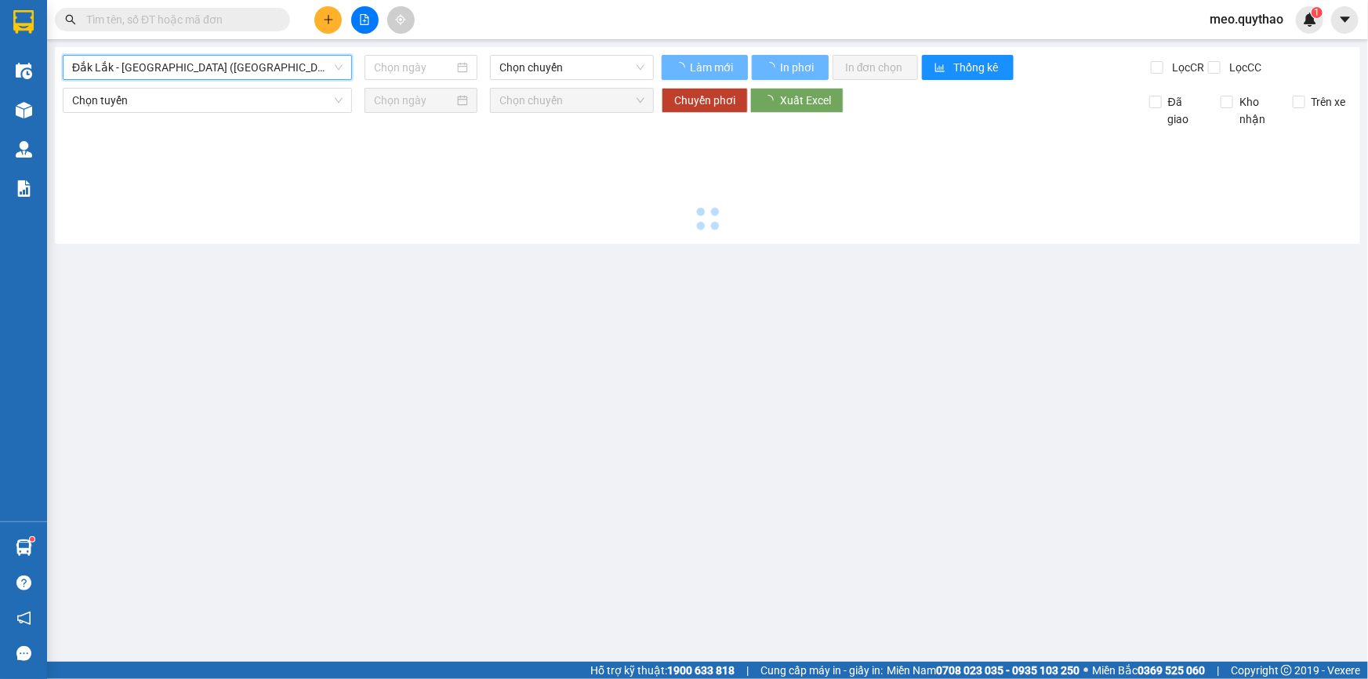
type input "[DATE]"
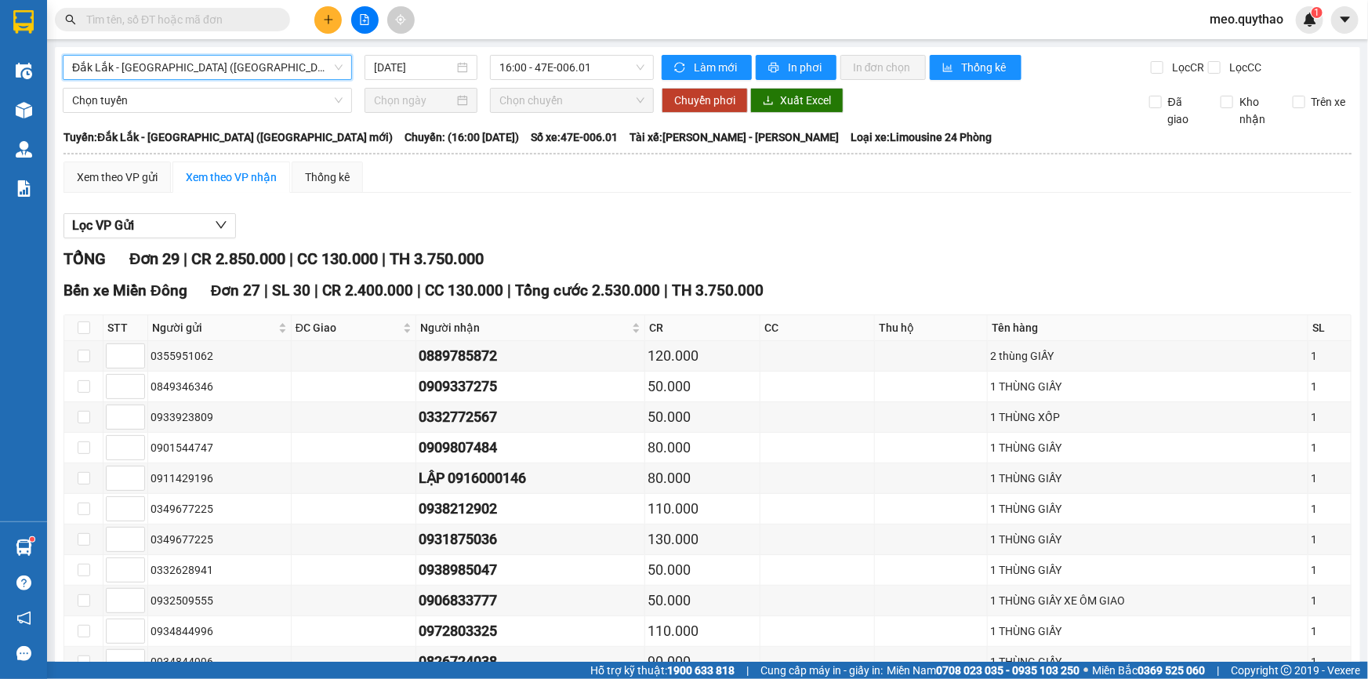
click at [300, 60] on span "Đắk Lắk - [GEOGRAPHIC_DATA] ([GEOGRAPHIC_DATA] mới)" at bounding box center [207, 68] width 271 height 24
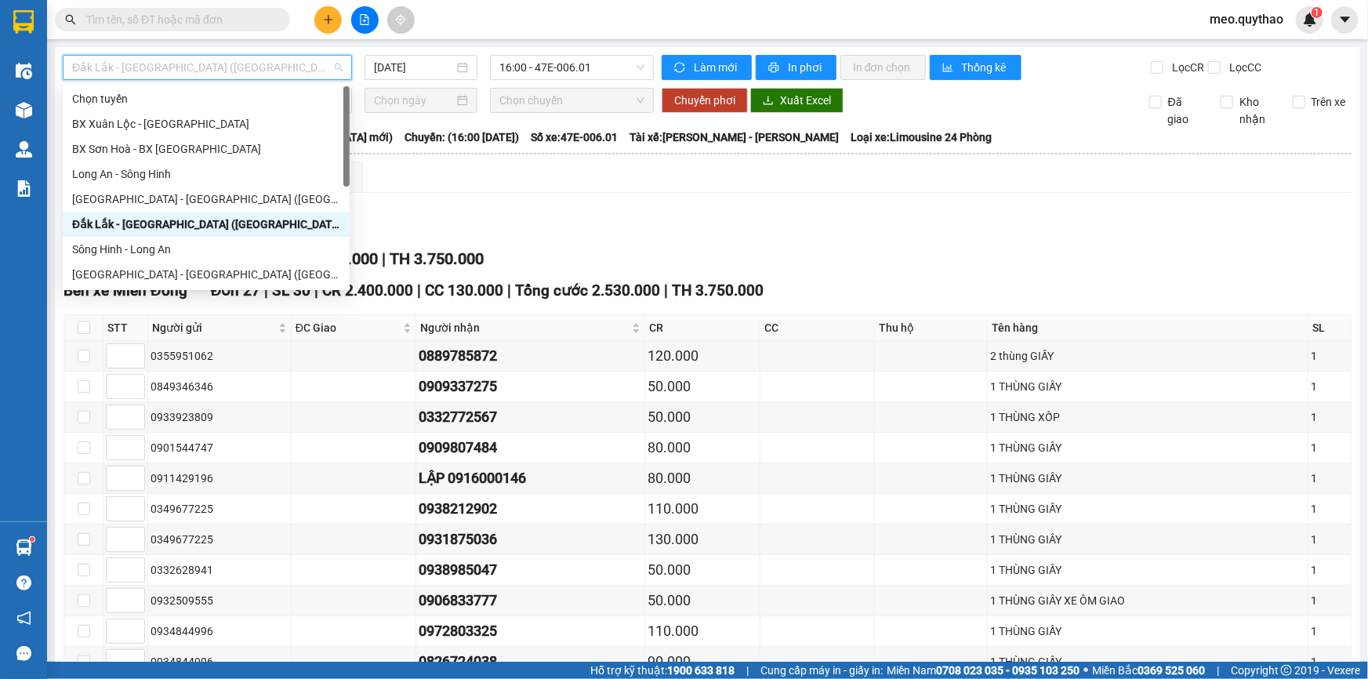
click at [245, 225] on div "Đắk Lắk - [GEOGRAPHIC_DATA] ([GEOGRAPHIC_DATA] mới)" at bounding box center [206, 224] width 268 height 17
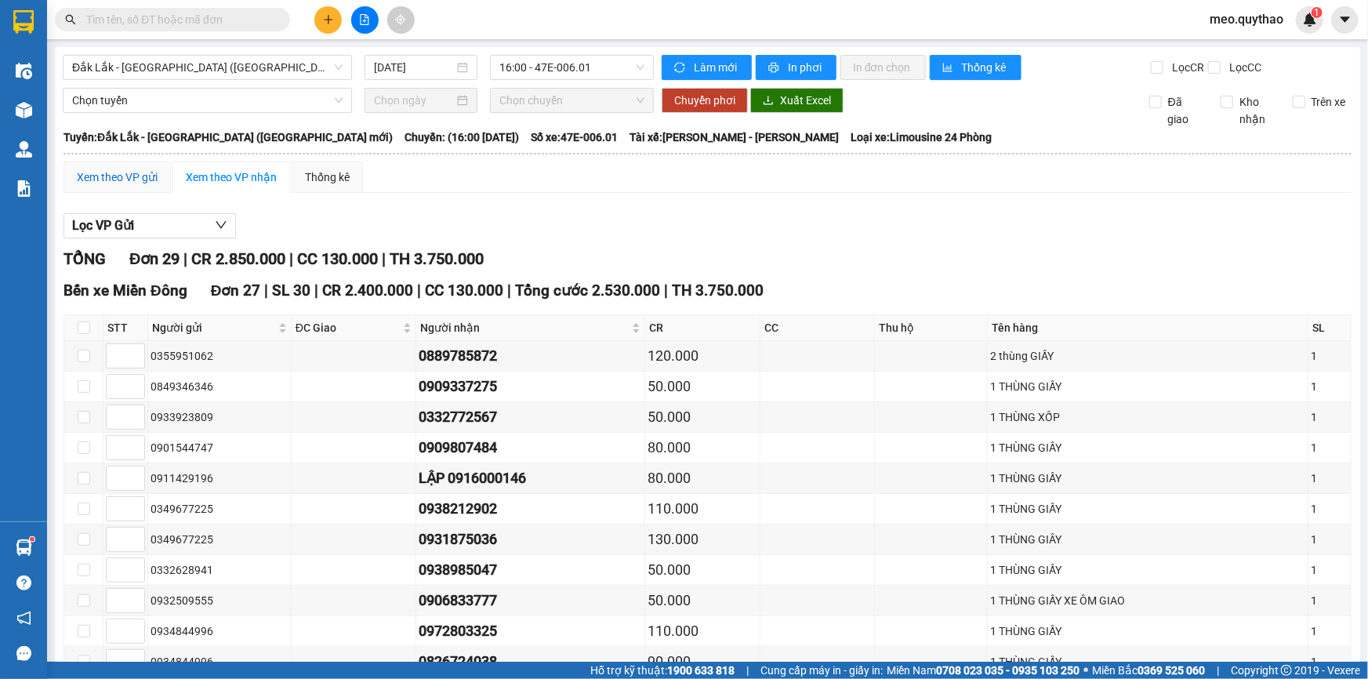
click at [152, 180] on div "Xem theo VP gửi" at bounding box center [117, 177] width 81 height 17
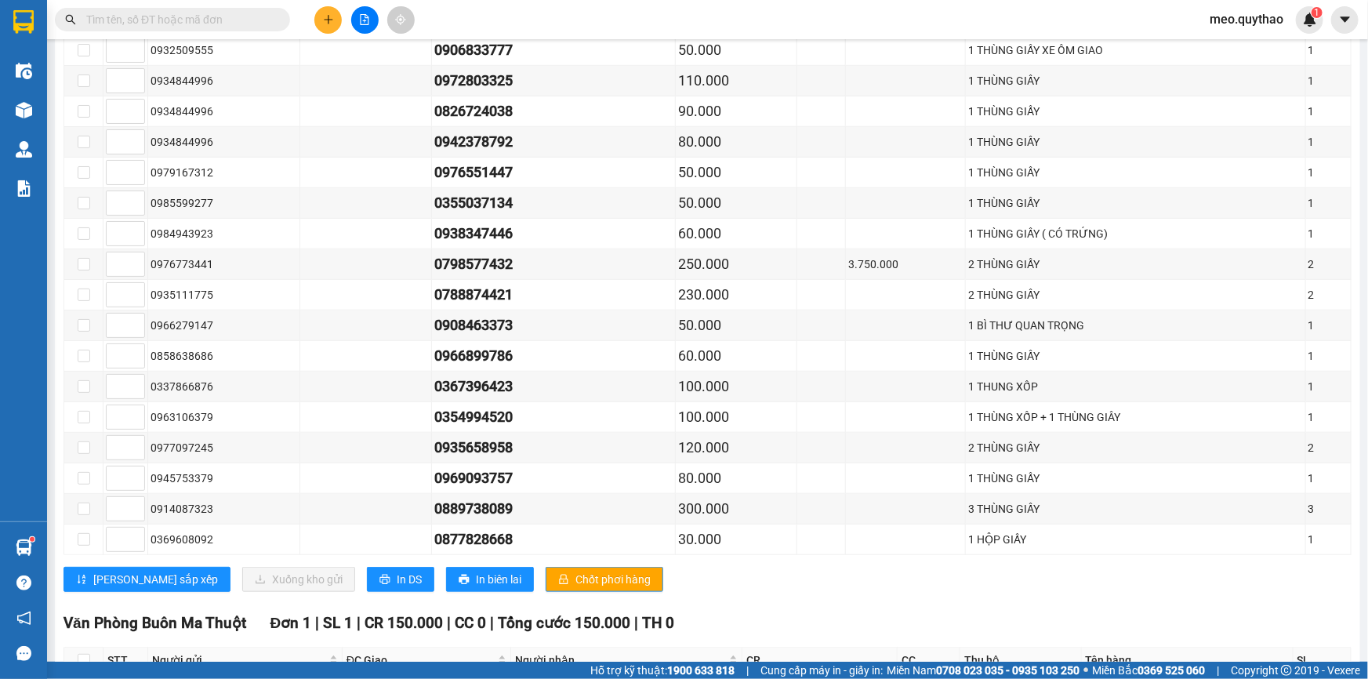
scroll to position [641, 0]
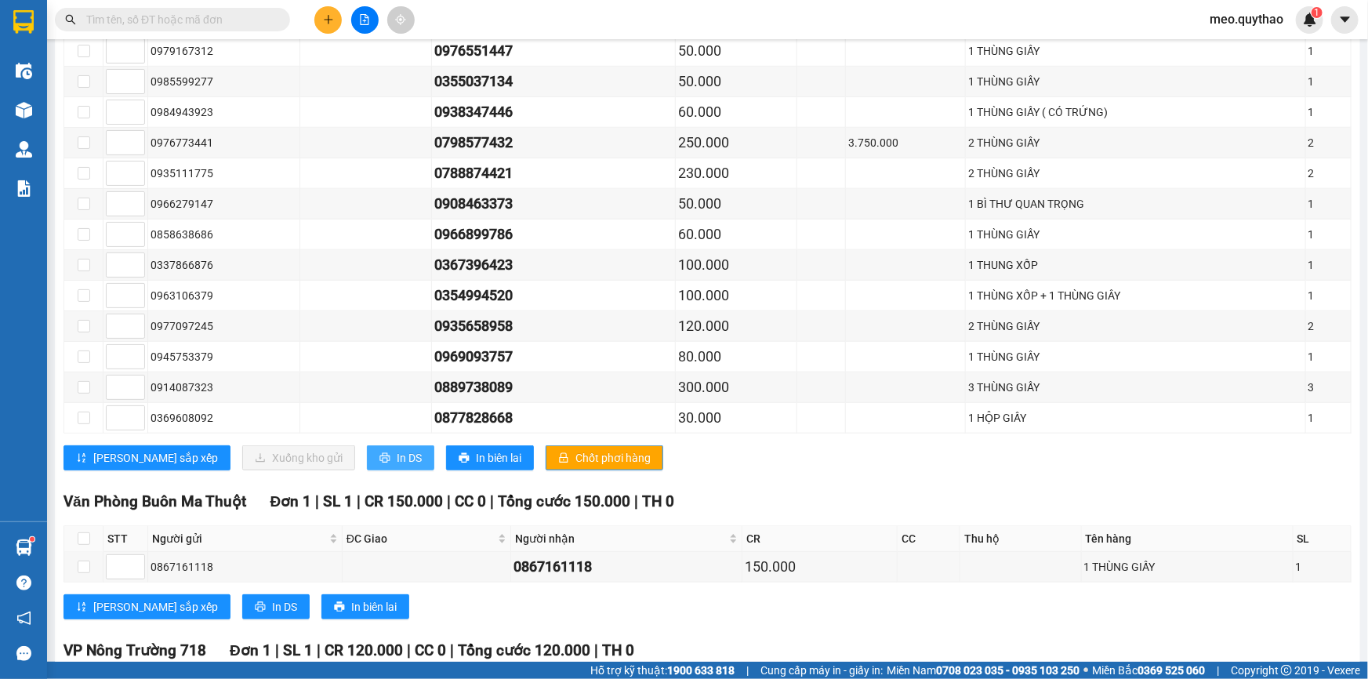
click at [380, 453] on icon "printer" at bounding box center [385, 458] width 10 height 10
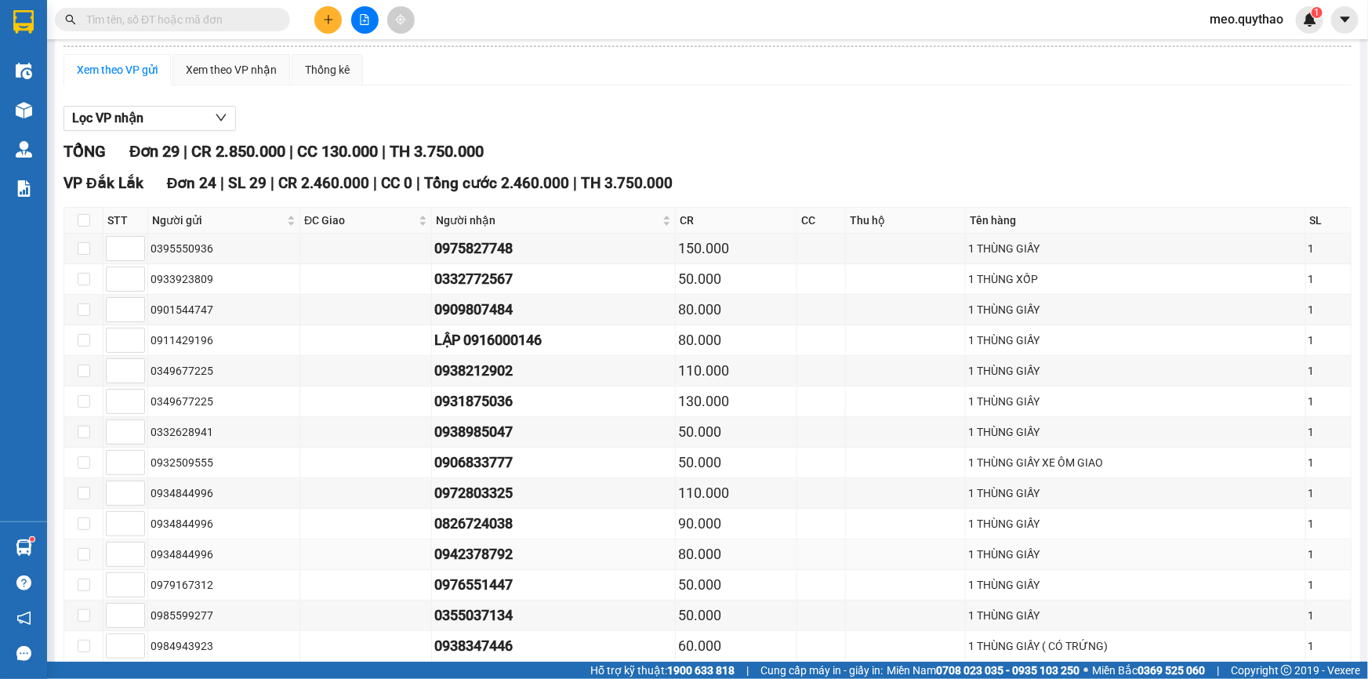
scroll to position [0, 0]
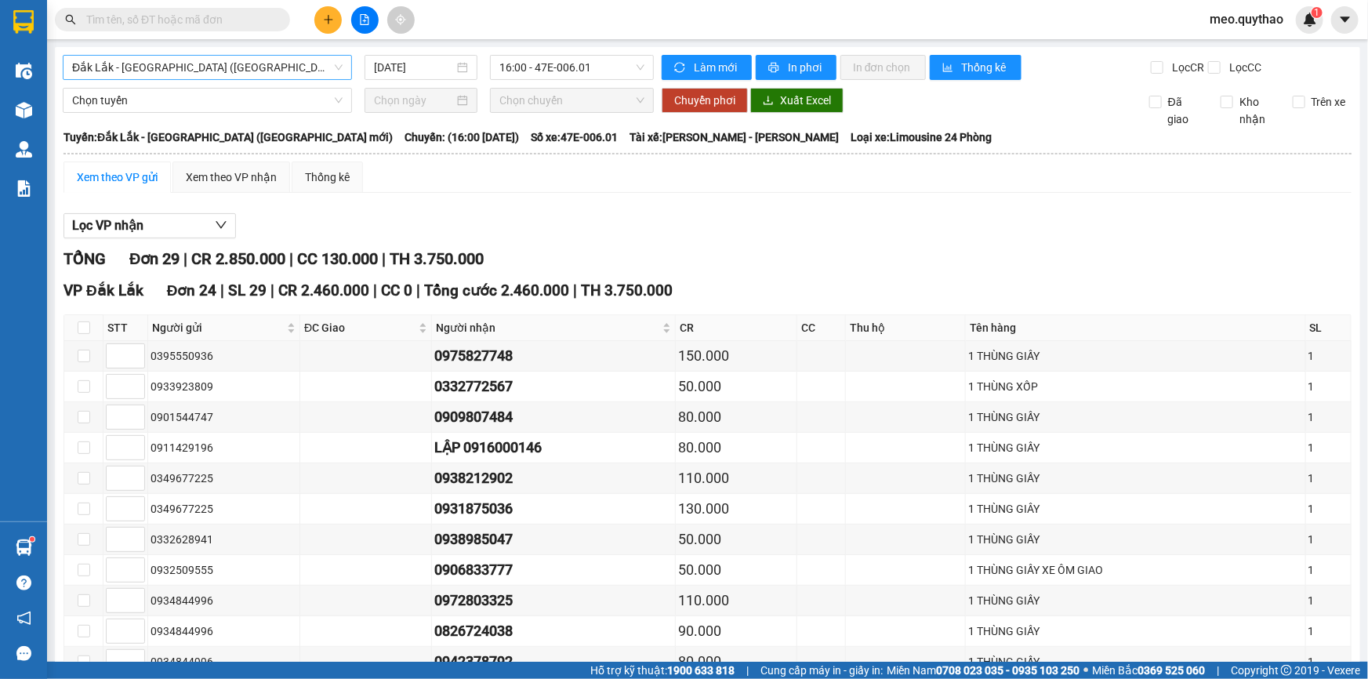
click at [241, 67] on span "Đắk Lắk - [GEOGRAPHIC_DATA] ([GEOGRAPHIC_DATA] mới)" at bounding box center [207, 68] width 271 height 24
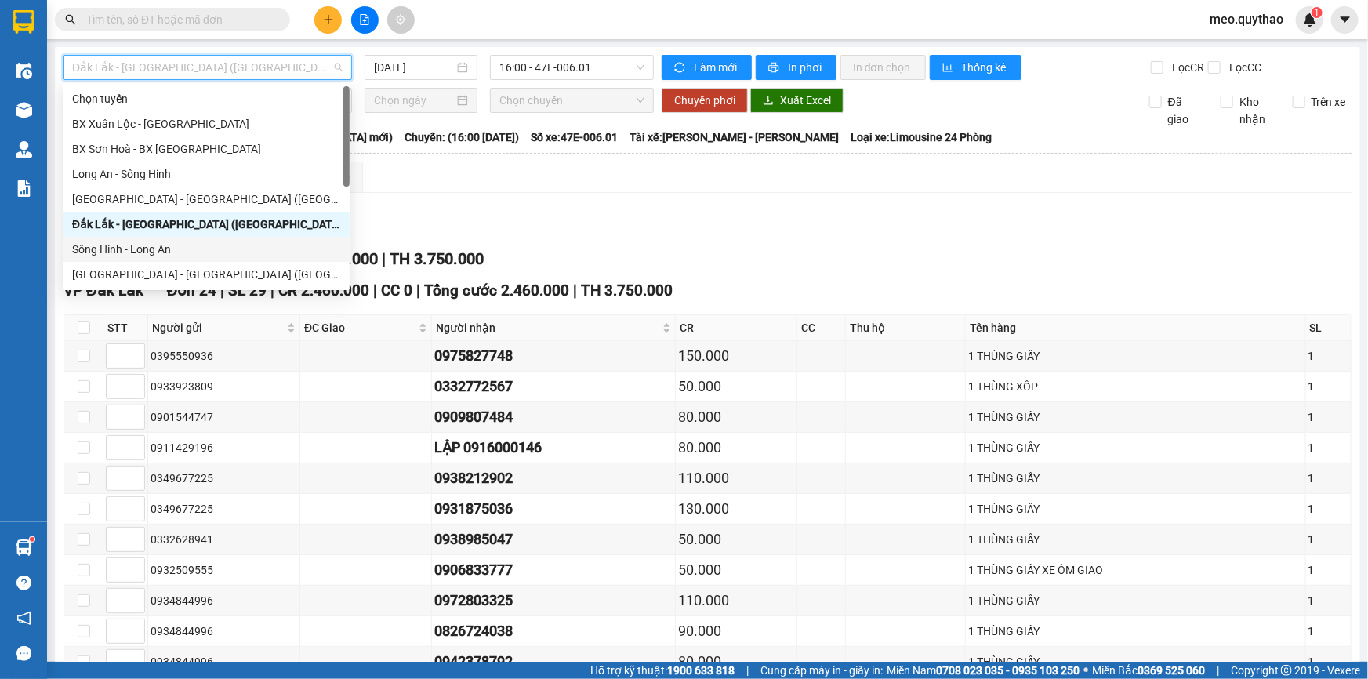
click at [206, 244] on div "Sông Hinh - Long An" at bounding box center [206, 249] width 268 height 17
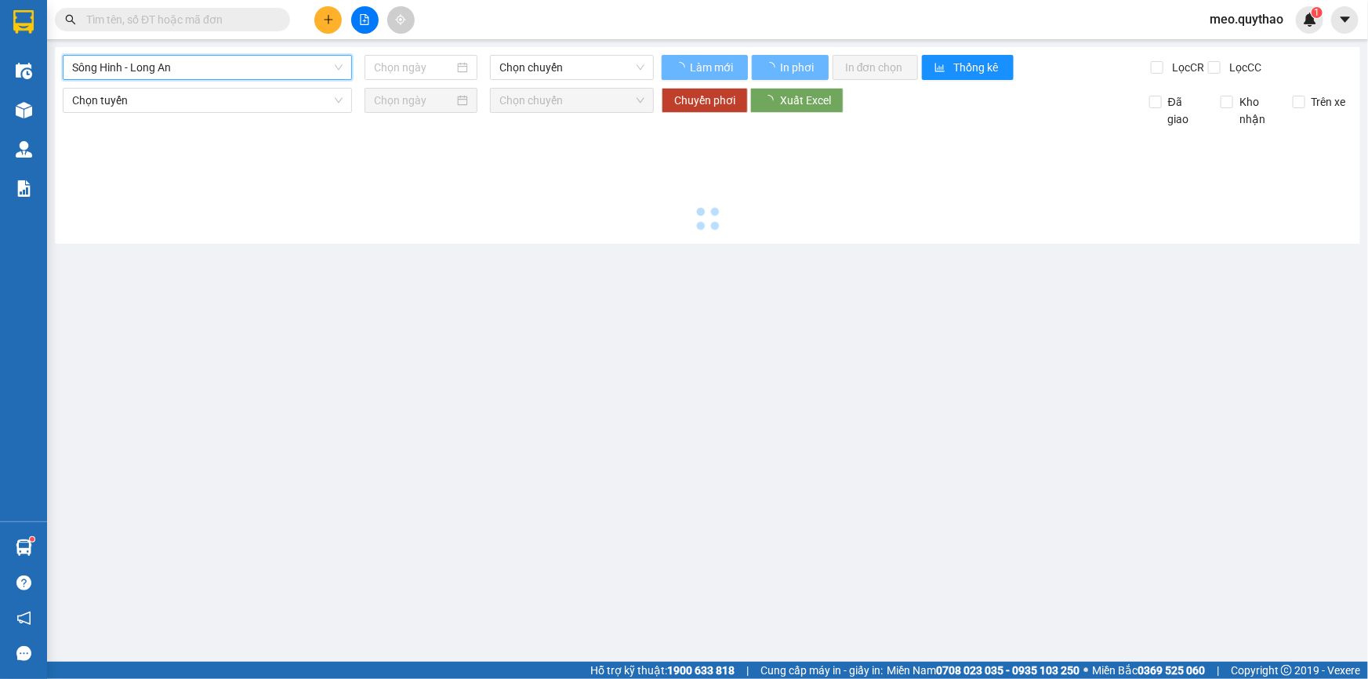
type input "[DATE]"
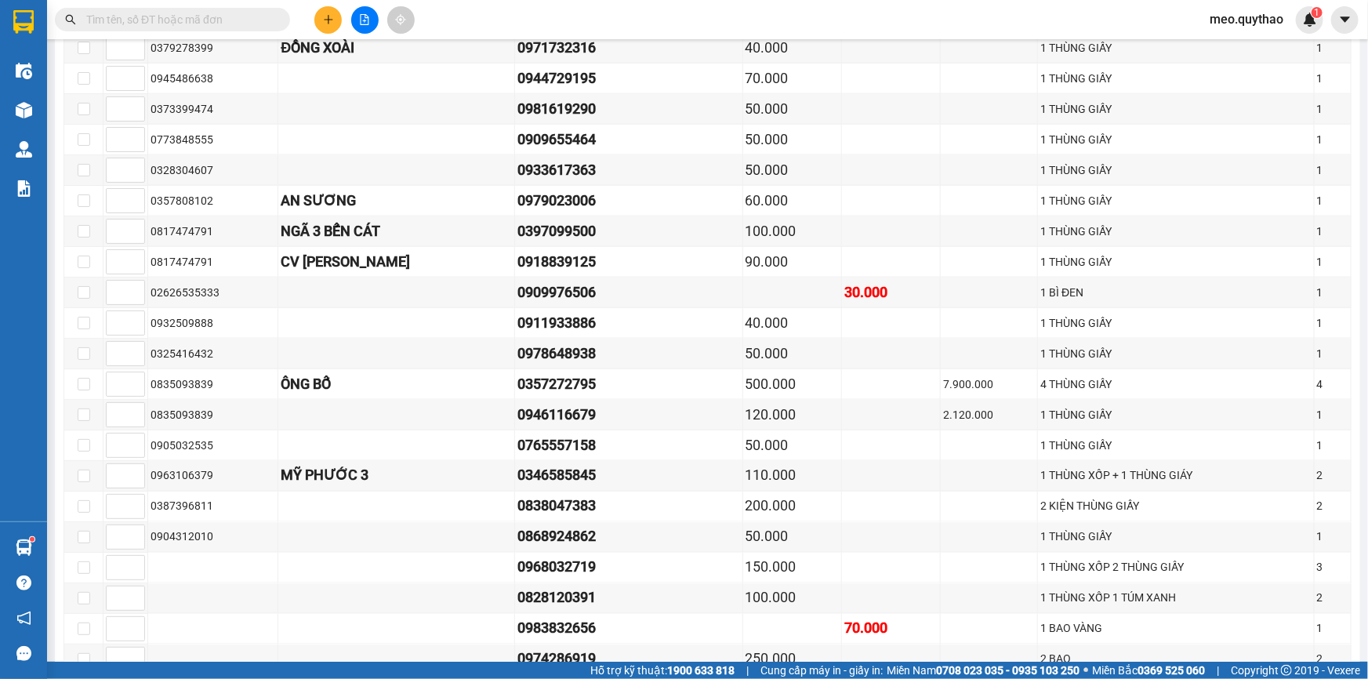
scroll to position [1212, 0]
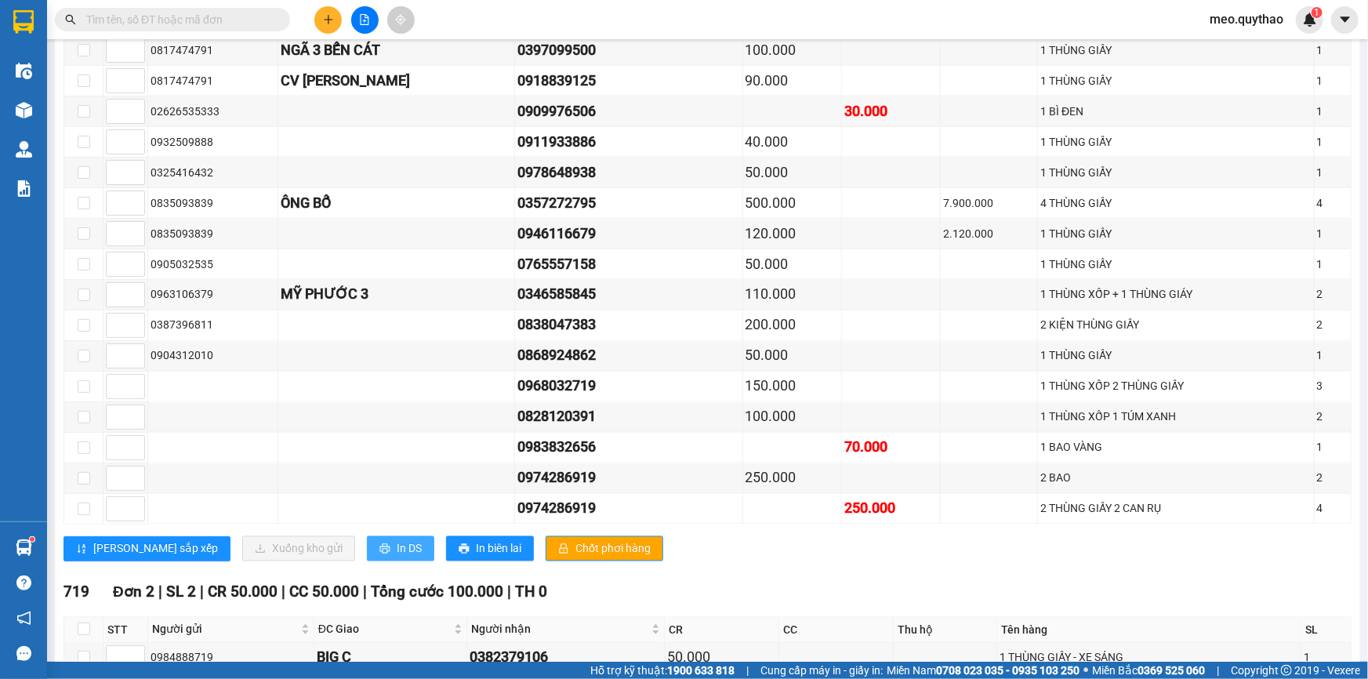
click at [380, 543] on icon "printer" at bounding box center [385, 548] width 11 height 11
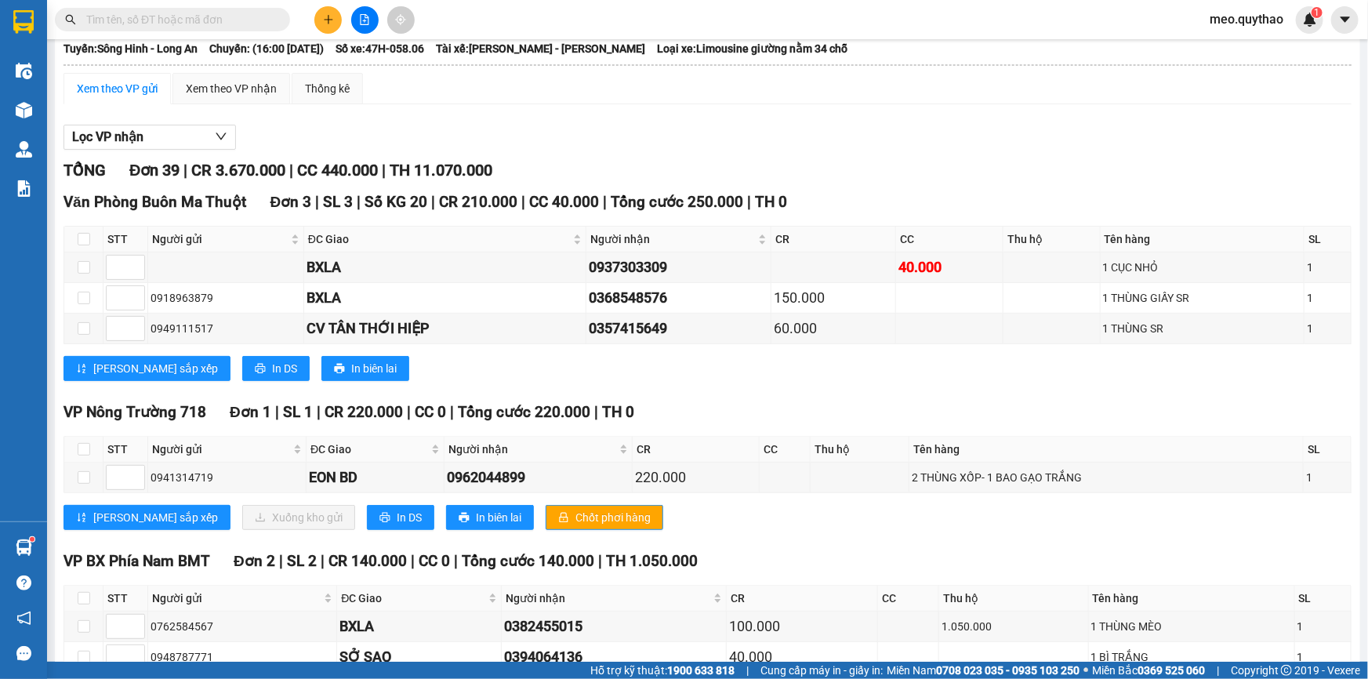
scroll to position [0, 0]
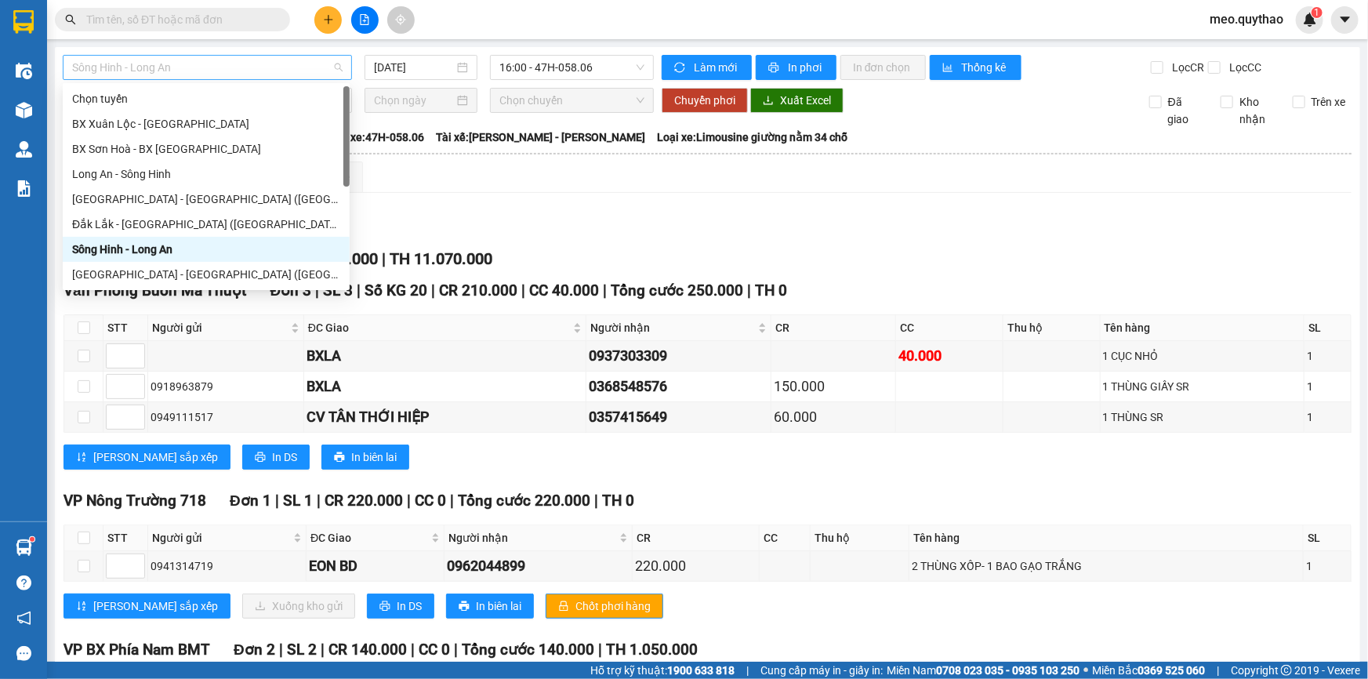
click at [269, 68] on span "Sông Hinh - Long An" at bounding box center [207, 68] width 271 height 24
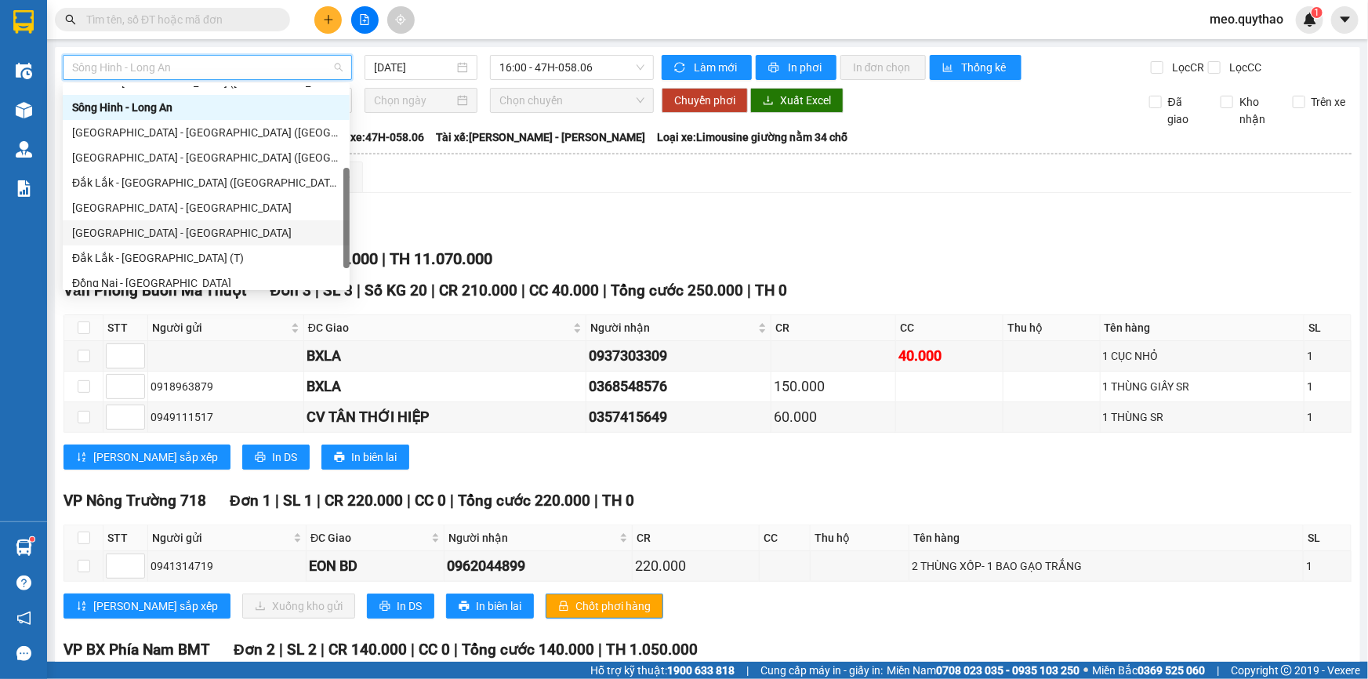
click at [182, 227] on div "[GEOGRAPHIC_DATA] - [GEOGRAPHIC_DATA]" at bounding box center [206, 232] width 268 height 17
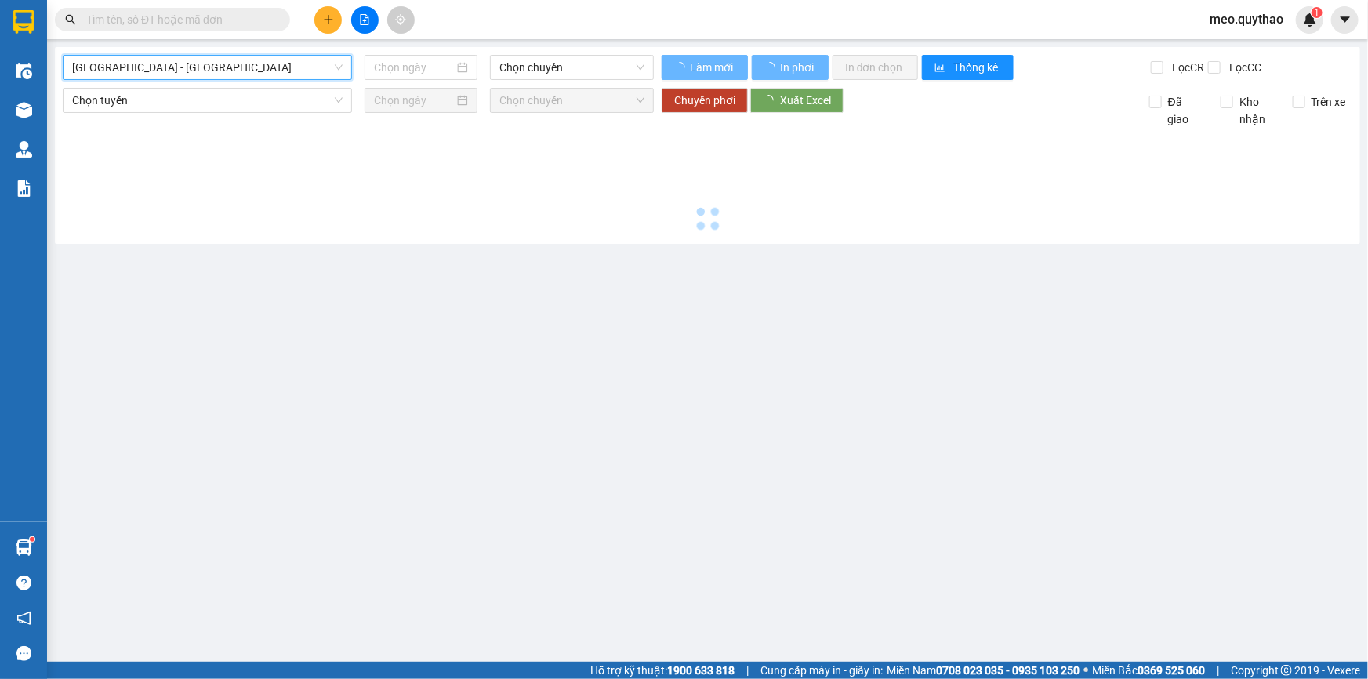
type input "[DATE]"
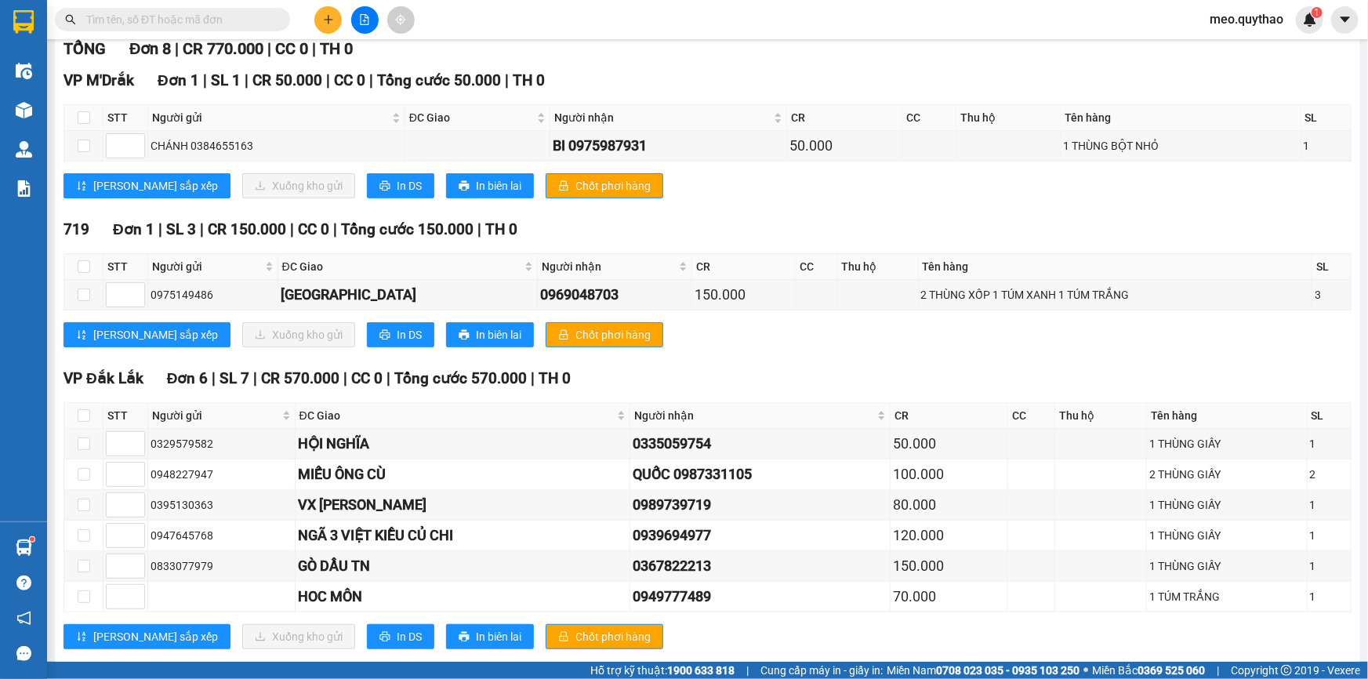
scroll to position [238, 0]
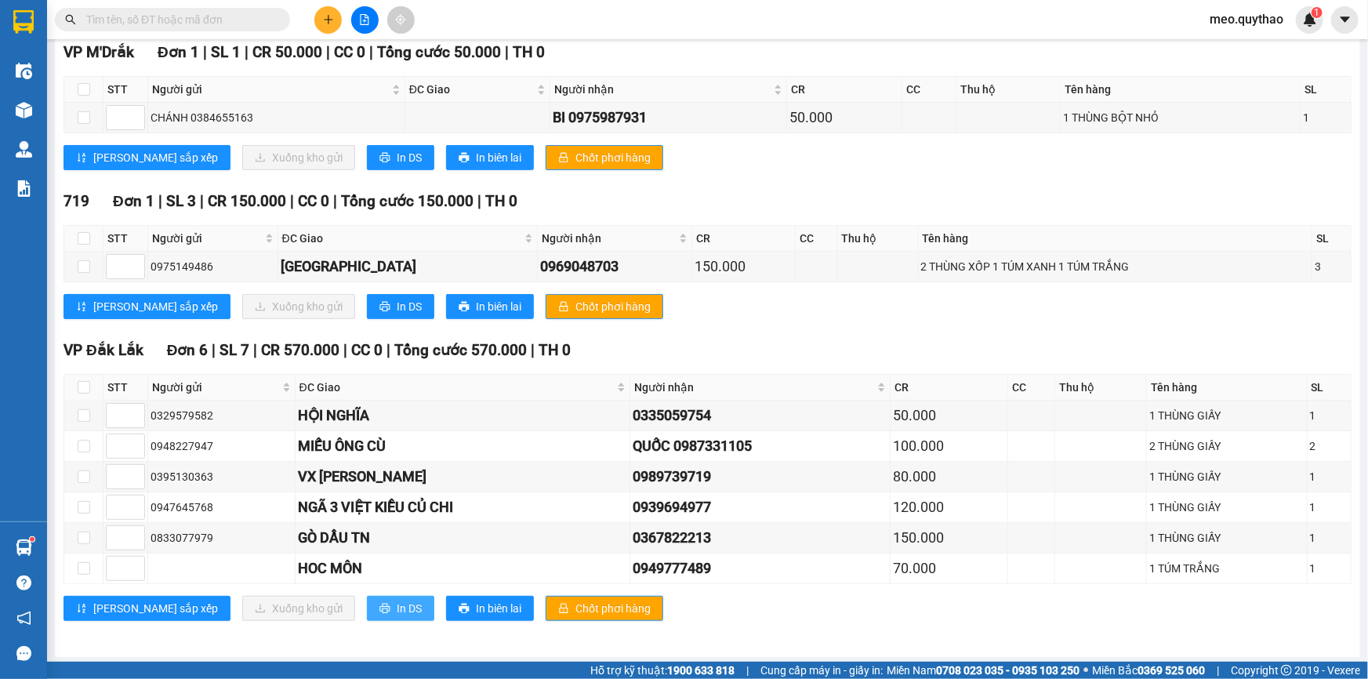
click at [397, 600] on span "In DS" at bounding box center [409, 608] width 25 height 17
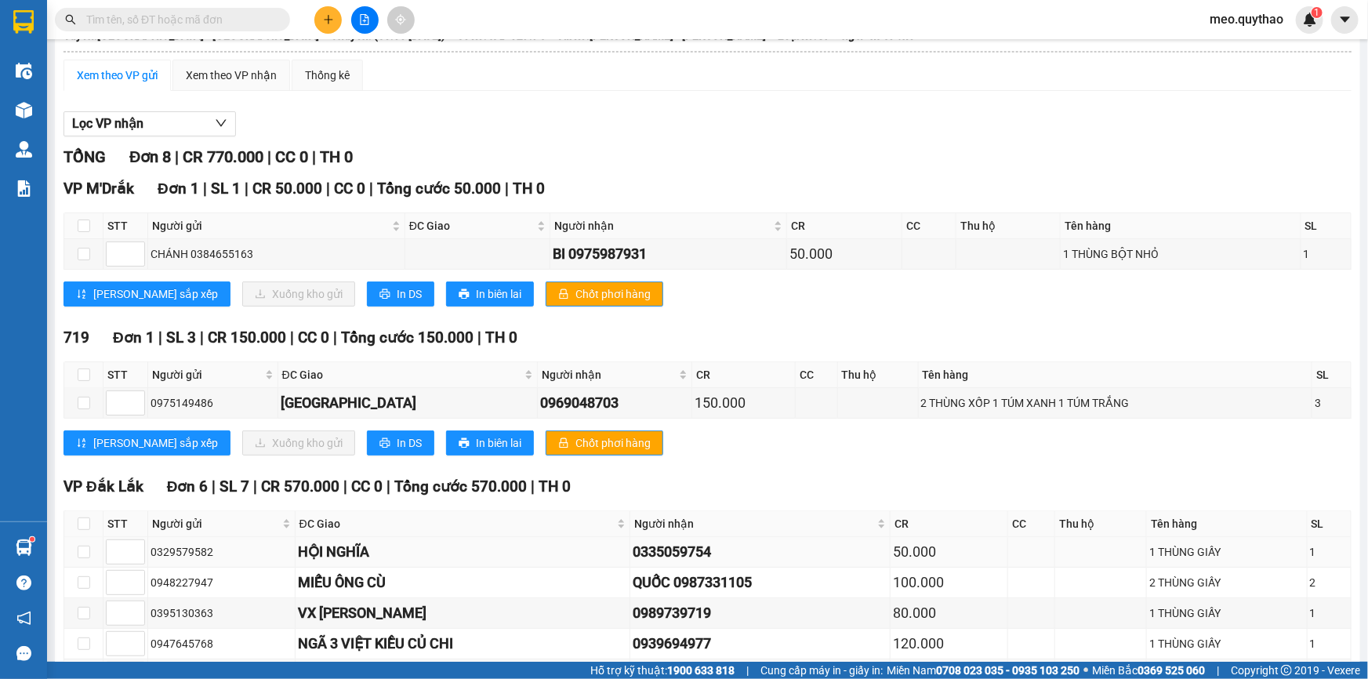
scroll to position [0, 0]
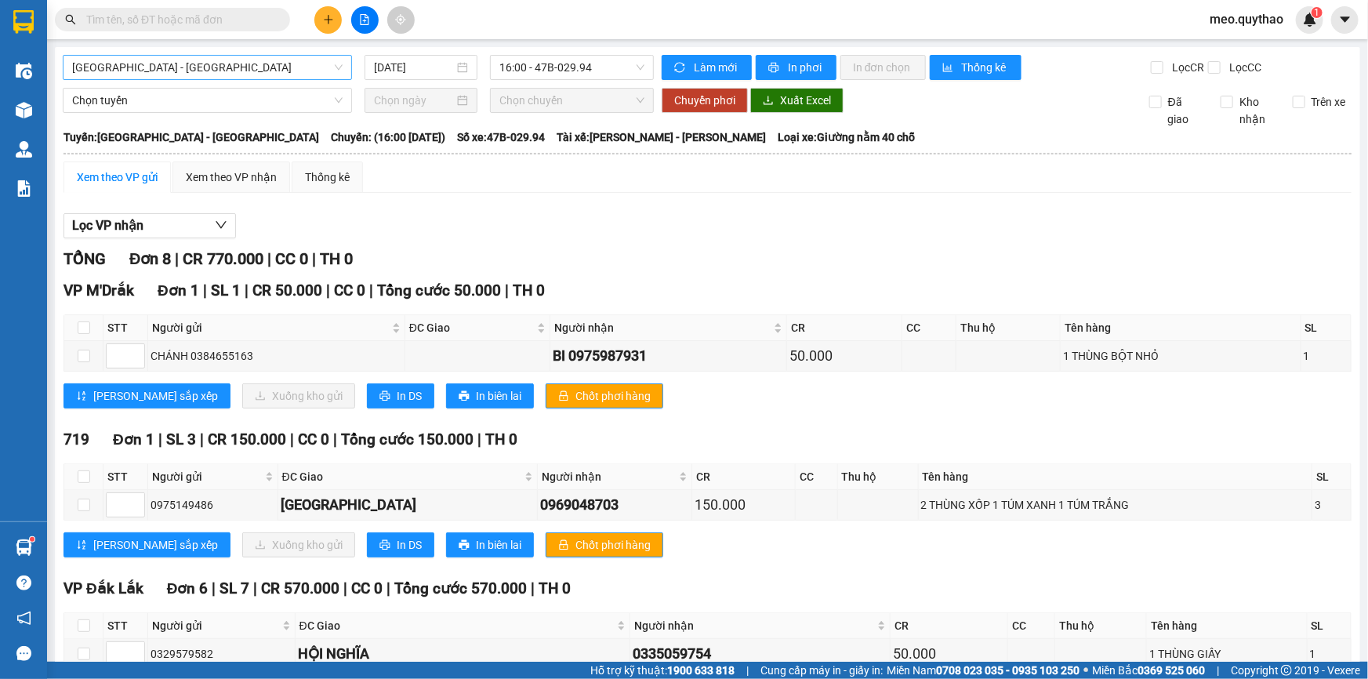
click at [164, 62] on span "[GEOGRAPHIC_DATA] - [GEOGRAPHIC_DATA]" at bounding box center [207, 68] width 271 height 24
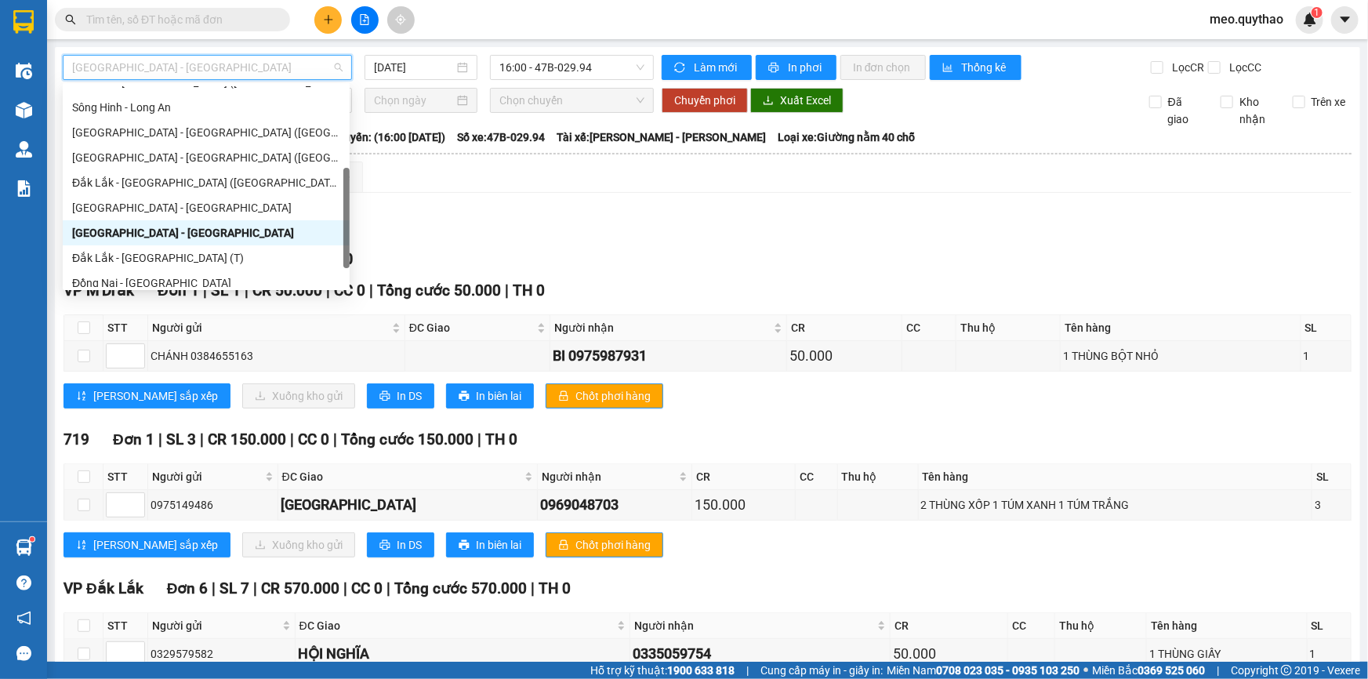
scroll to position [175, 0]
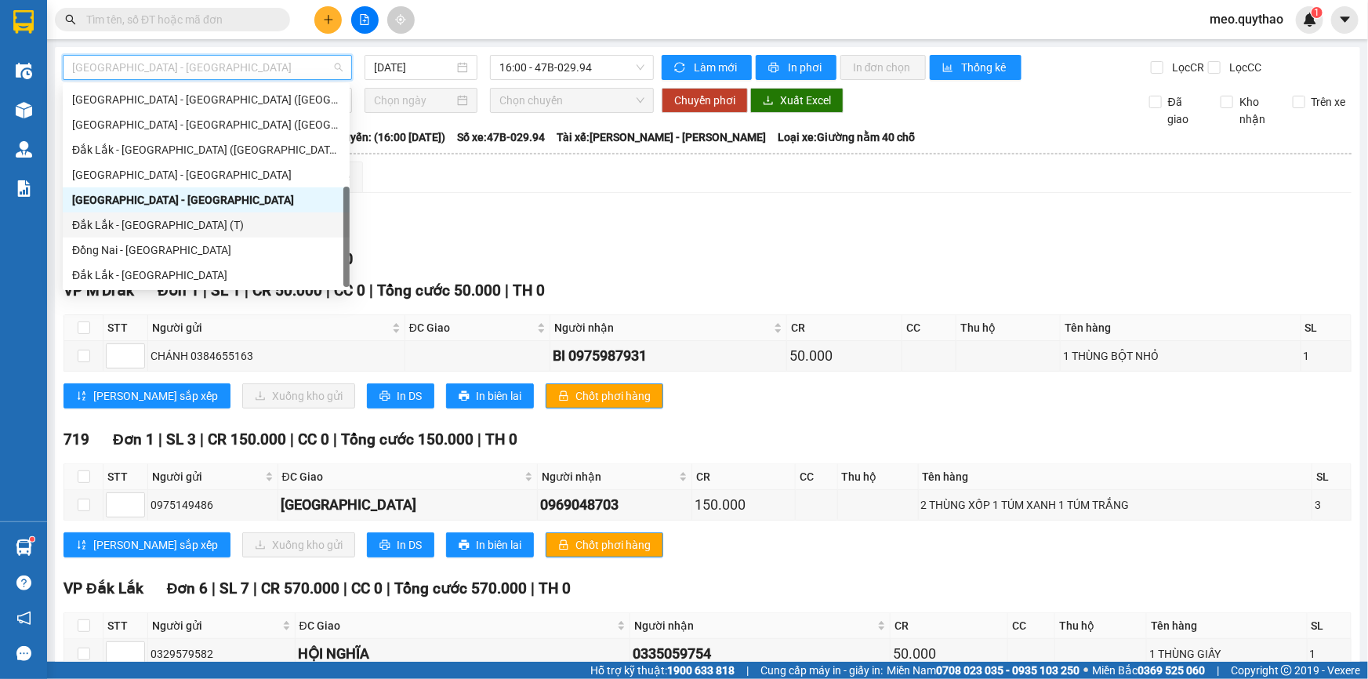
click at [185, 223] on div "Đắk Lắk - [GEOGRAPHIC_DATA] (T)" at bounding box center [206, 224] width 268 height 17
type input "[DATE]"
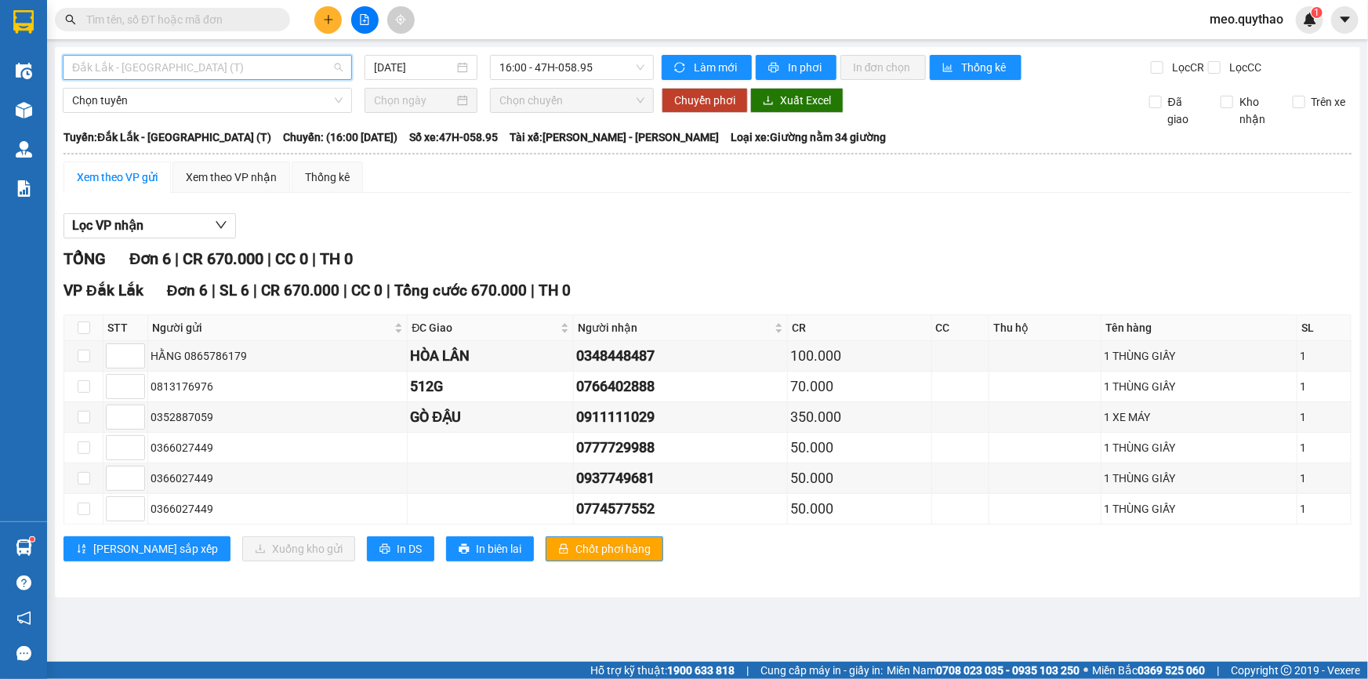
click at [169, 63] on span "Đắk Lắk - [GEOGRAPHIC_DATA] (T)" at bounding box center [207, 68] width 271 height 24
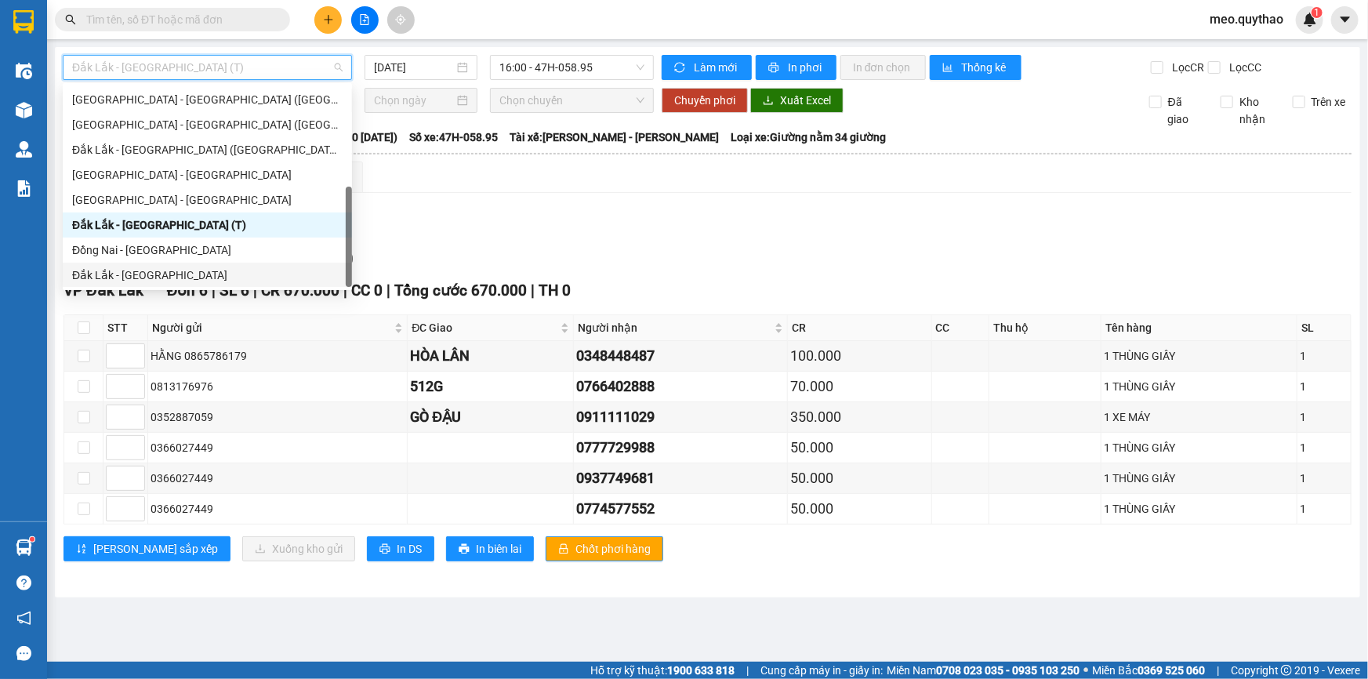
click at [177, 267] on div "Đắk Lắk - [GEOGRAPHIC_DATA]" at bounding box center [207, 275] width 271 height 17
type input "[DATE]"
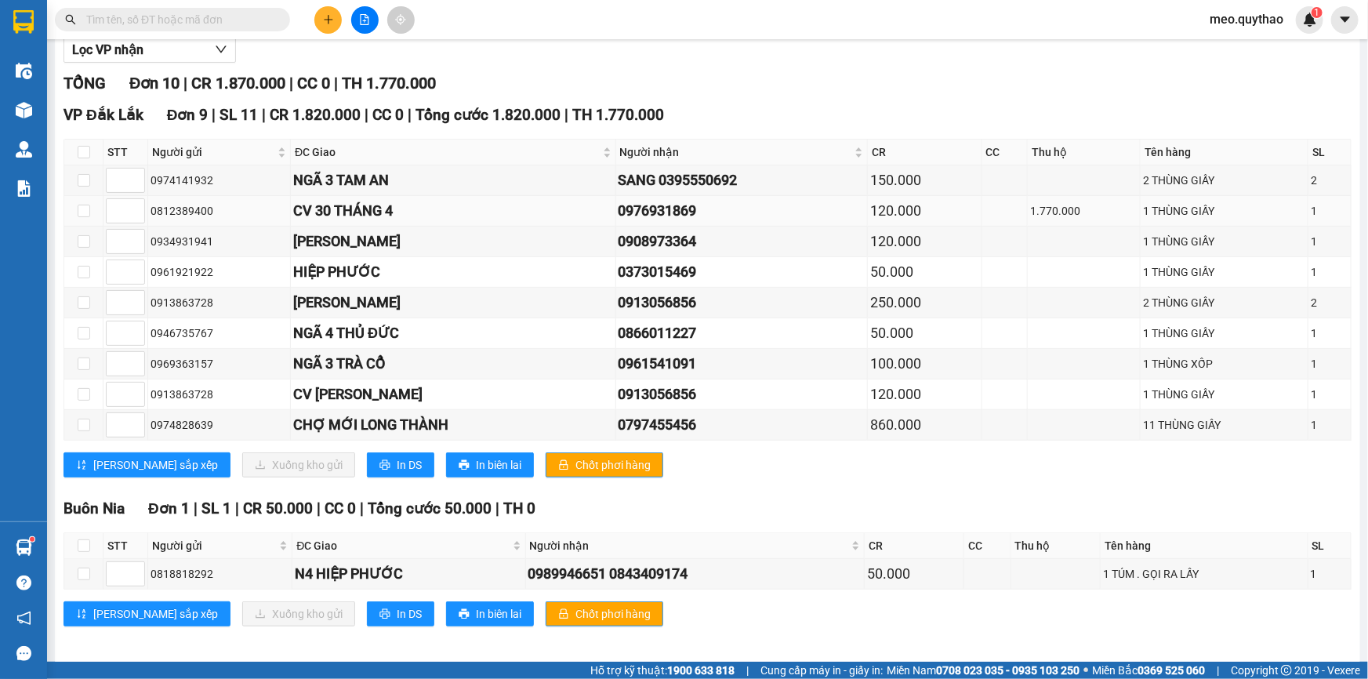
scroll to position [180, 0]
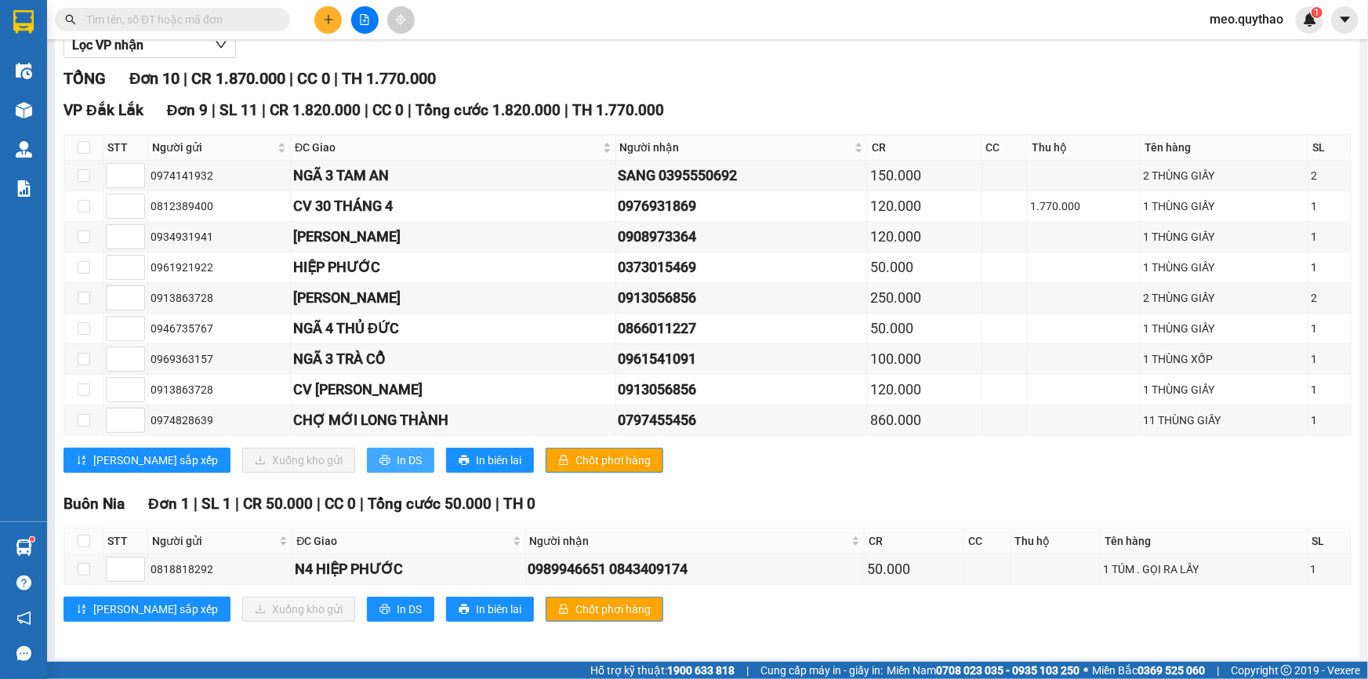
click at [397, 456] on span "In DS" at bounding box center [409, 460] width 25 height 17
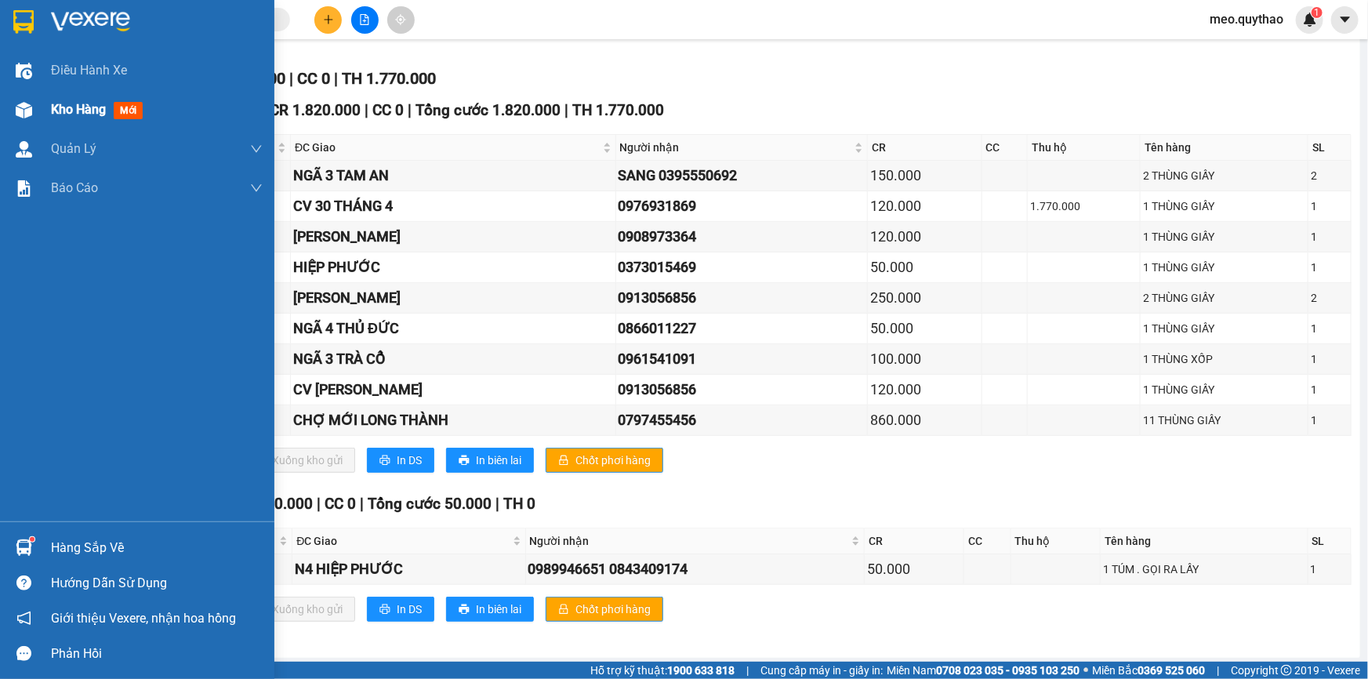
click at [41, 93] on div "Kho hàng mới" at bounding box center [137, 109] width 274 height 39
